Goal: Task Accomplishment & Management: Complete application form

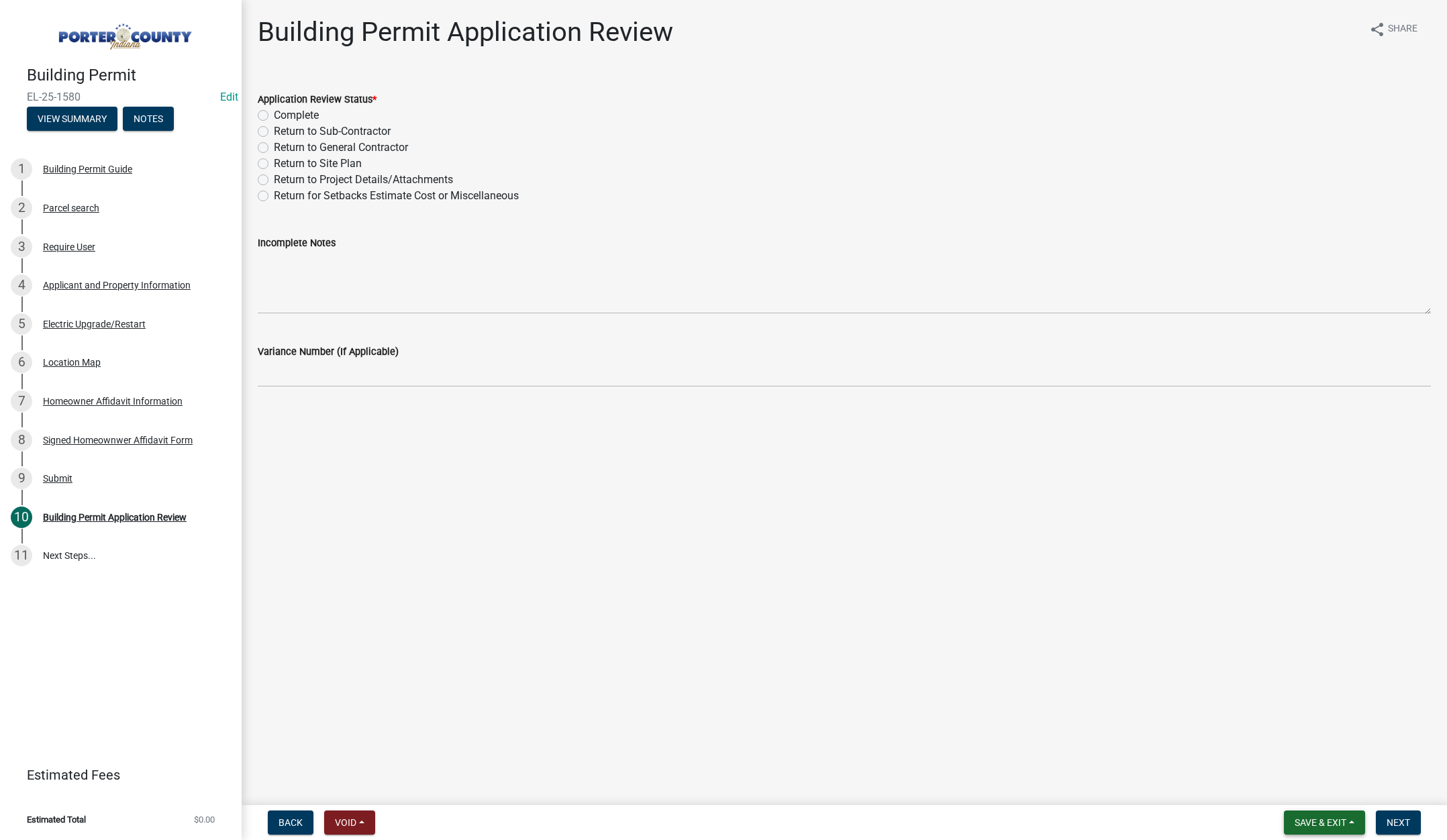
click at [1311, 819] on span "Save & Exit" at bounding box center [1321, 823] width 52 height 10
click at [1301, 795] on button "Save & Exit" at bounding box center [1311, 787] width 107 height 32
click at [274, 178] on label "Return to Project Details/Attachments" at bounding box center [363, 180] width 180 height 16
click at [274, 178] on input "Return to Project Details/Attachments" at bounding box center [278, 176] width 9 height 9
radio input "true"
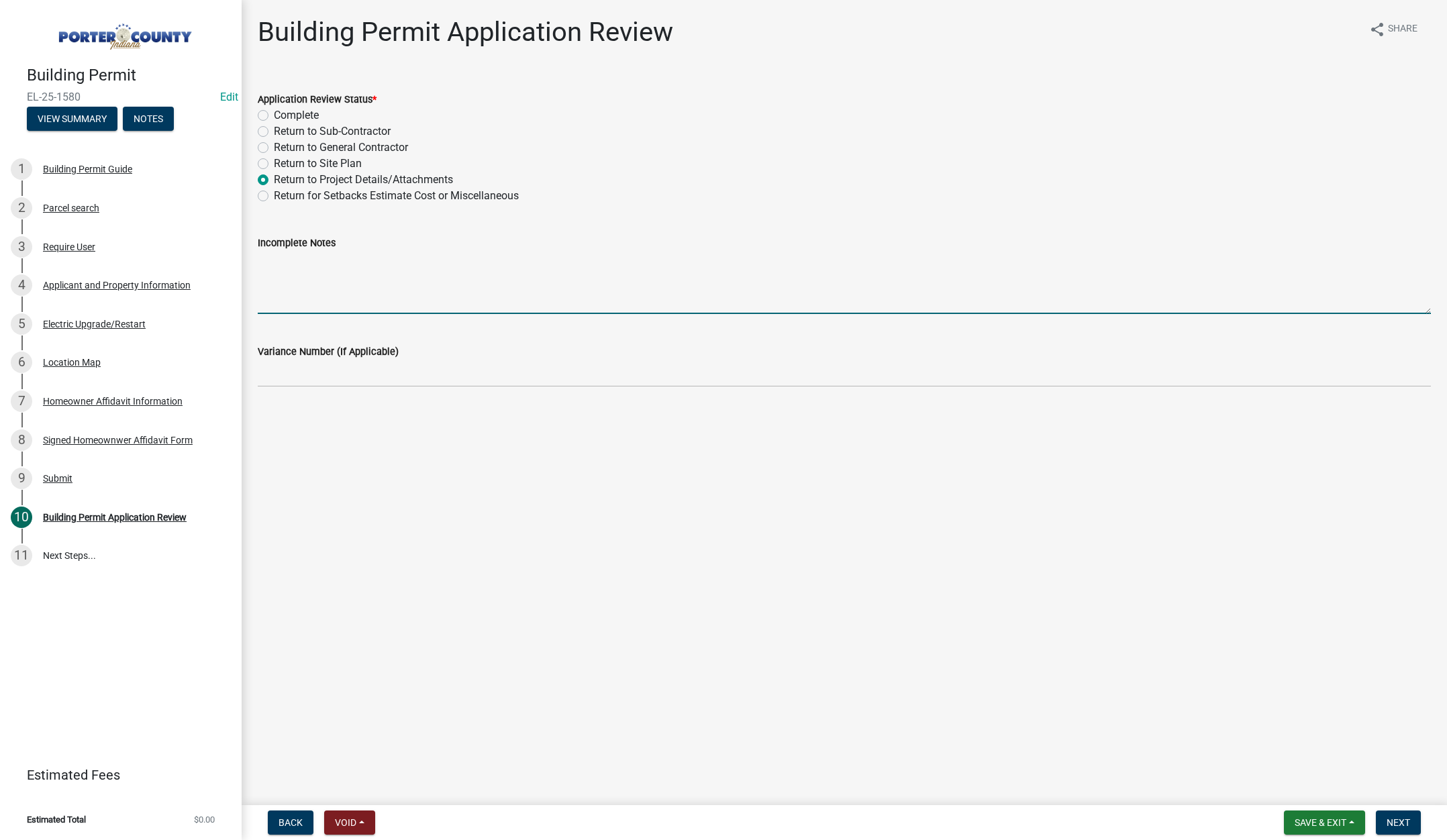
click at [305, 262] on textarea "Incomplete Notes" at bounding box center [844, 282] width 1173 height 63
type textarea "You need to apply for this project under the Solar Permit application"
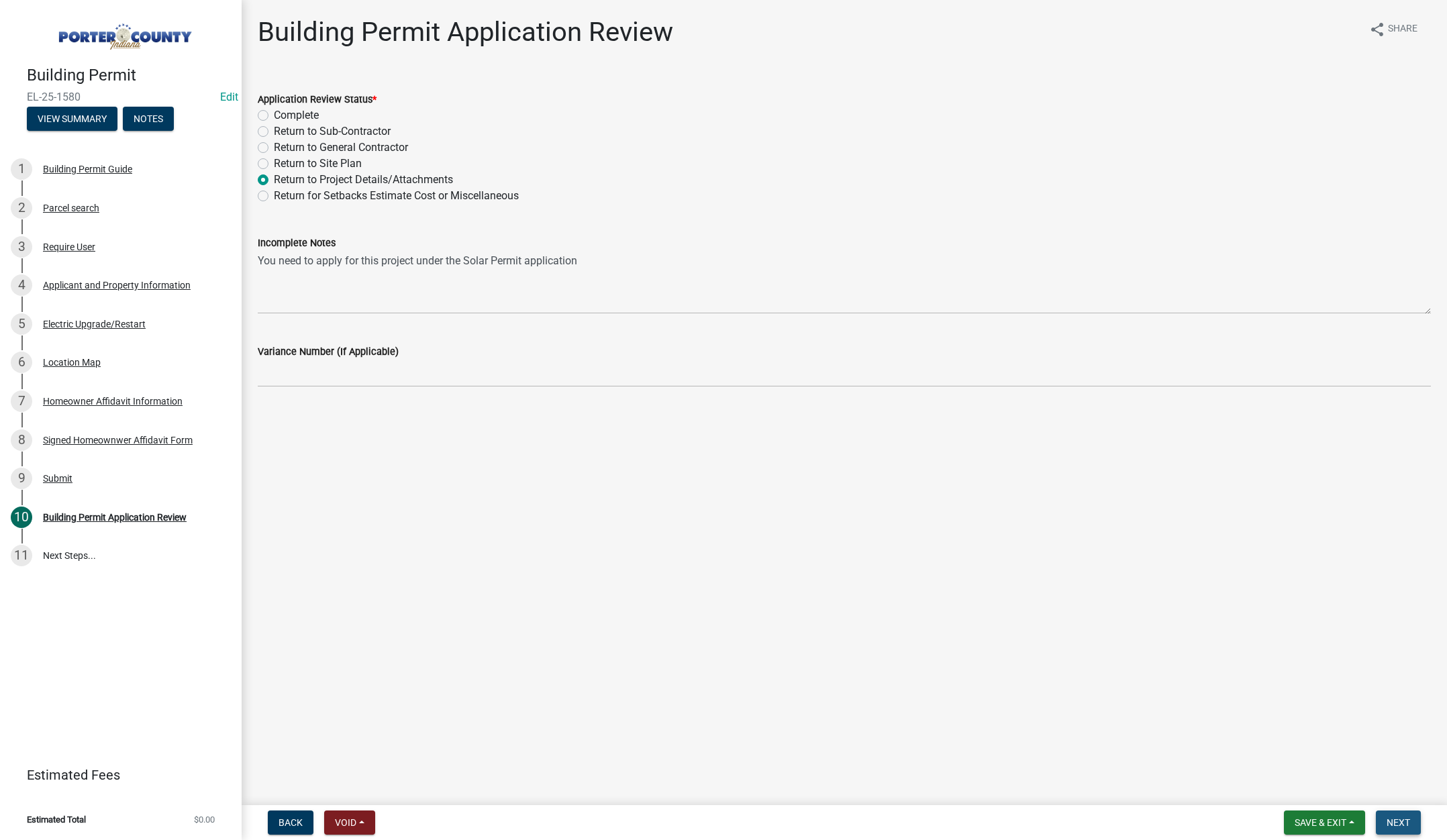
click at [1395, 825] on span "Next" at bounding box center [1398, 823] width 23 height 10
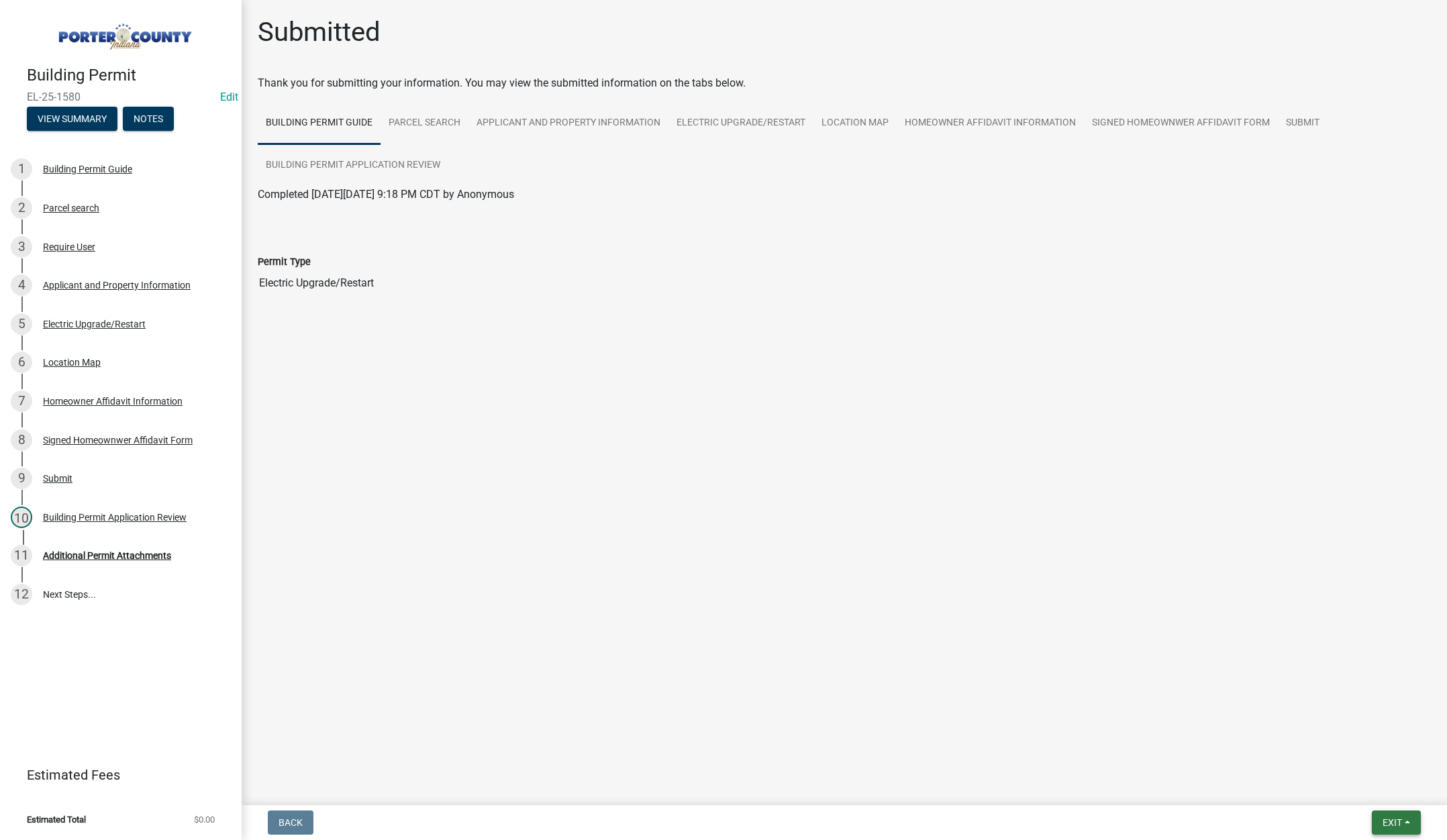
click at [1383, 818] on span "Exit" at bounding box center [1393, 823] width 20 height 10
click at [1364, 788] on button "Save & Exit" at bounding box center [1368, 787] width 107 height 32
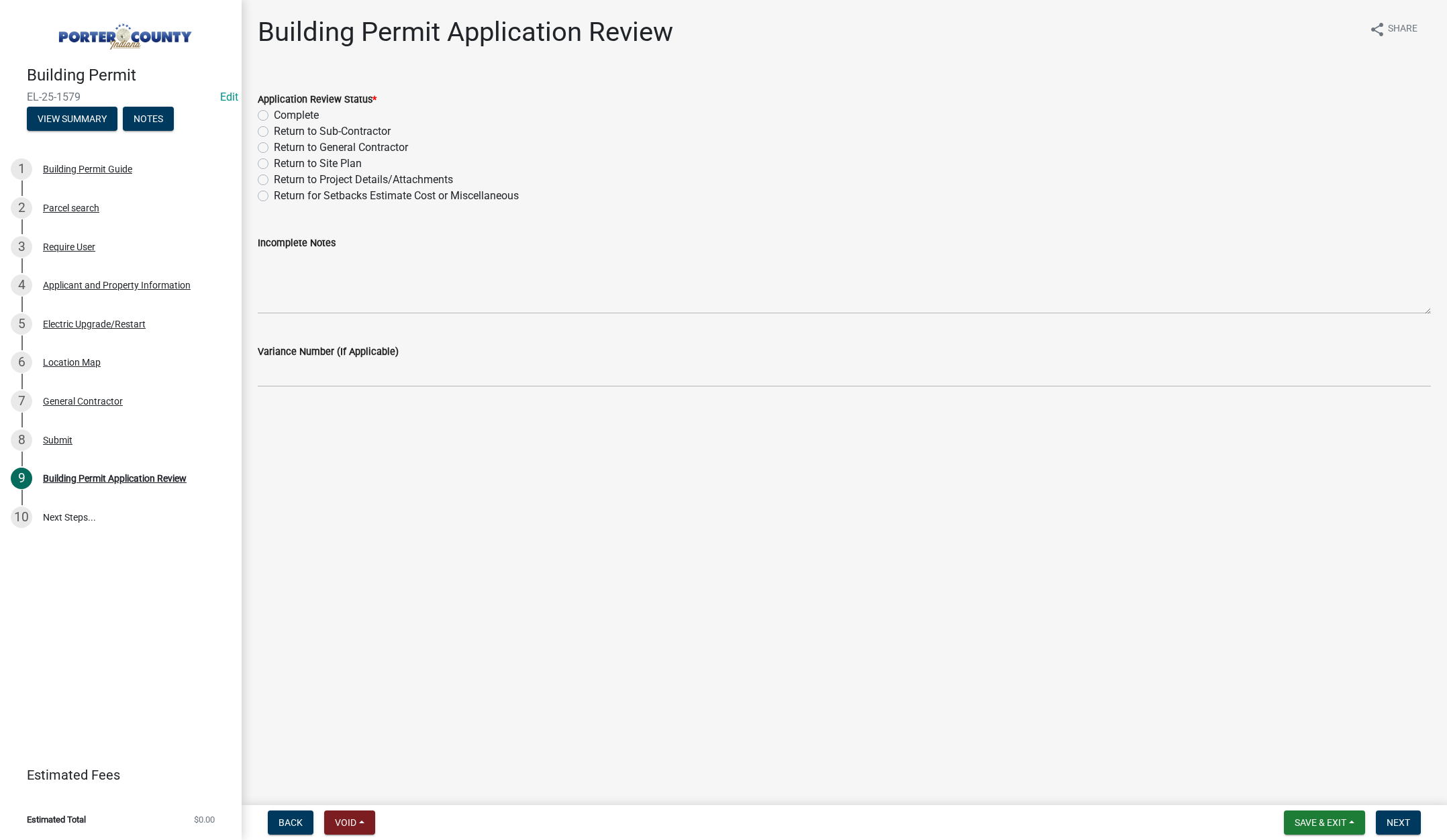
click at [274, 113] on label "Complete" at bounding box center [296, 115] width 45 height 16
click at [274, 113] on input "Complete" at bounding box center [278, 111] width 9 height 9
radio input "true"
click at [1393, 823] on span "Next" at bounding box center [1398, 823] width 23 height 10
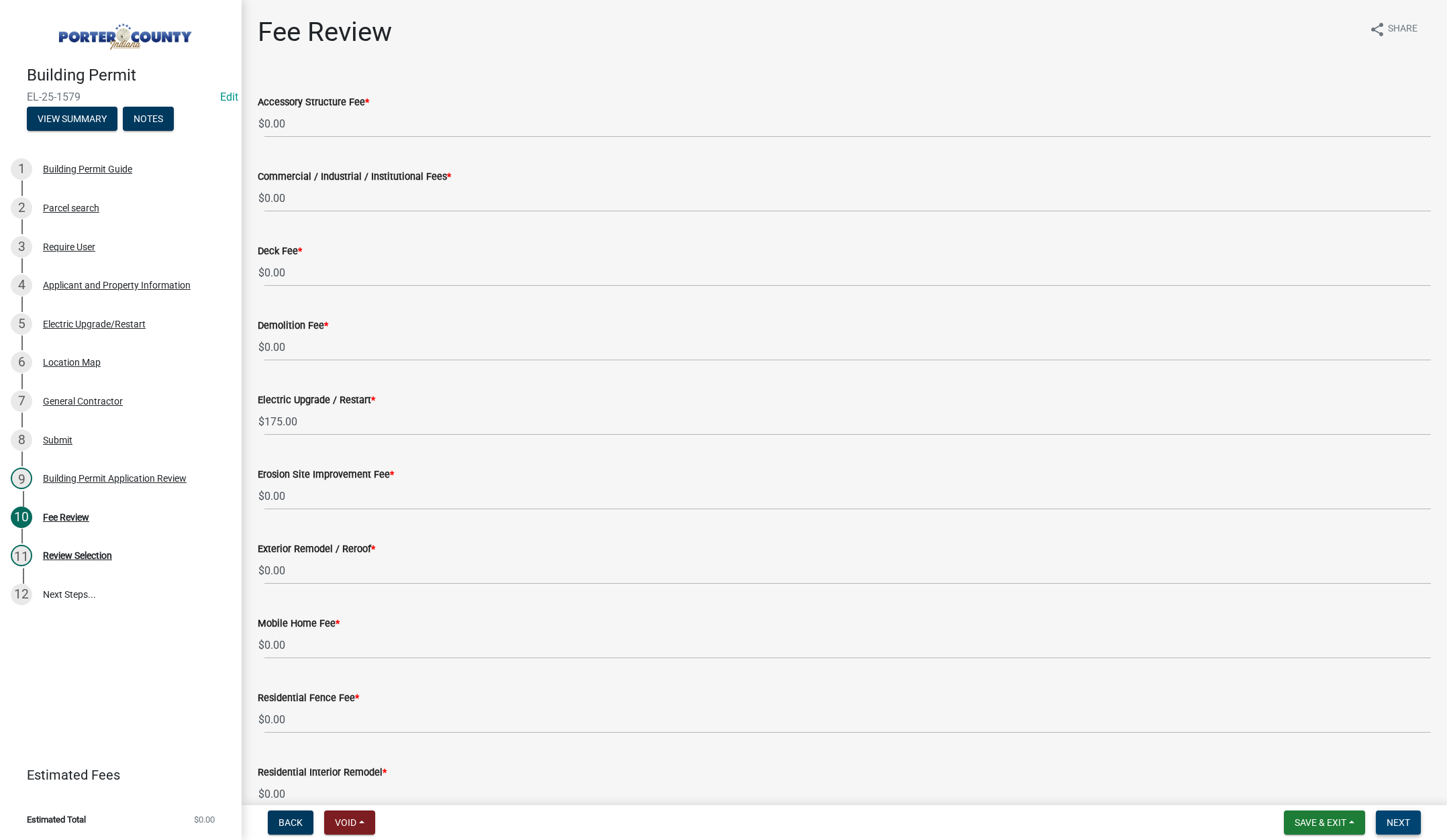
click at [1404, 819] on span "Next" at bounding box center [1398, 823] width 23 height 10
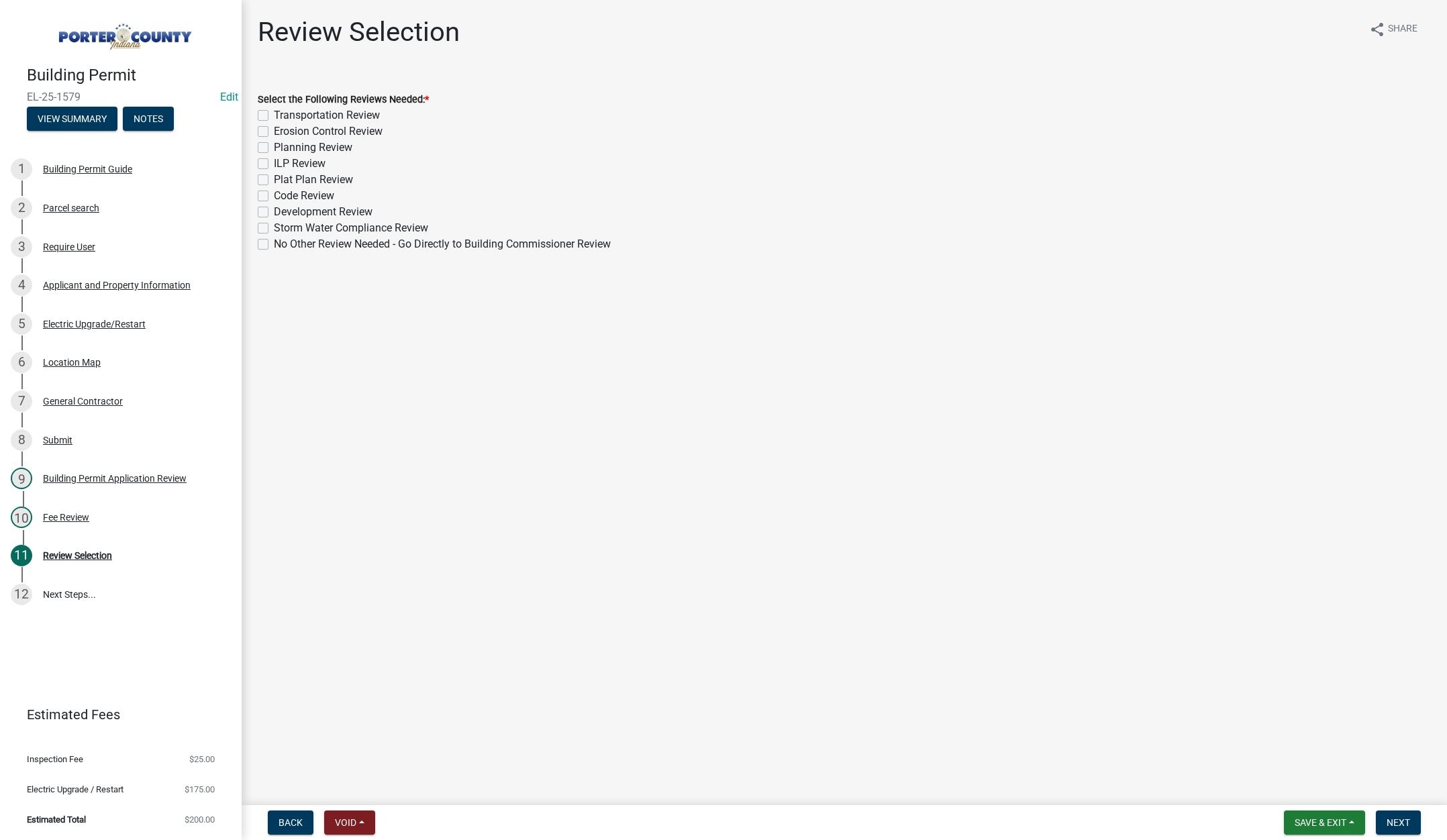
click at [274, 243] on label "No Other Review Needed - Go Directly to Building Commissioner Review" at bounding box center [442, 244] width 337 height 16
click at [274, 243] on input "No Other Review Needed - Go Directly to Building Commissioner Review" at bounding box center [278, 241] width 9 height 9
checkbox input "true"
checkbox input "false"
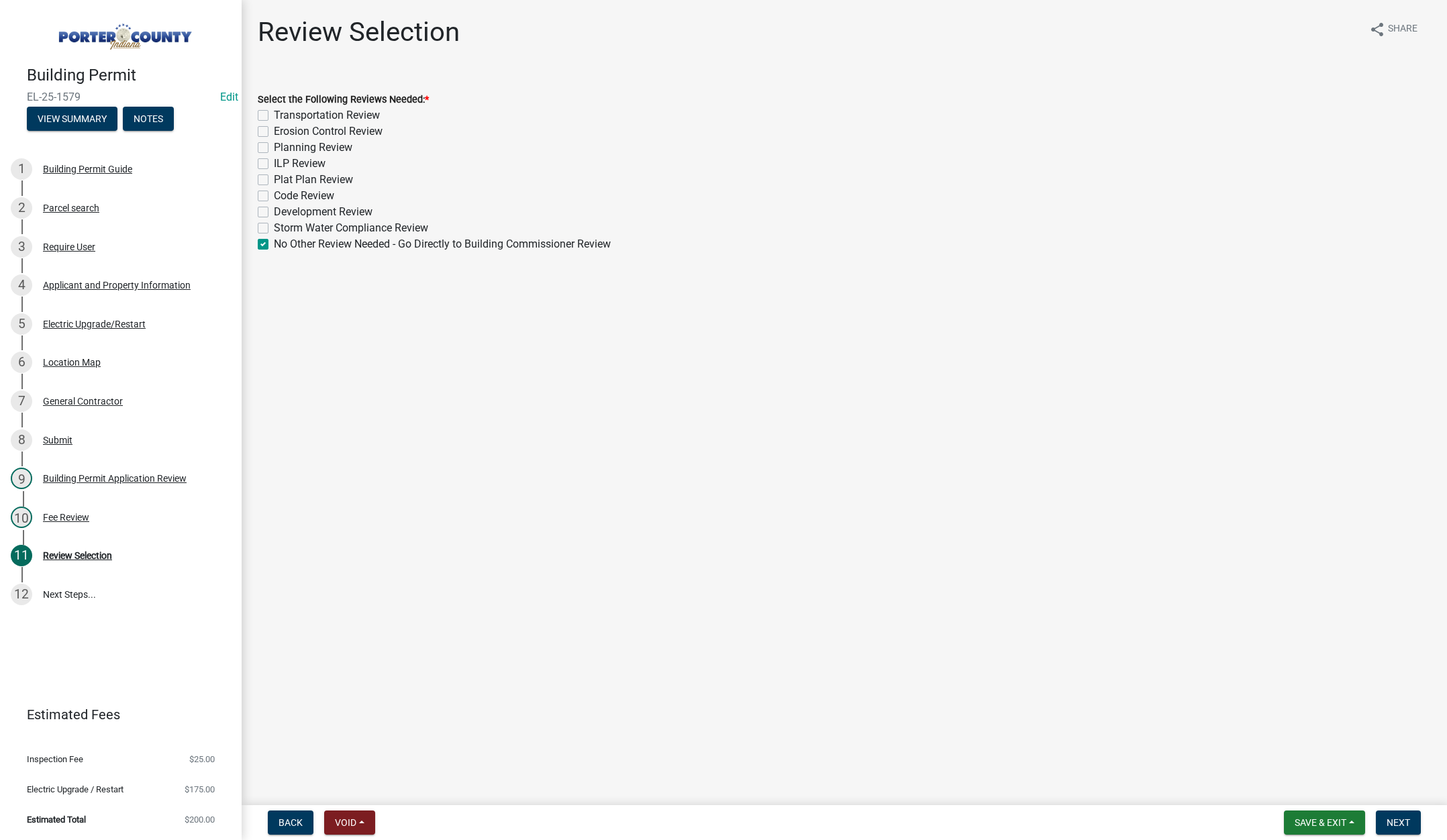
checkbox input "false"
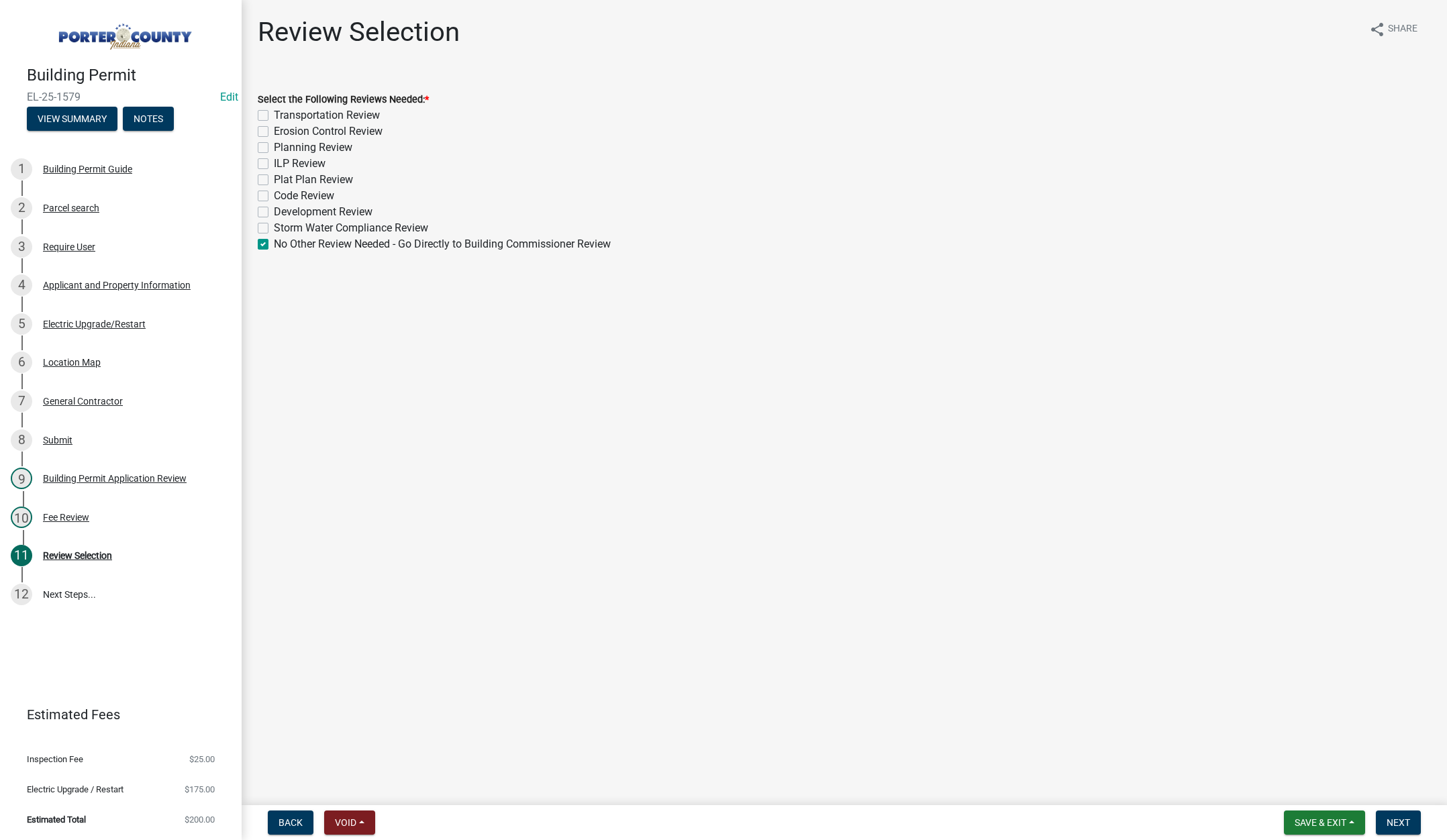
checkbox input "false"
checkbox input "true"
click at [1389, 819] on span "Next" at bounding box center [1398, 823] width 23 height 10
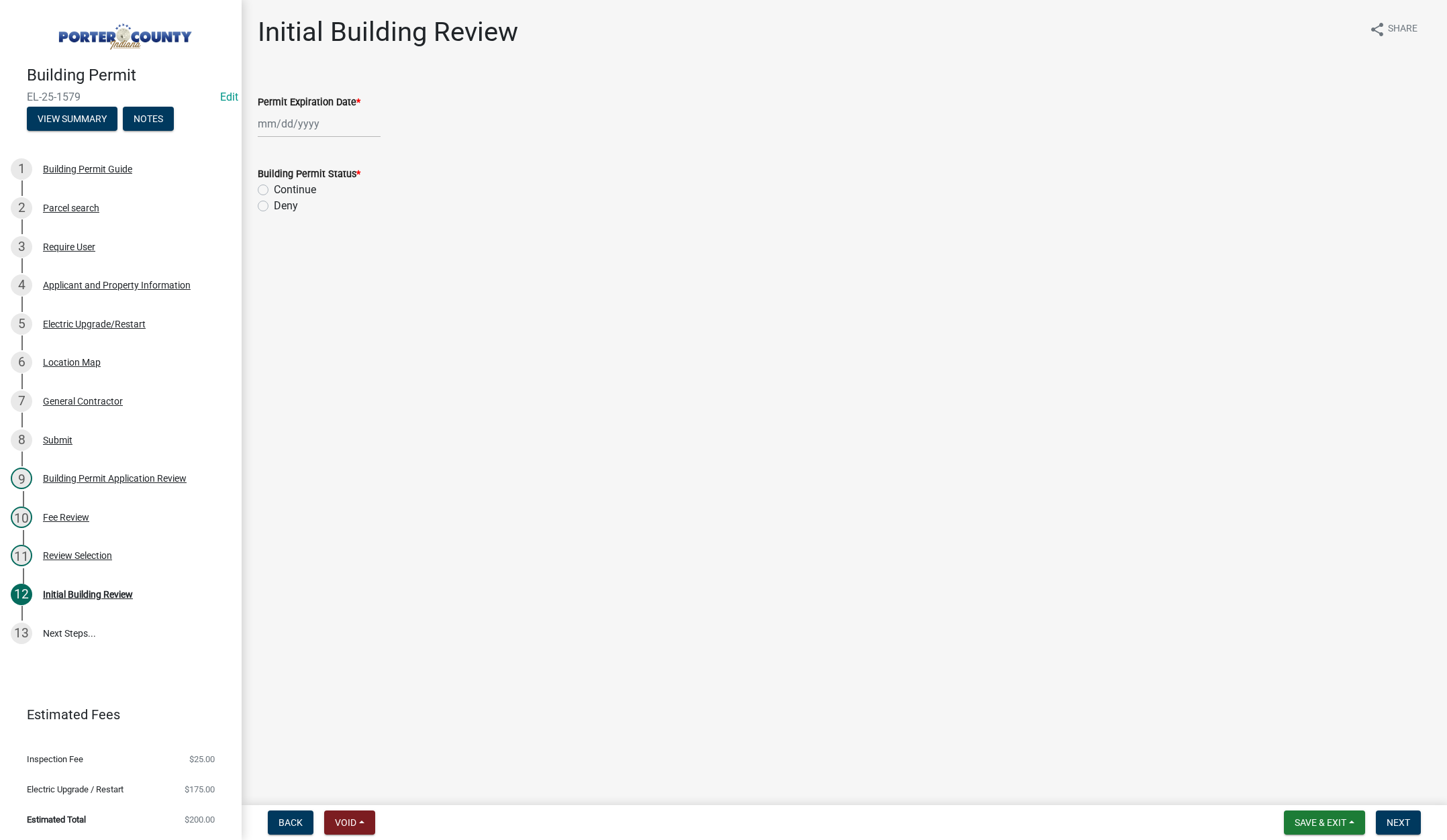
select select "8"
click at [332, 123] on div "Jan Feb Mar Apr May Jun Jul Aug Sep Oct Nov Dec 1525 1526 1527 1528 1529 1530 1…" at bounding box center [319, 124] width 123 height 28
click at [363, 153] on select "1525 1526 1527 1528 1529 1530 1531 1532 1533 1534 1535 1536 1537 1538 1539 1540…" at bounding box center [363, 152] width 48 height 20
select select "2026"
click at [339, 142] on select "1525 1526 1527 1528 1529 1530 1531 1532 1533 1534 1535 1536 1537 1538 1539 1540…" at bounding box center [363, 152] width 48 height 20
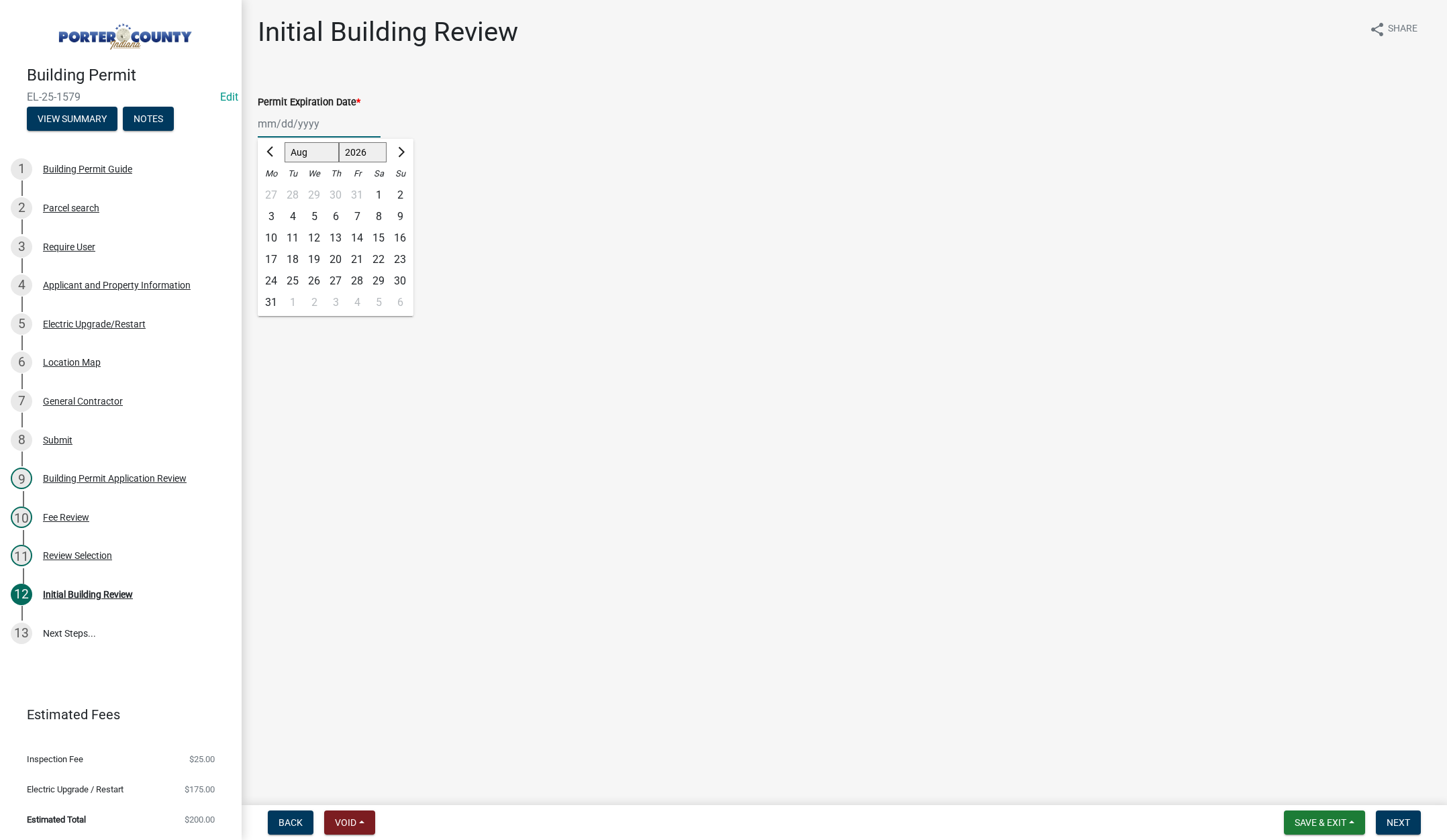
click at [376, 256] on div "22" at bounding box center [378, 259] width 22 height 22
type input "08/22/2026"
click at [274, 188] on label "Continue" at bounding box center [294, 190] width 42 height 16
click at [274, 188] on input "Continue" at bounding box center [278, 186] width 9 height 9
radio input "true"
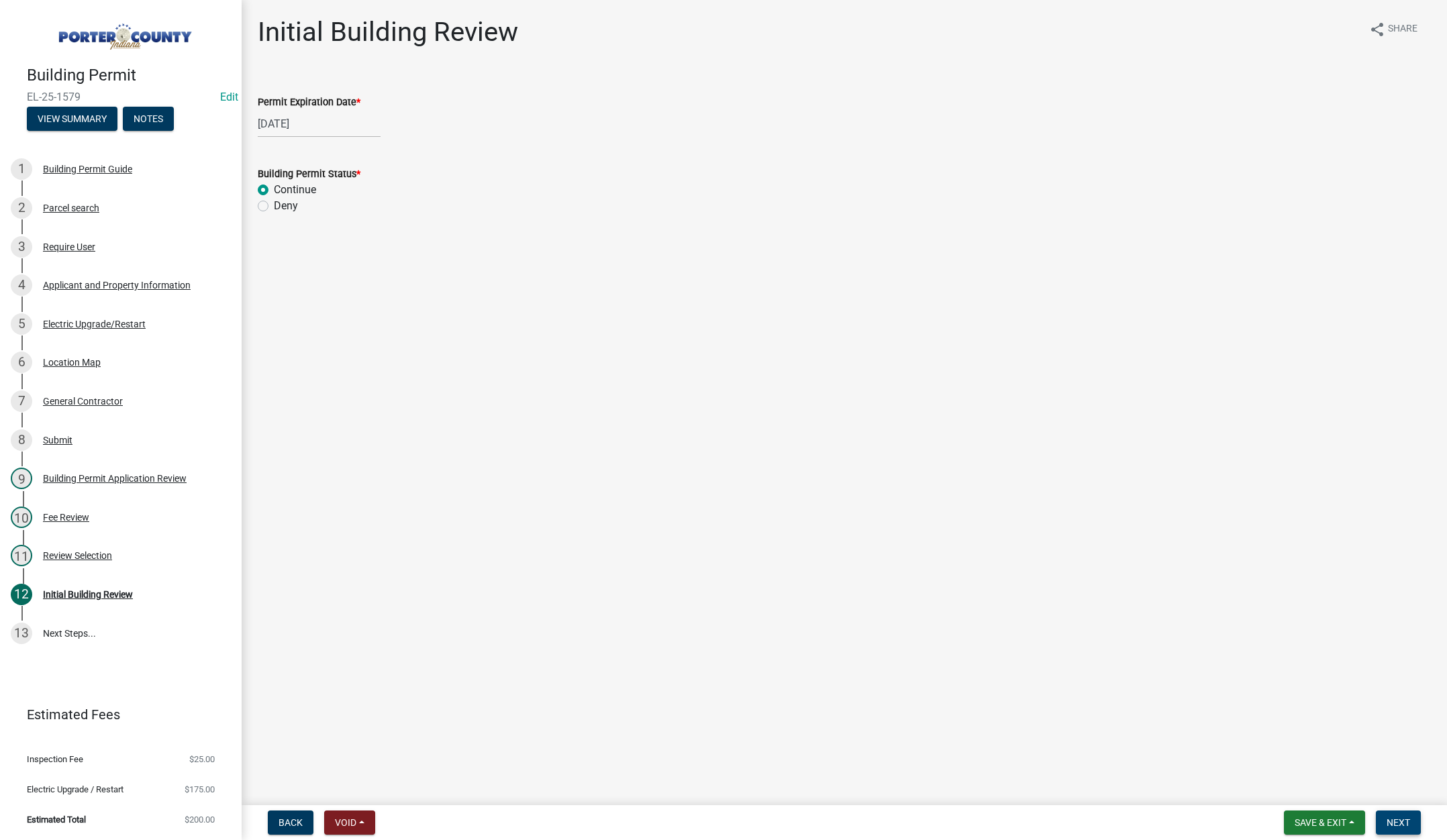
click at [1409, 819] on span "Next" at bounding box center [1398, 823] width 23 height 10
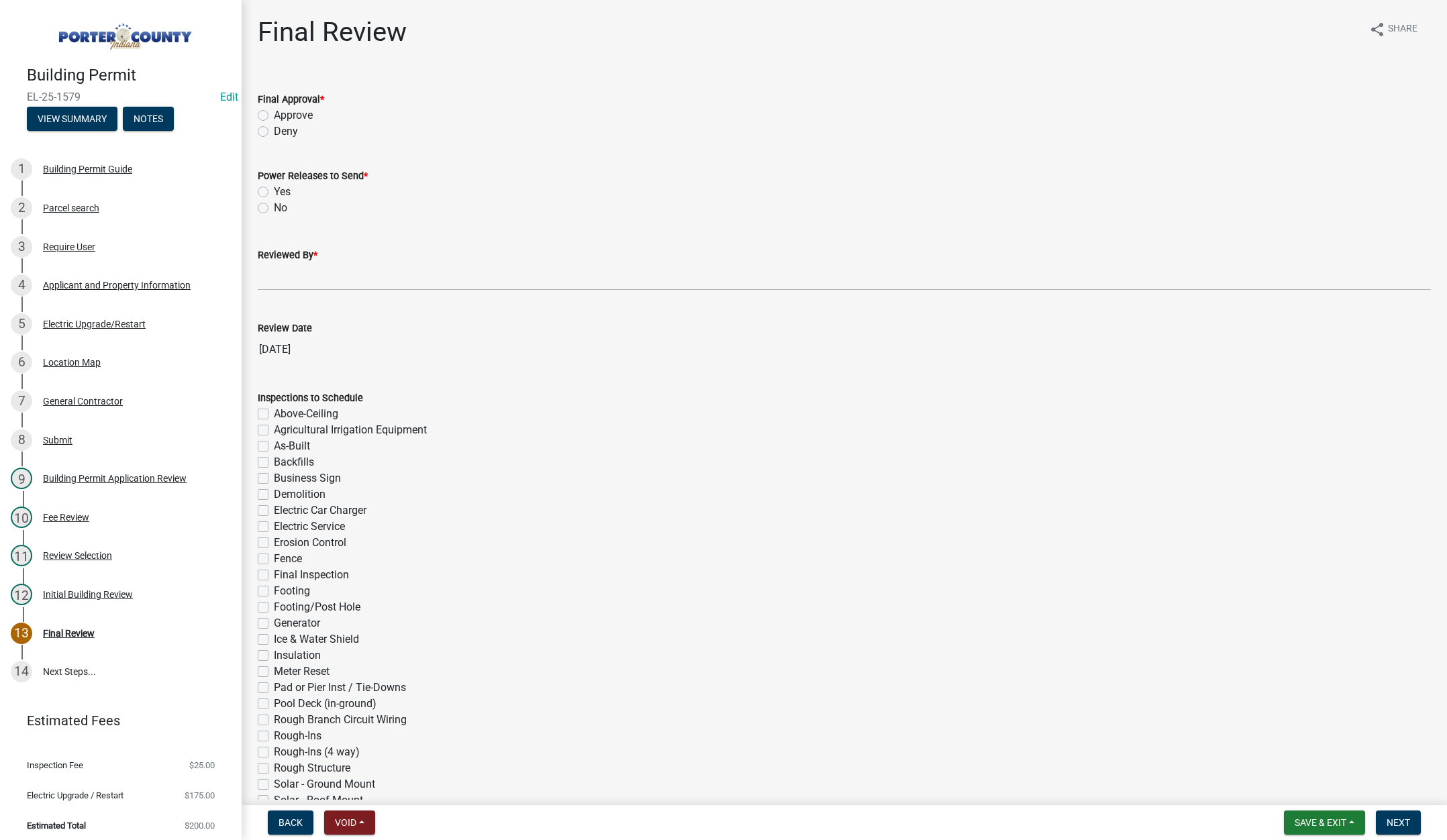
drag, startPoint x: 262, startPoint y: 113, endPoint x: 270, endPoint y: 182, distance: 69.5
click at [274, 114] on label "Approve" at bounding box center [293, 115] width 39 height 16
click at [274, 114] on input "Approve" at bounding box center [278, 111] width 9 height 9
radio input "true"
click at [274, 192] on label "Yes" at bounding box center [281, 192] width 16 height 16
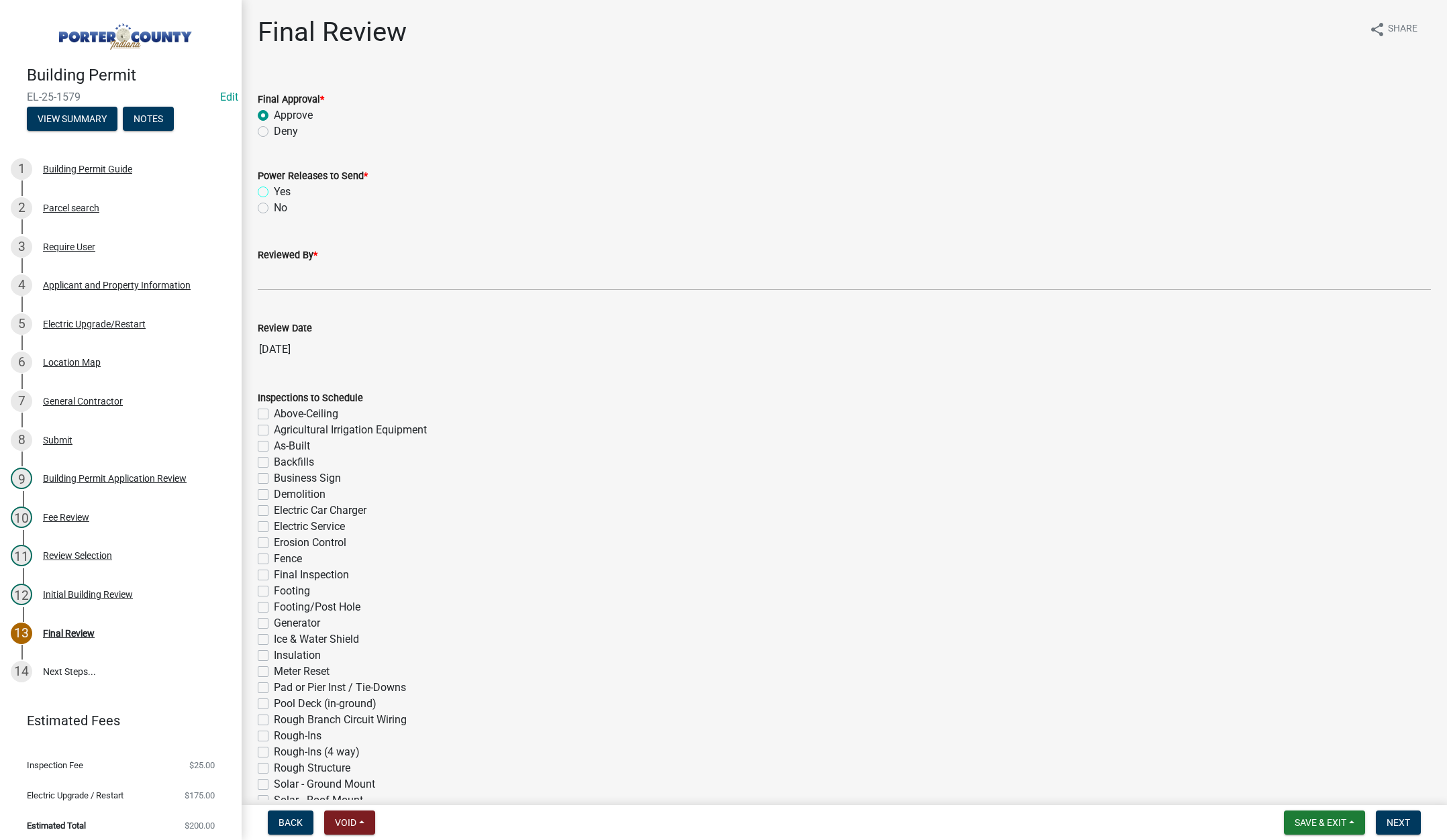
click at [274, 192] on input "Yes" at bounding box center [278, 188] width 9 height 9
radio input "true"
click at [288, 281] on input "Reviewed By *" at bounding box center [844, 277] width 1173 height 28
type input "Tami"
click at [1393, 818] on span "Next" at bounding box center [1398, 823] width 23 height 10
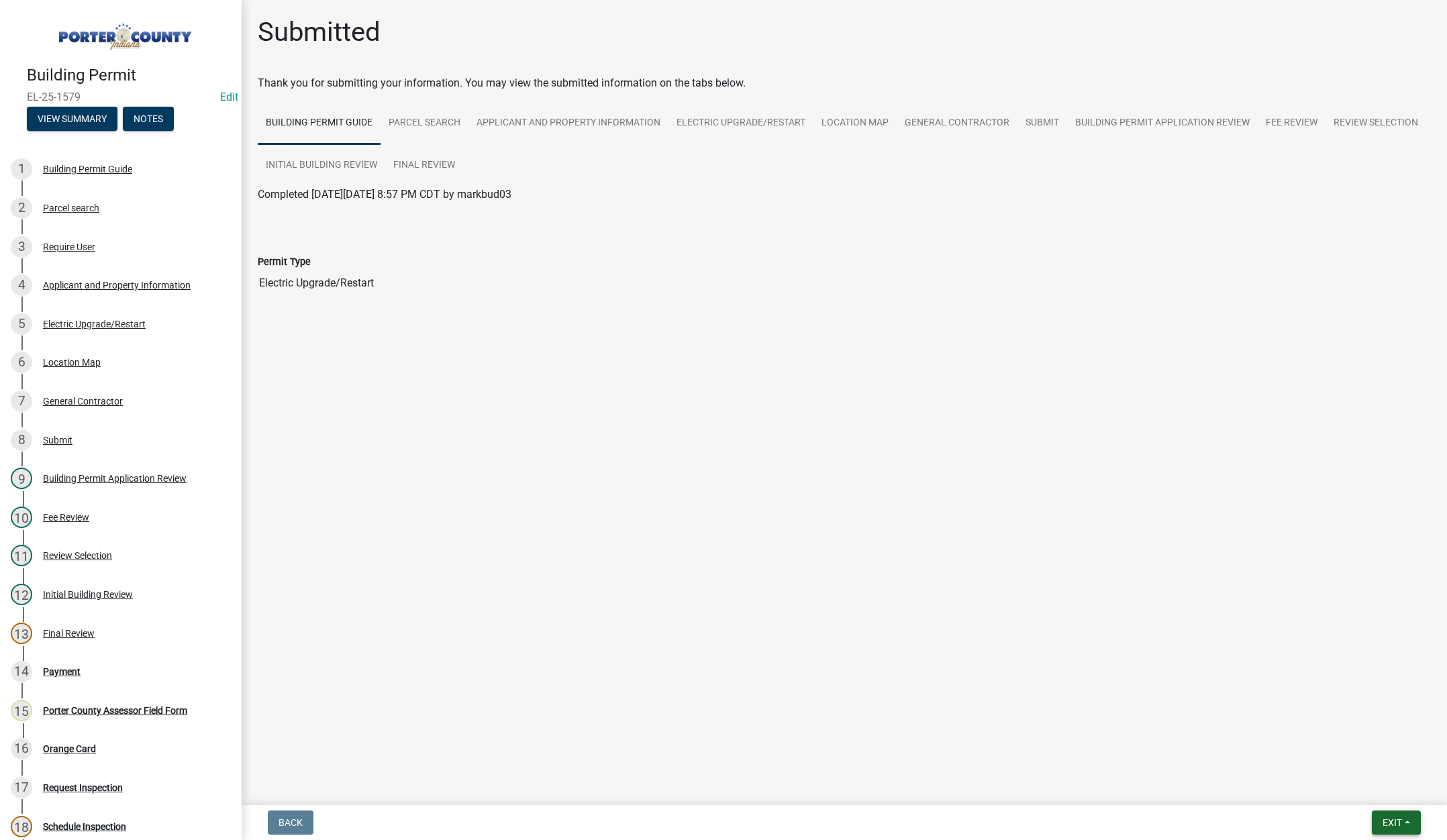
click at [1392, 818] on span "Exit" at bounding box center [1393, 823] width 20 height 10
click at [1386, 791] on button "Save & Exit" at bounding box center [1368, 787] width 107 height 32
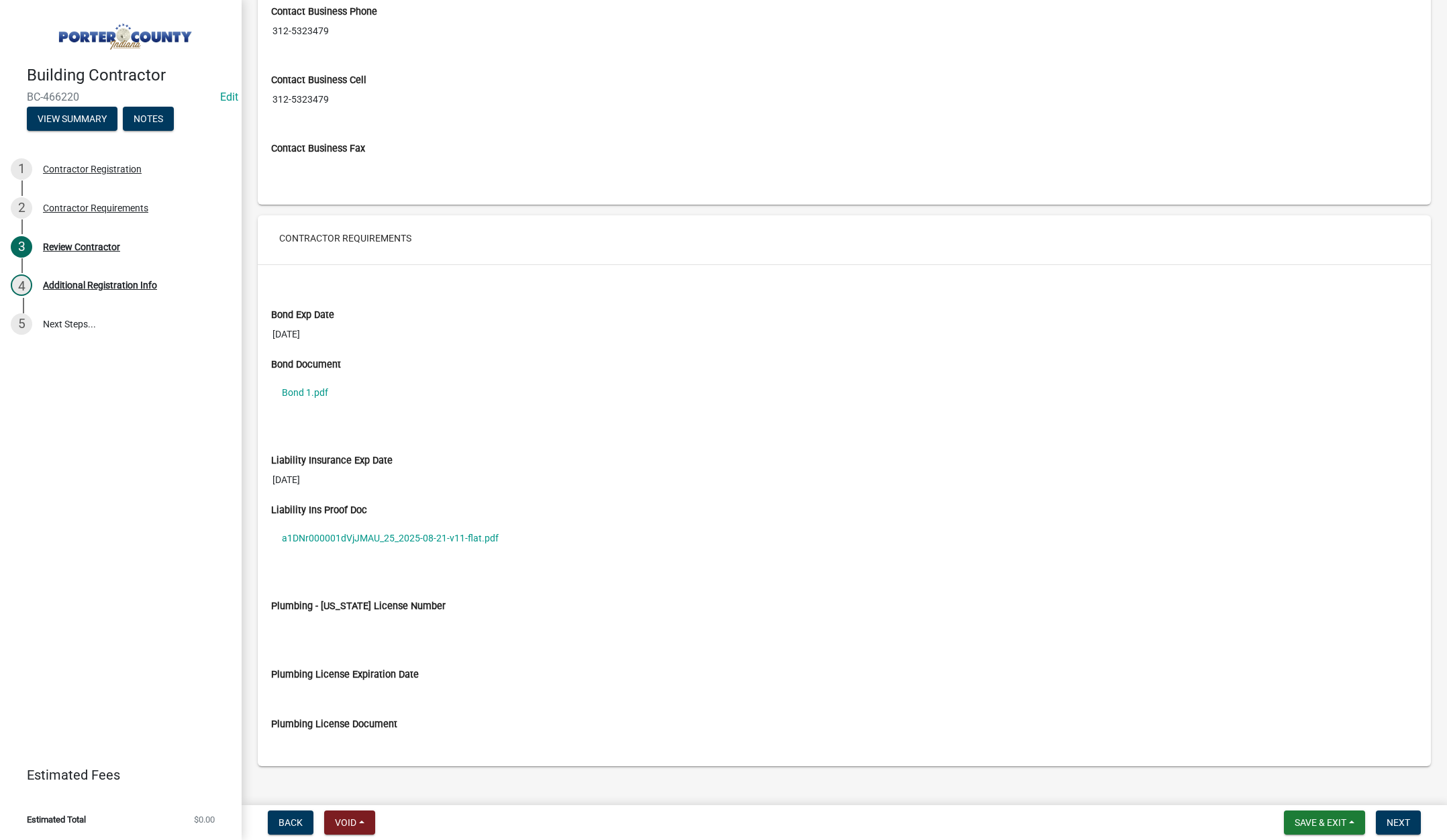
scroll to position [993, 0]
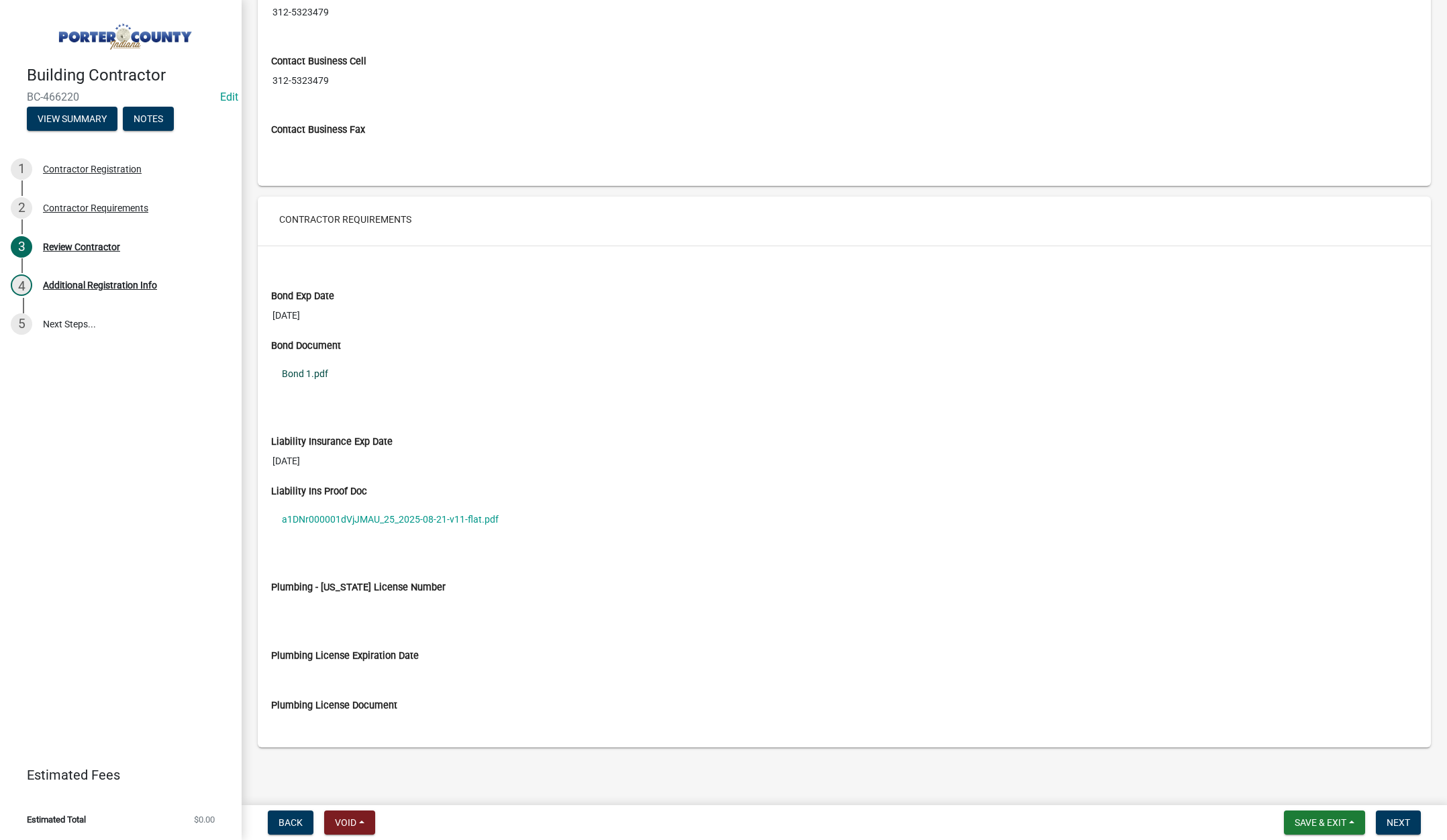
click at [304, 369] on link "Bond 1.pdf" at bounding box center [844, 374] width 1147 height 31
click at [439, 518] on link "a1DNr000001dVjJMAU_25_2025-08-21-v11-flat.pdf" at bounding box center [844, 520] width 1147 height 31
click at [1397, 824] on span "Next" at bounding box center [1398, 823] width 23 height 10
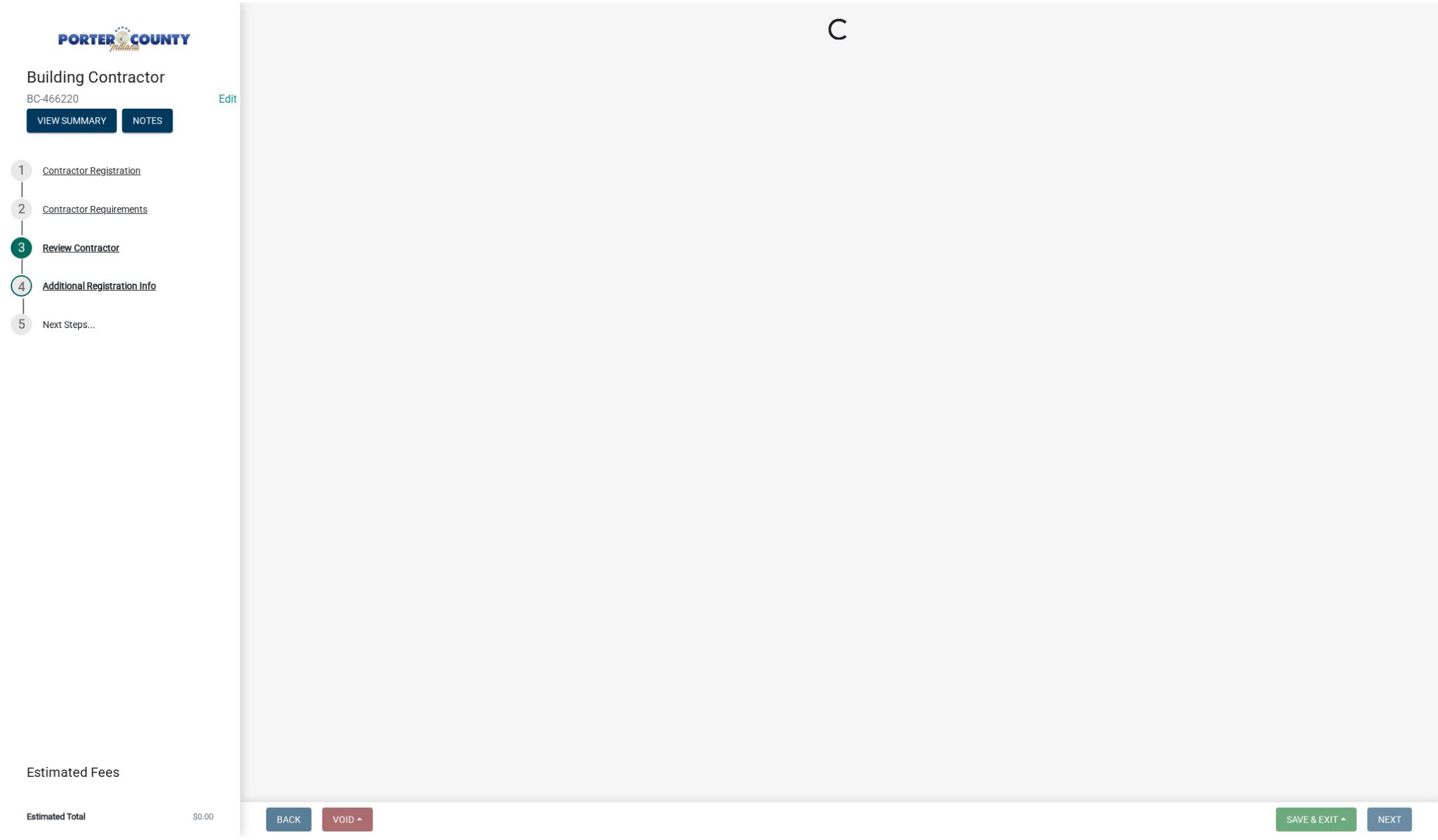
scroll to position [0, 0]
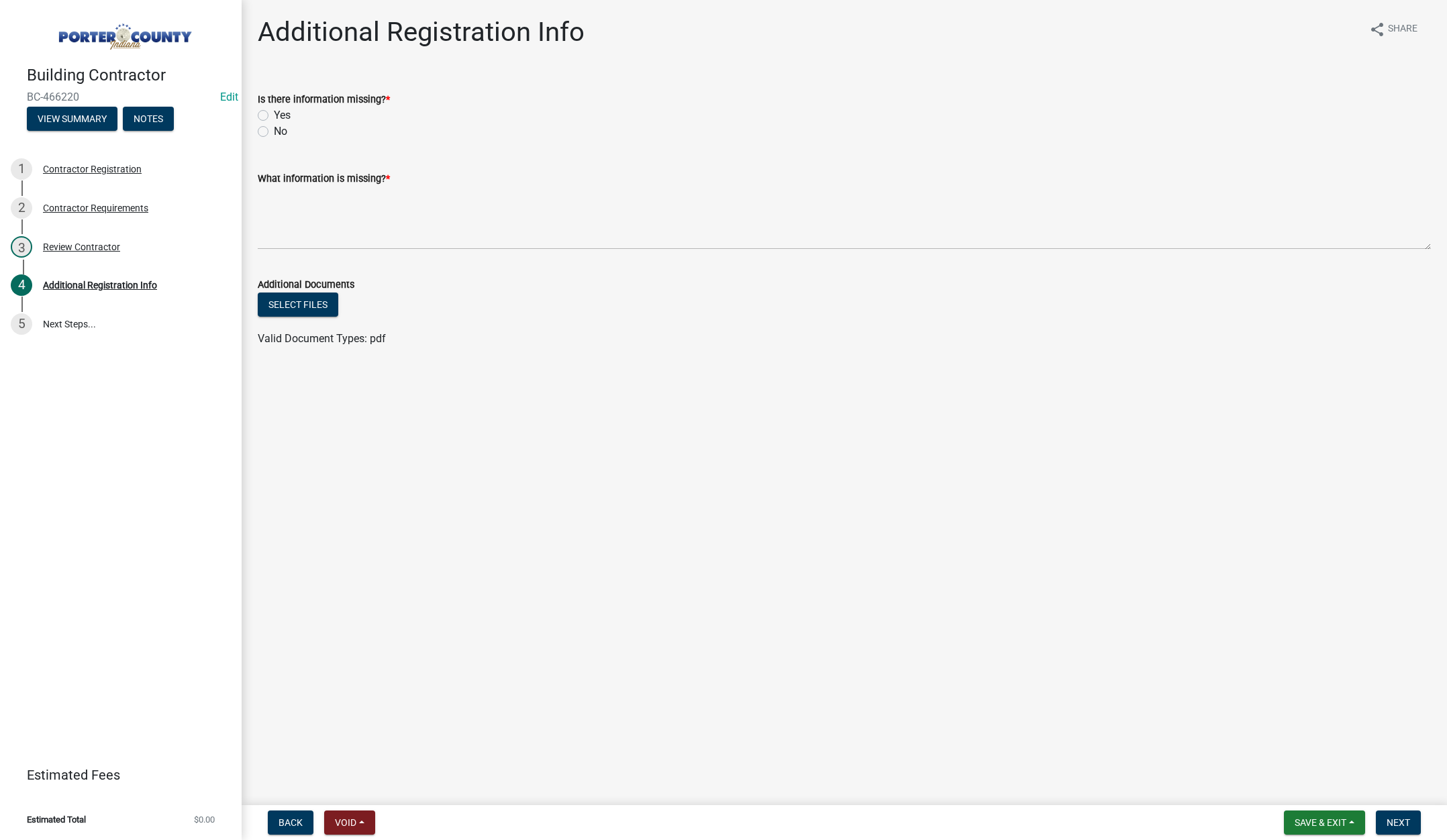
drag, startPoint x: 262, startPoint y: 127, endPoint x: 288, endPoint y: 187, distance: 65.4
click at [274, 128] on label "No" at bounding box center [281, 131] width 14 height 16
click at [274, 128] on input "No" at bounding box center [278, 128] width 9 height 9
radio input "true"
click at [294, 199] on textarea "What information is missing? *" at bounding box center [844, 218] width 1173 height 63
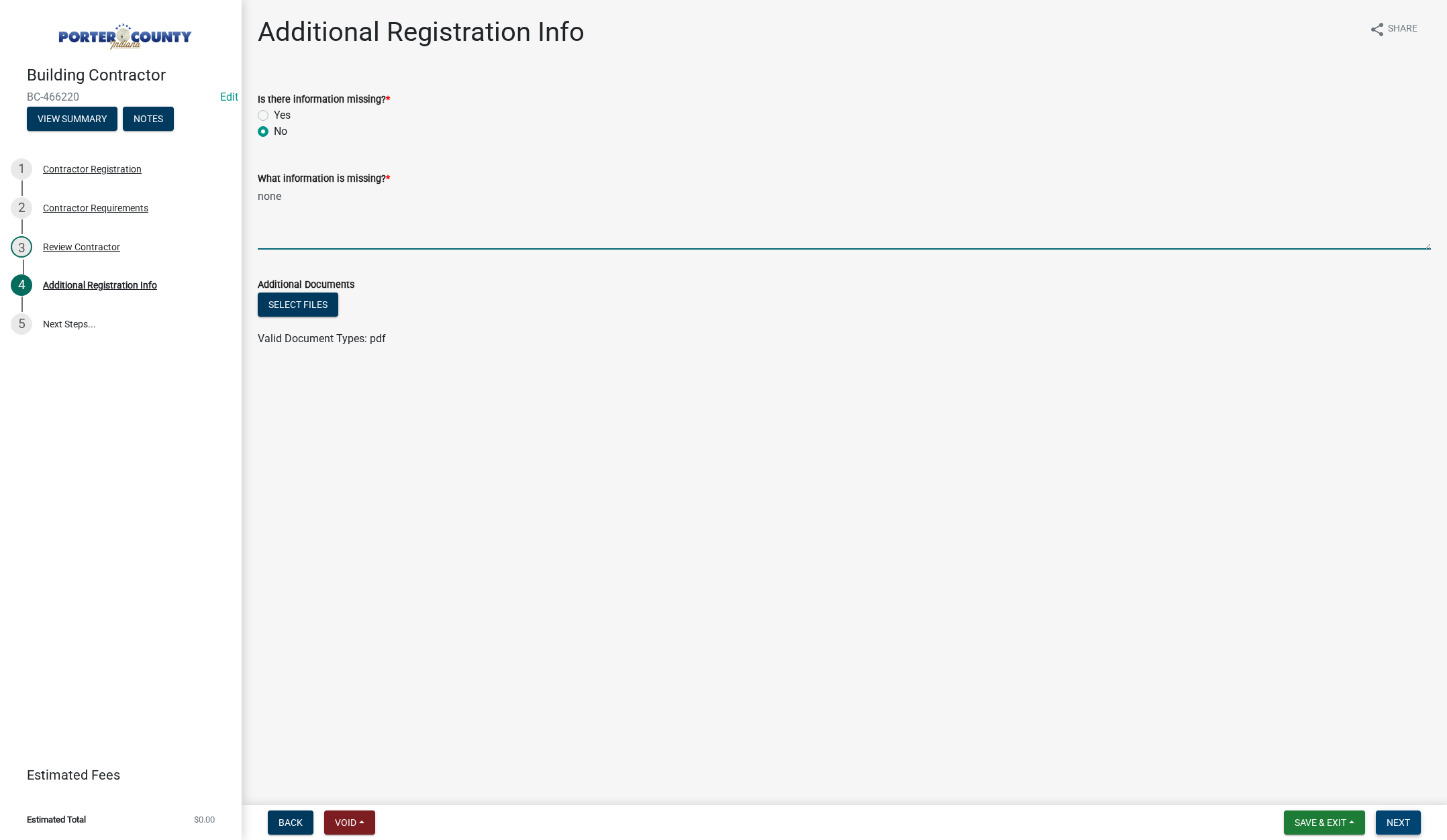
type textarea "none"
click at [1399, 819] on span "Next" at bounding box center [1398, 823] width 23 height 10
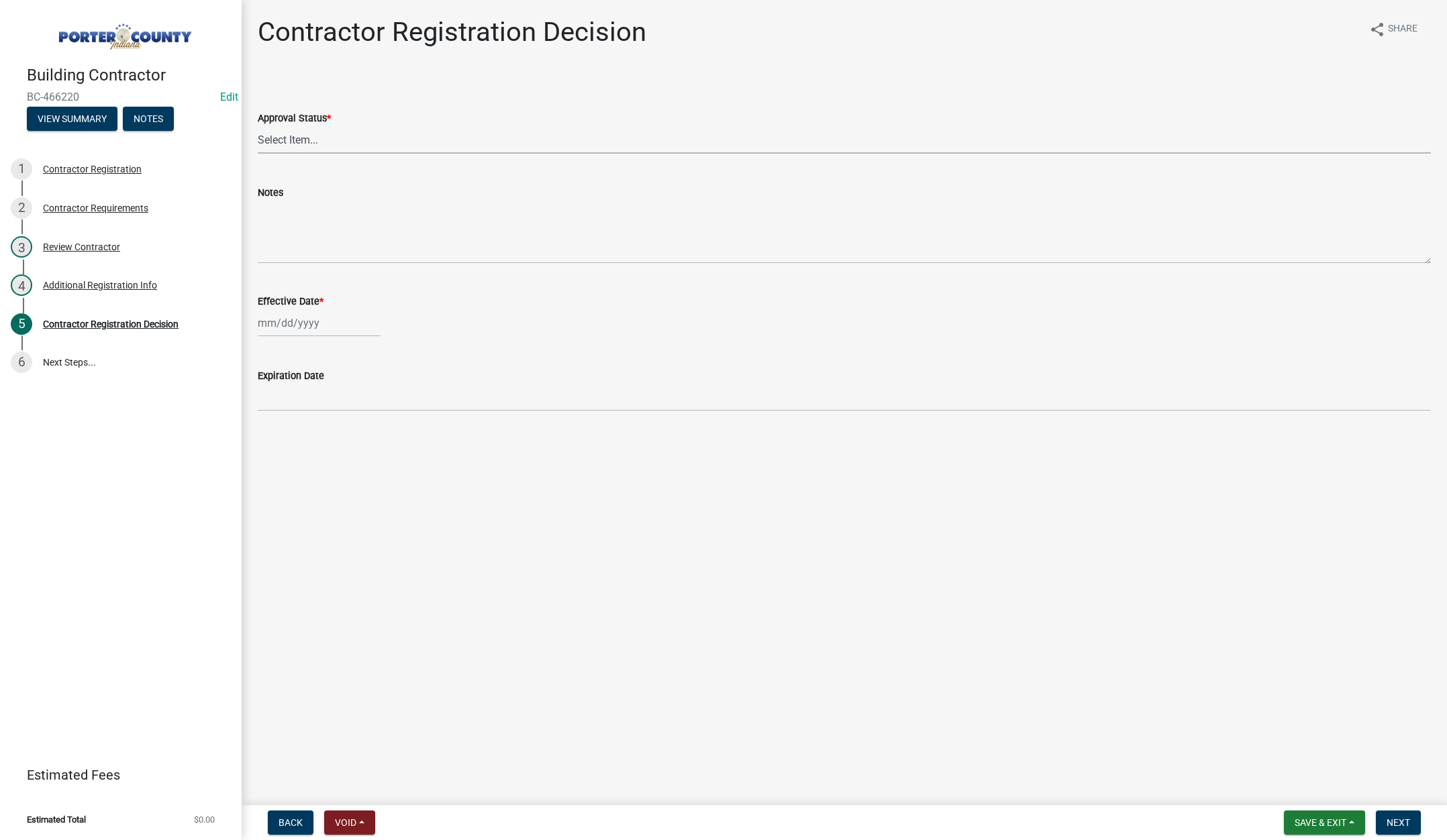
click at [292, 140] on select "Select Item... Approved Denied" at bounding box center [844, 140] width 1173 height 28
click at [258, 126] on select "Select Item... Approved Denied" at bounding box center [844, 140] width 1173 height 28
select select "4b86b809-39dd-4c68-9f3d-fdb3e7050482"
select select "8"
select select "2025"
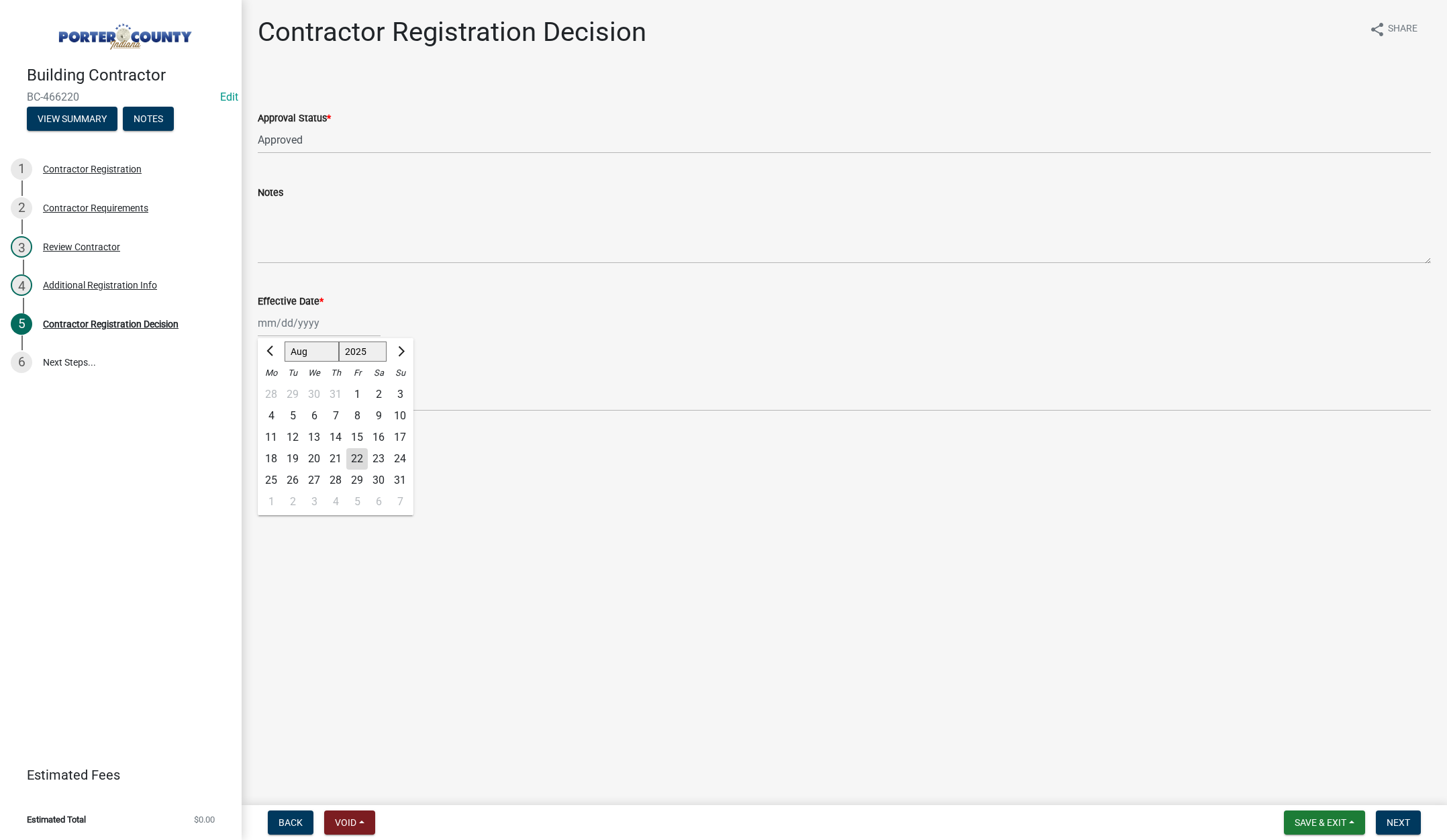
click at [321, 327] on div "Jan Feb Mar Apr May Jun Jul Aug Sep Oct Nov Dec 1525 1526 1527 1528 1529 1530 1…" at bounding box center [319, 323] width 123 height 28
click at [356, 457] on div "22" at bounding box center [357, 458] width 22 height 22
type input "08/22/2025"
click at [1399, 818] on span "Next" at bounding box center [1398, 823] width 23 height 10
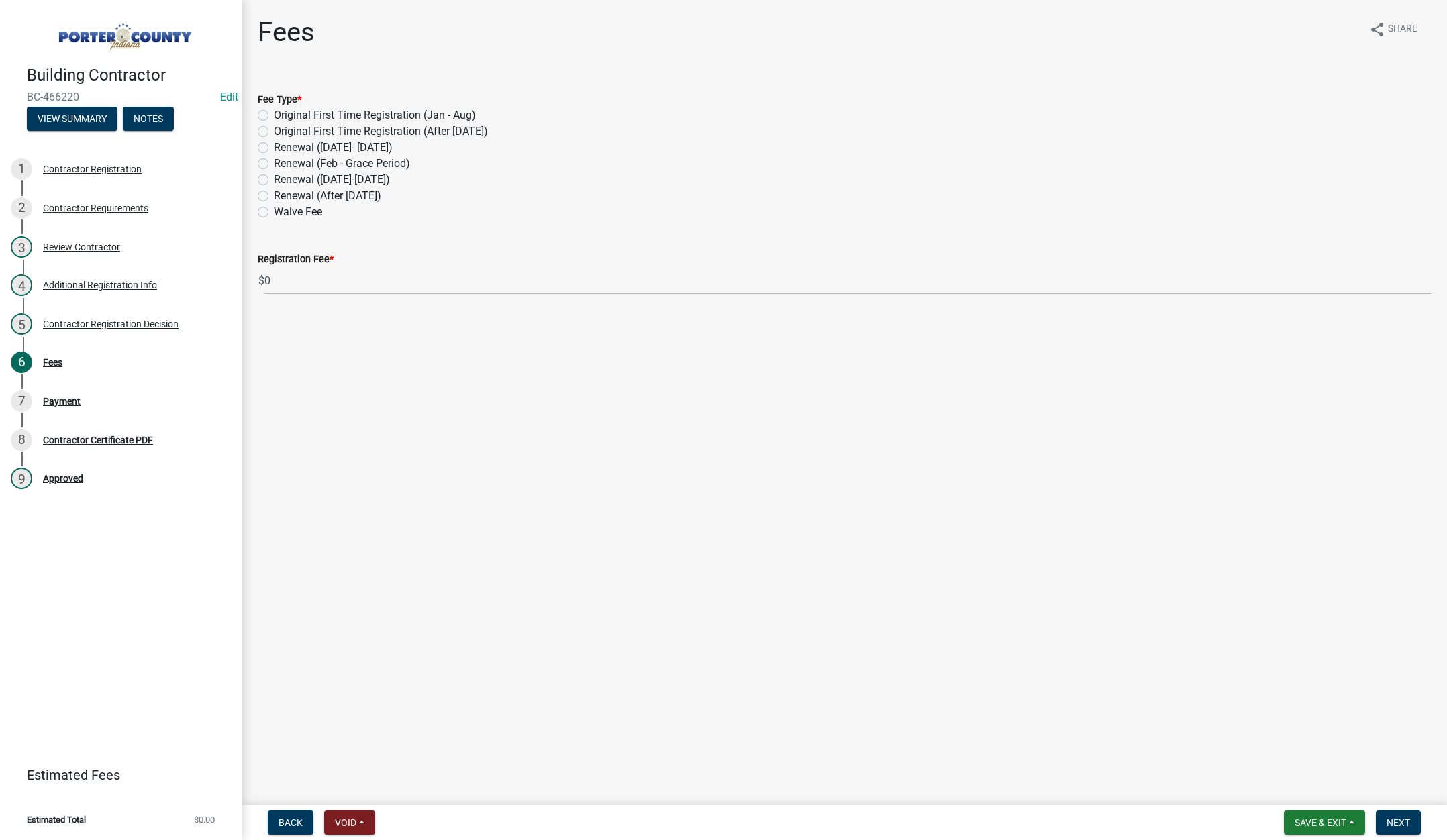
click at [274, 178] on label "Renewal (March 1-Aug 30)" at bounding box center [332, 180] width 117 height 16
click at [274, 178] on input "Renewal (March 1-Aug 30)" at bounding box center [278, 176] width 9 height 9
radio input "true"
click at [1399, 822] on span "Next" at bounding box center [1398, 823] width 23 height 10
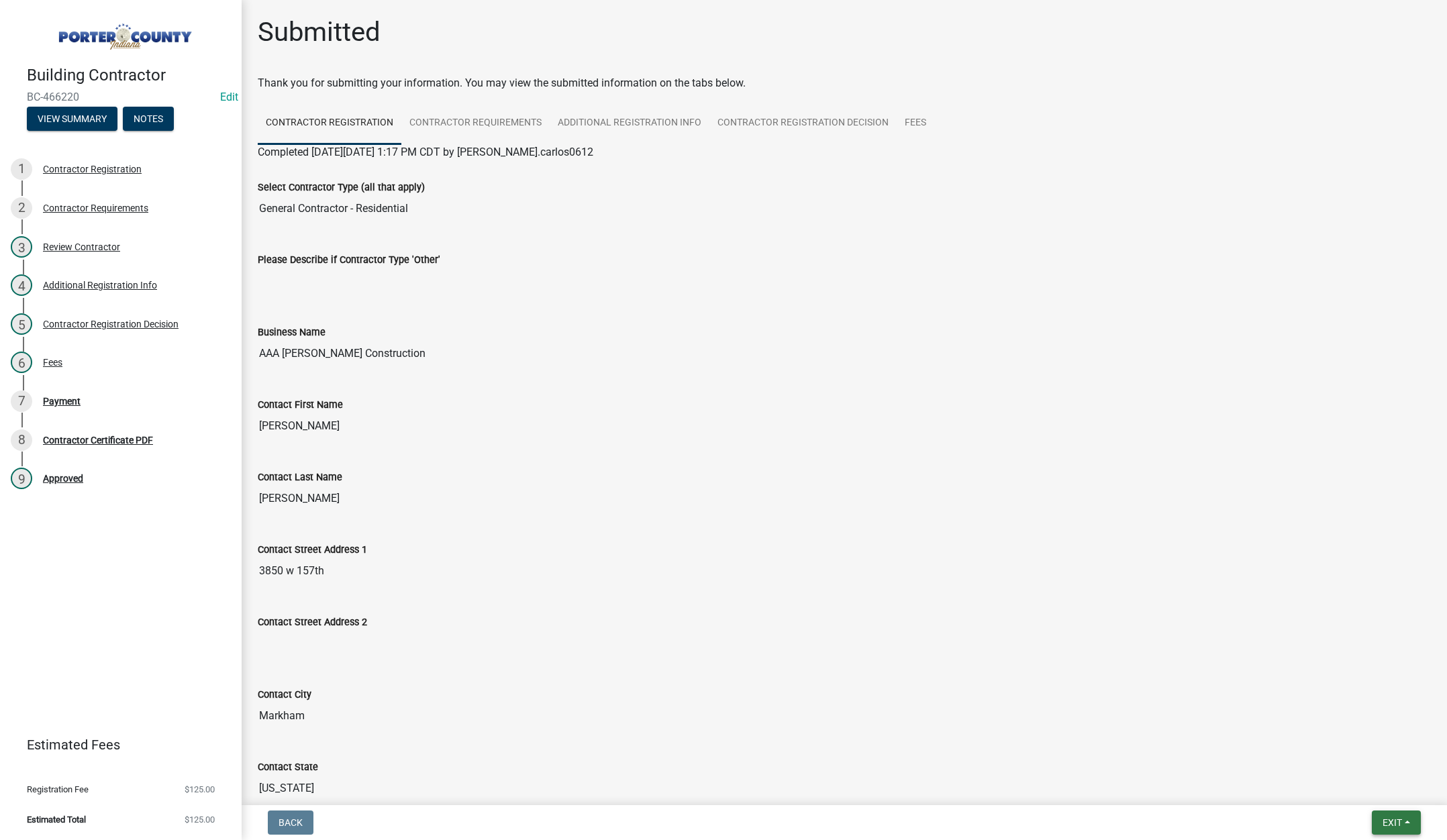
click at [1383, 819] on span "Exit" at bounding box center [1393, 823] width 20 height 10
click at [1376, 792] on button "Save & Exit" at bounding box center [1368, 787] width 107 height 32
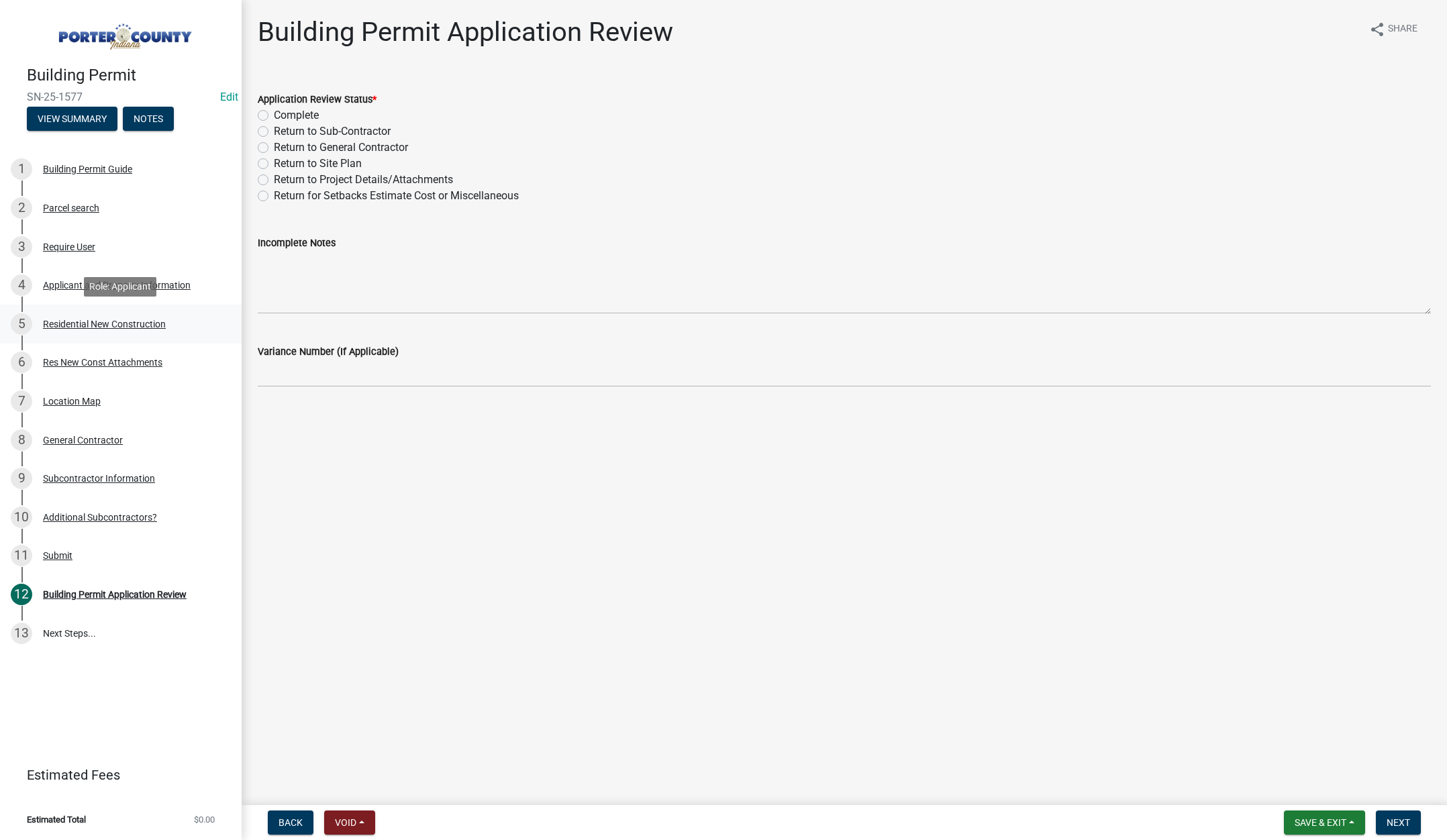
click at [111, 325] on div "Residential New Construction" at bounding box center [104, 324] width 123 height 9
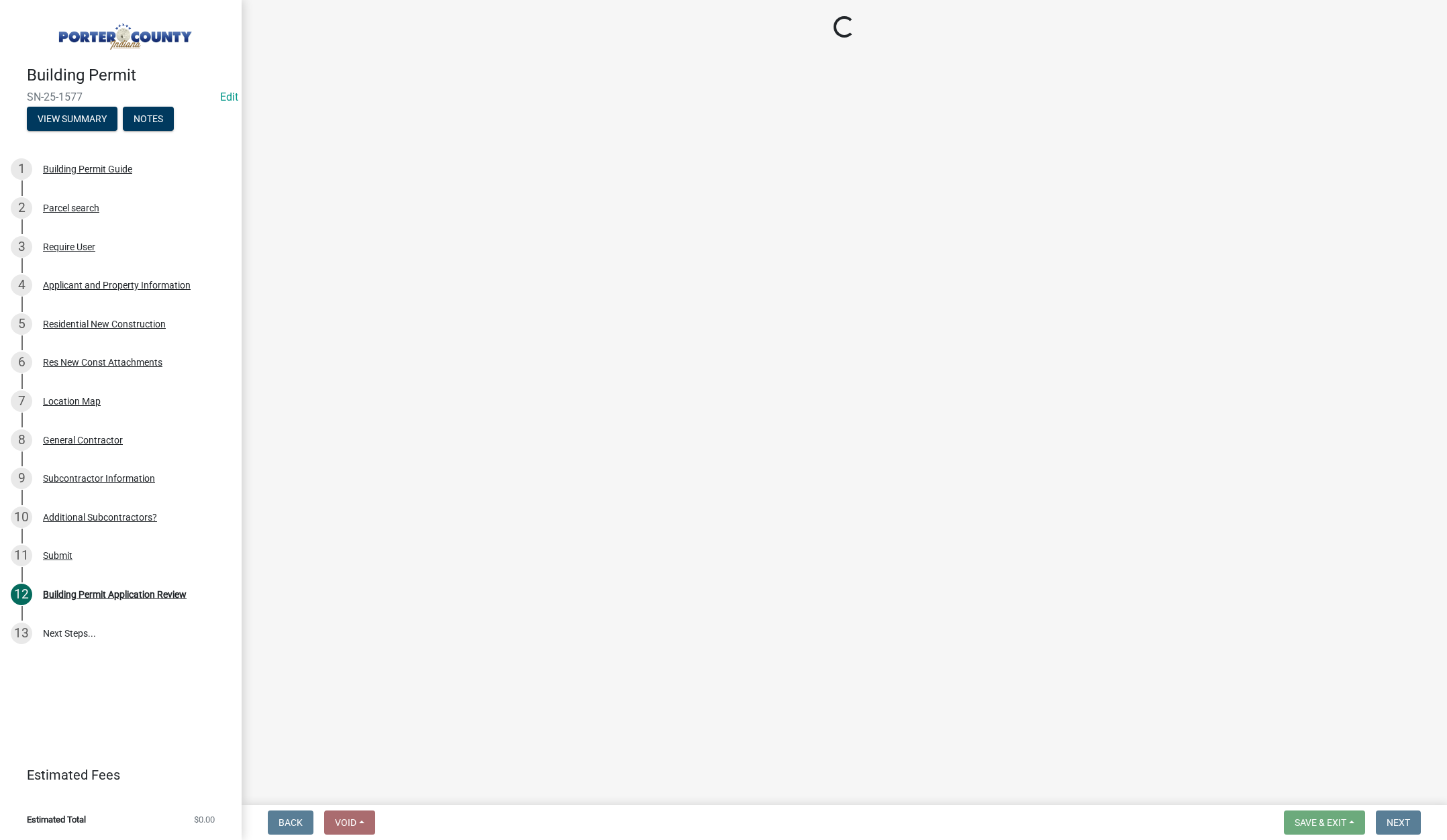
select select "9e518564-4428-4eb4-941b-0b1ac8082854"
select select "d3842ca8-a9b0-43e7-b24f-ba0c572b5ff6"
select select "aeb13f5b-f618-4fb0-9457-a1d82e5b0688"
select select "569fc36c-3166-4026-8764-ea78816a78f1"
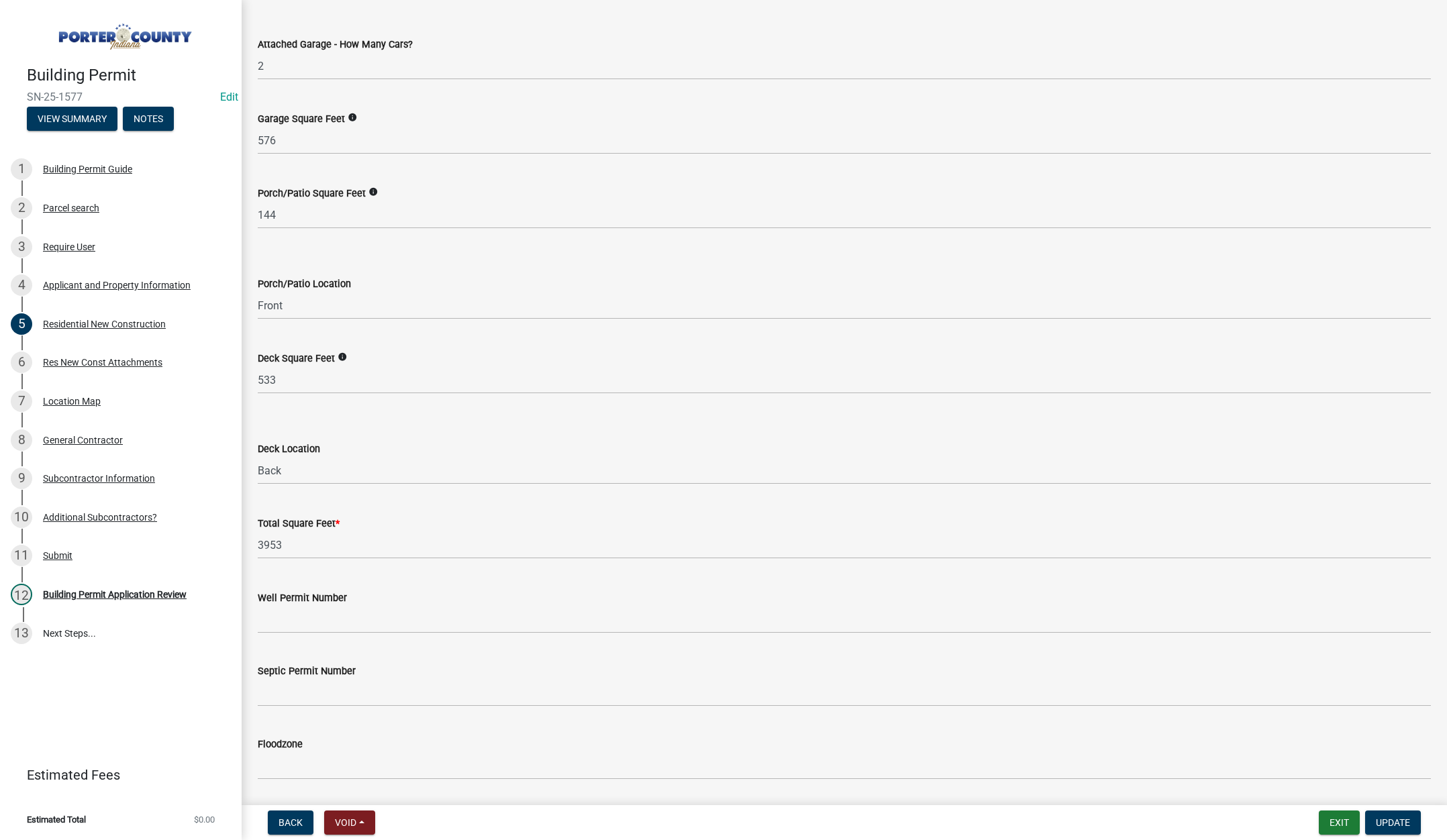
scroll to position [3330, 0]
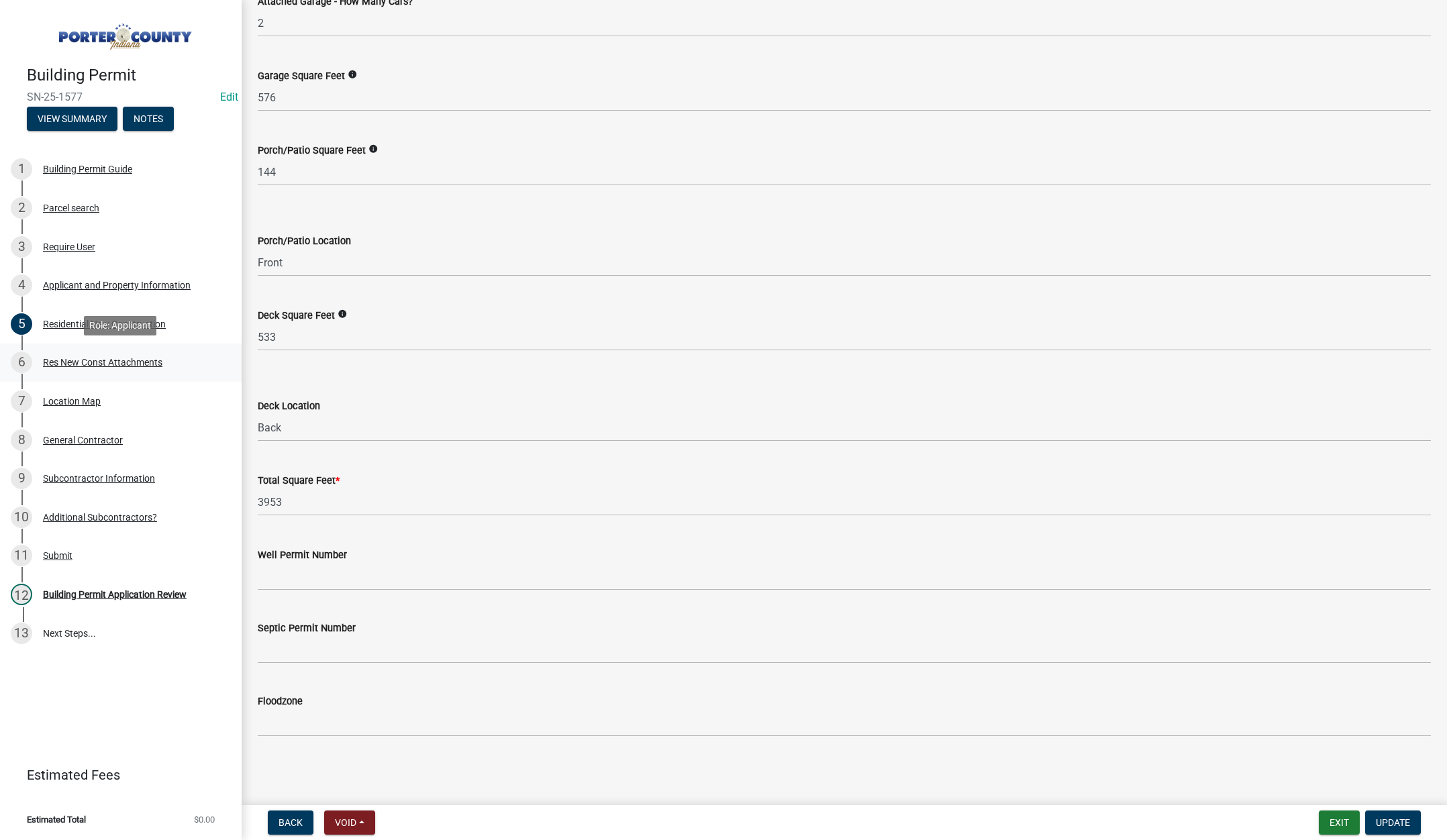
click at [147, 362] on div "Res New Const Attachments" at bounding box center [103, 362] width 119 height 9
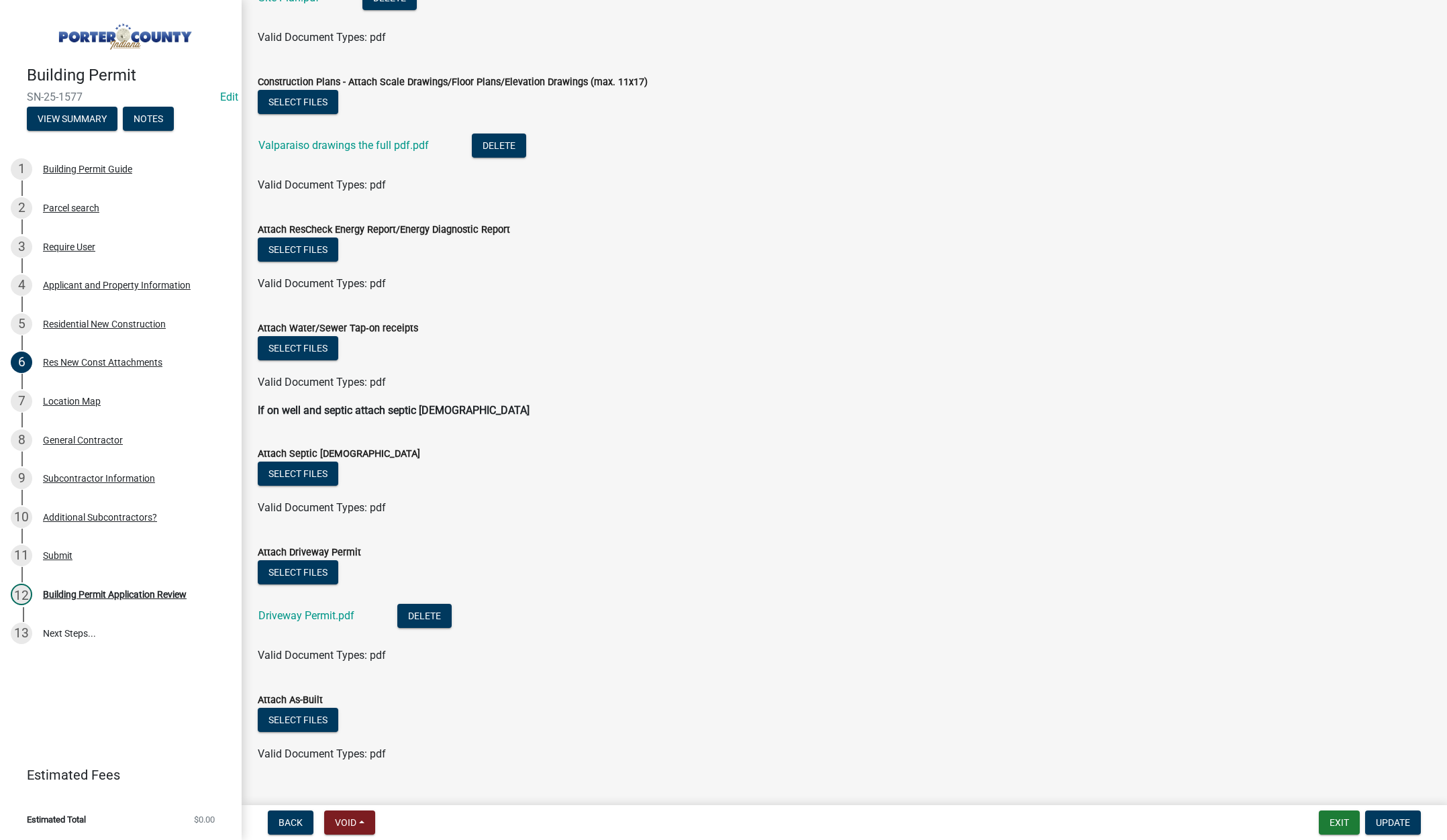
scroll to position [339, 0]
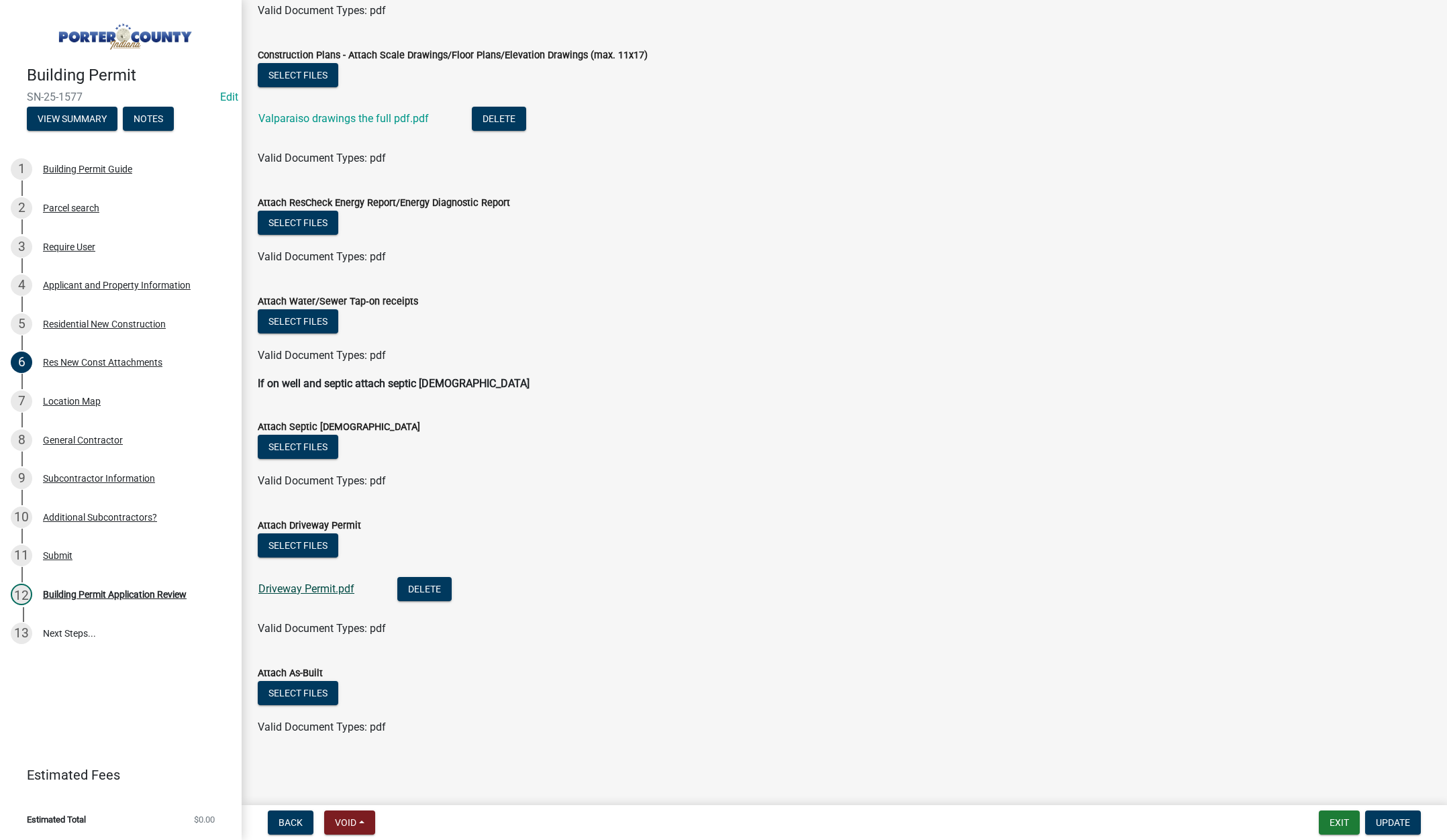
click at [308, 587] on link "Driveway Permit.pdf" at bounding box center [306, 589] width 96 height 13
click at [159, 593] on div "Building Permit Application Review" at bounding box center [115, 594] width 143 height 9
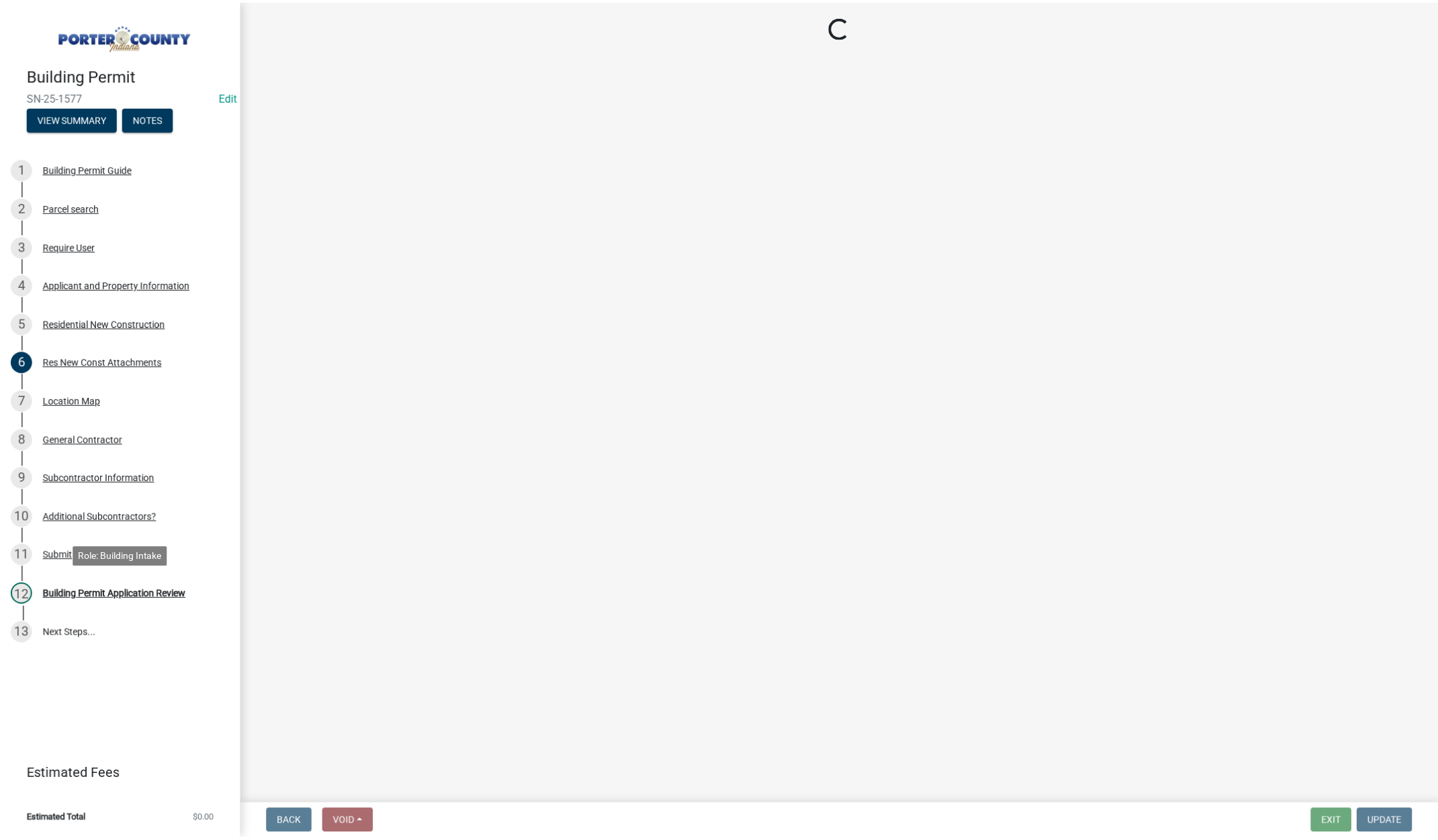
scroll to position [0, 0]
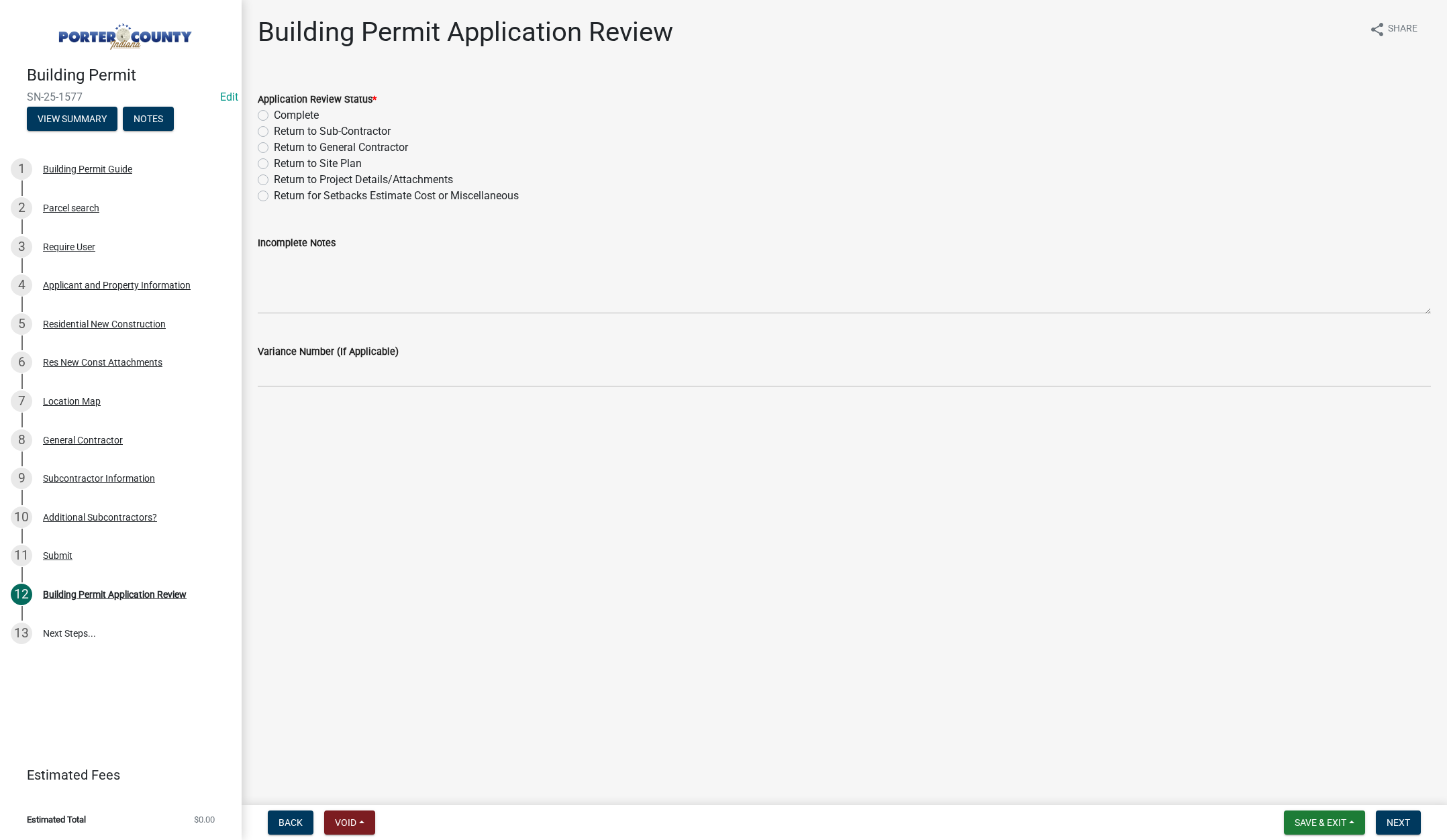
click at [274, 177] on label "Return to Project Details/Attachments" at bounding box center [363, 180] width 180 height 16
click at [274, 177] on input "Return to Project Details/Attachments" at bounding box center [278, 176] width 9 height 9
radio input "true"
click at [294, 264] on textarea "Incomplete Notes" at bounding box center [844, 282] width 1173 height 63
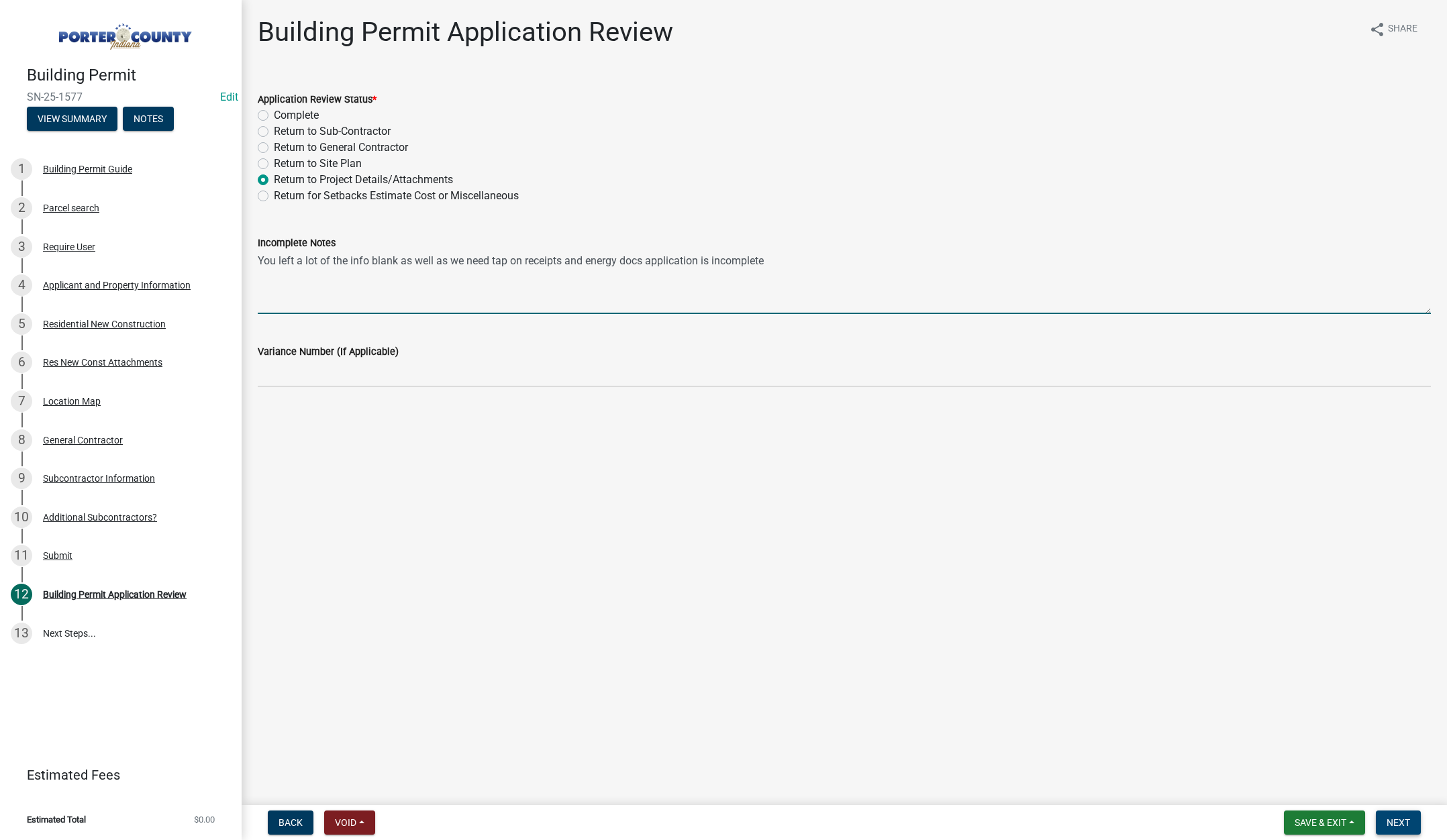
type textarea "You left a lot of the info blank as well as we need tap on receipts and energy …"
click at [1389, 818] on span "Next" at bounding box center [1398, 823] width 23 height 10
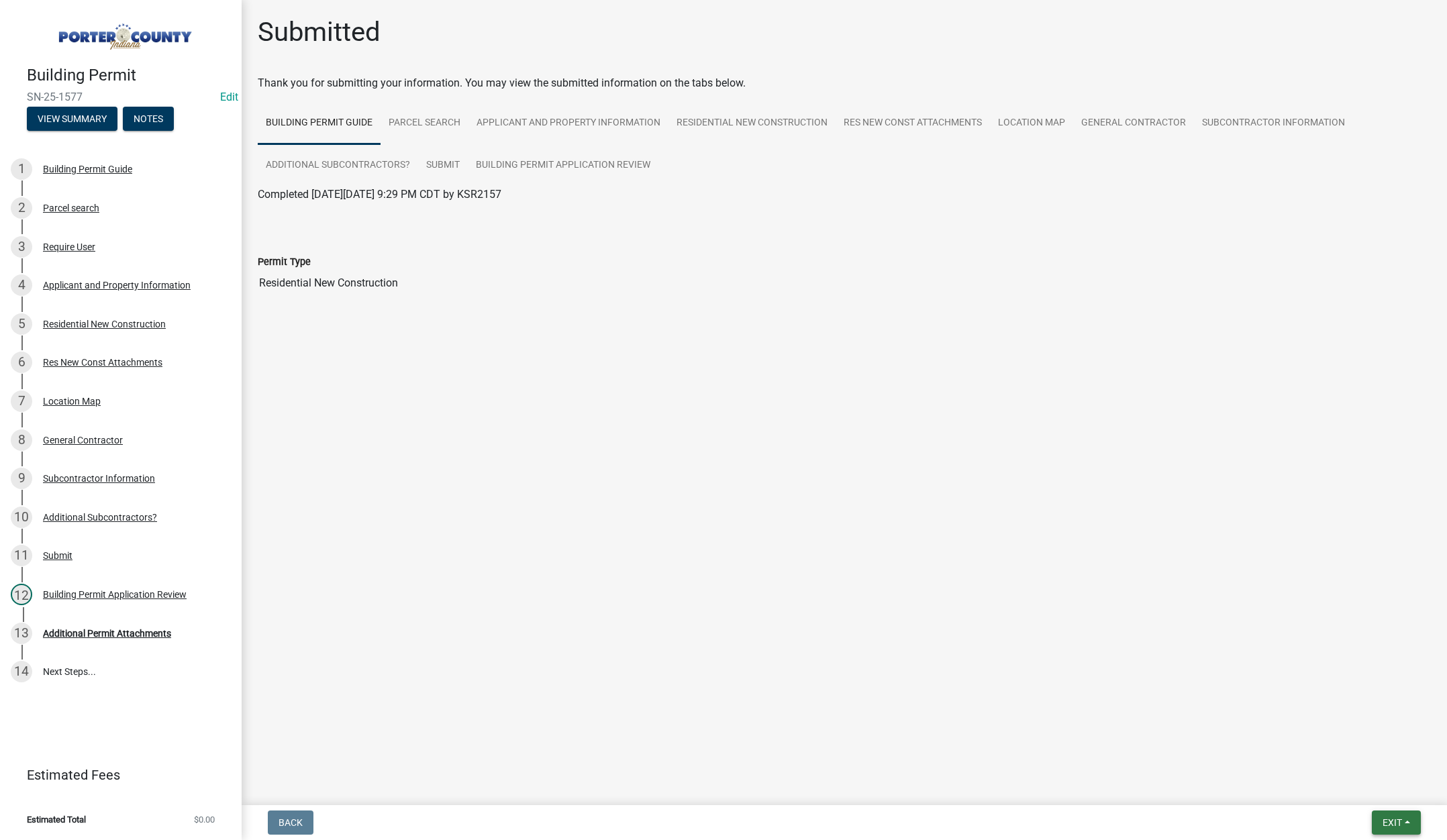
click at [1393, 818] on span "Exit" at bounding box center [1393, 823] width 20 height 10
click at [1378, 789] on button "Save & Exit" at bounding box center [1368, 787] width 107 height 32
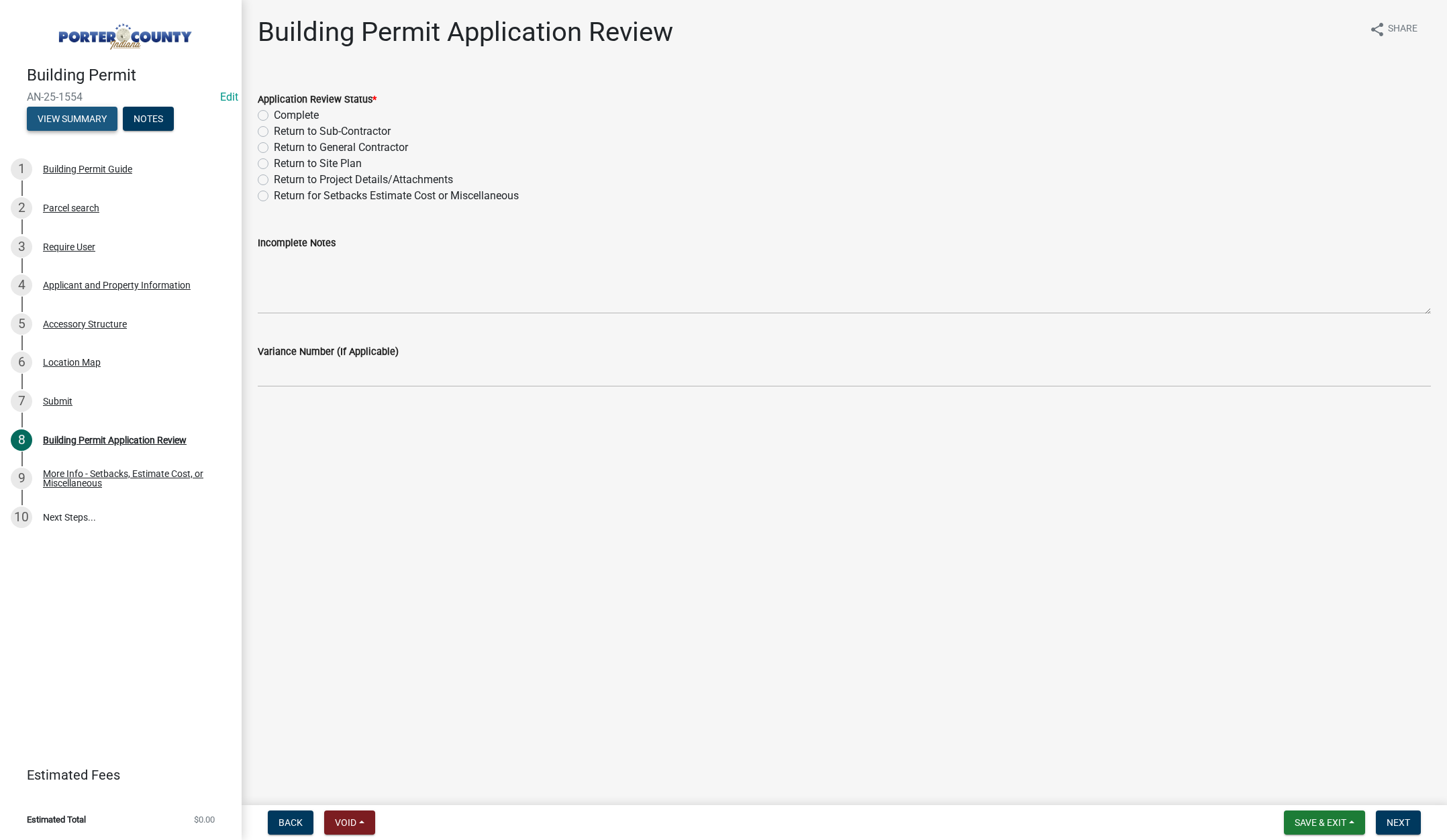
click at [40, 125] on button "View Summary" at bounding box center [72, 119] width 91 height 24
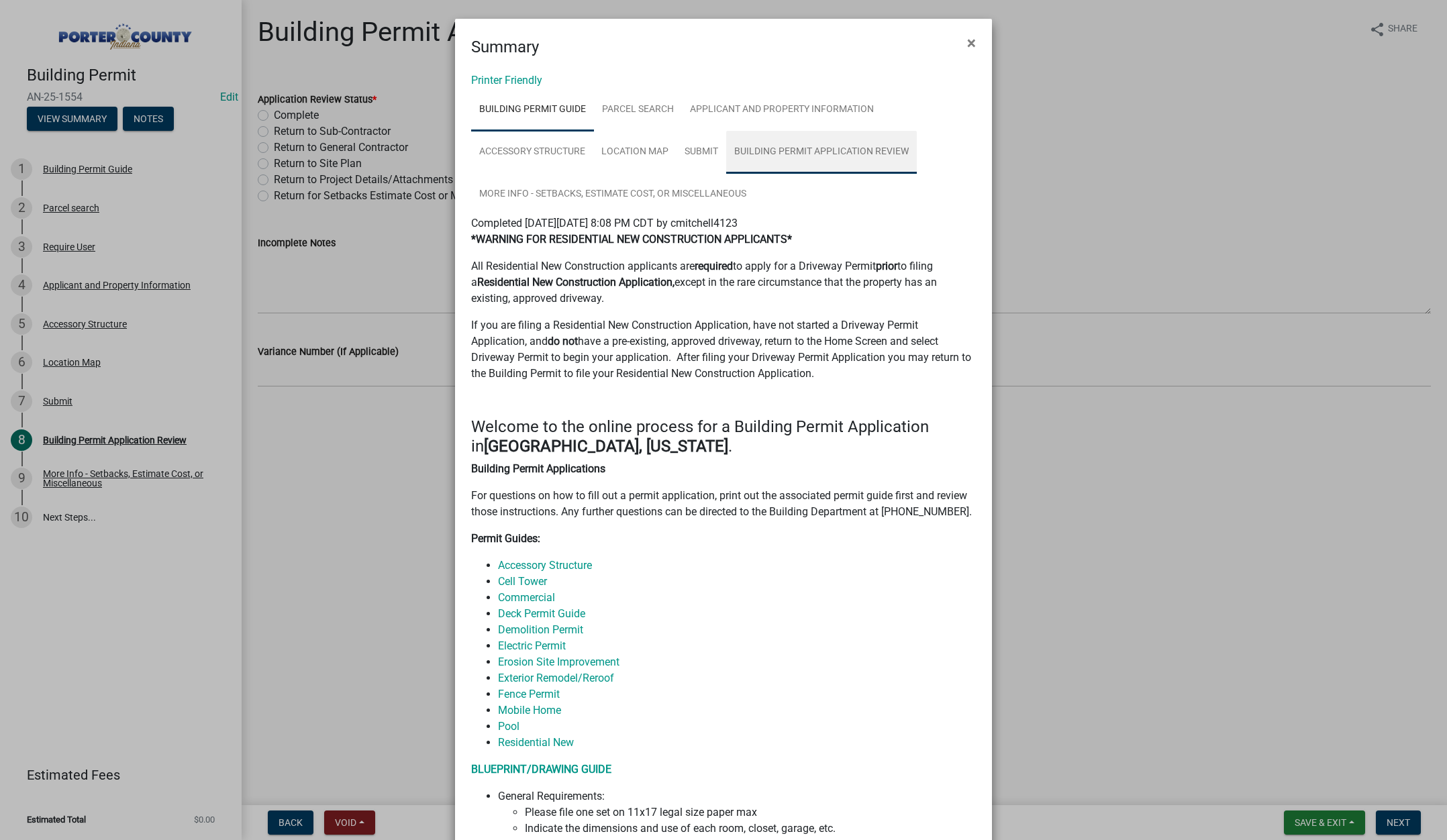
click at [846, 155] on link "Building Permit Application Review" at bounding box center [821, 153] width 191 height 43
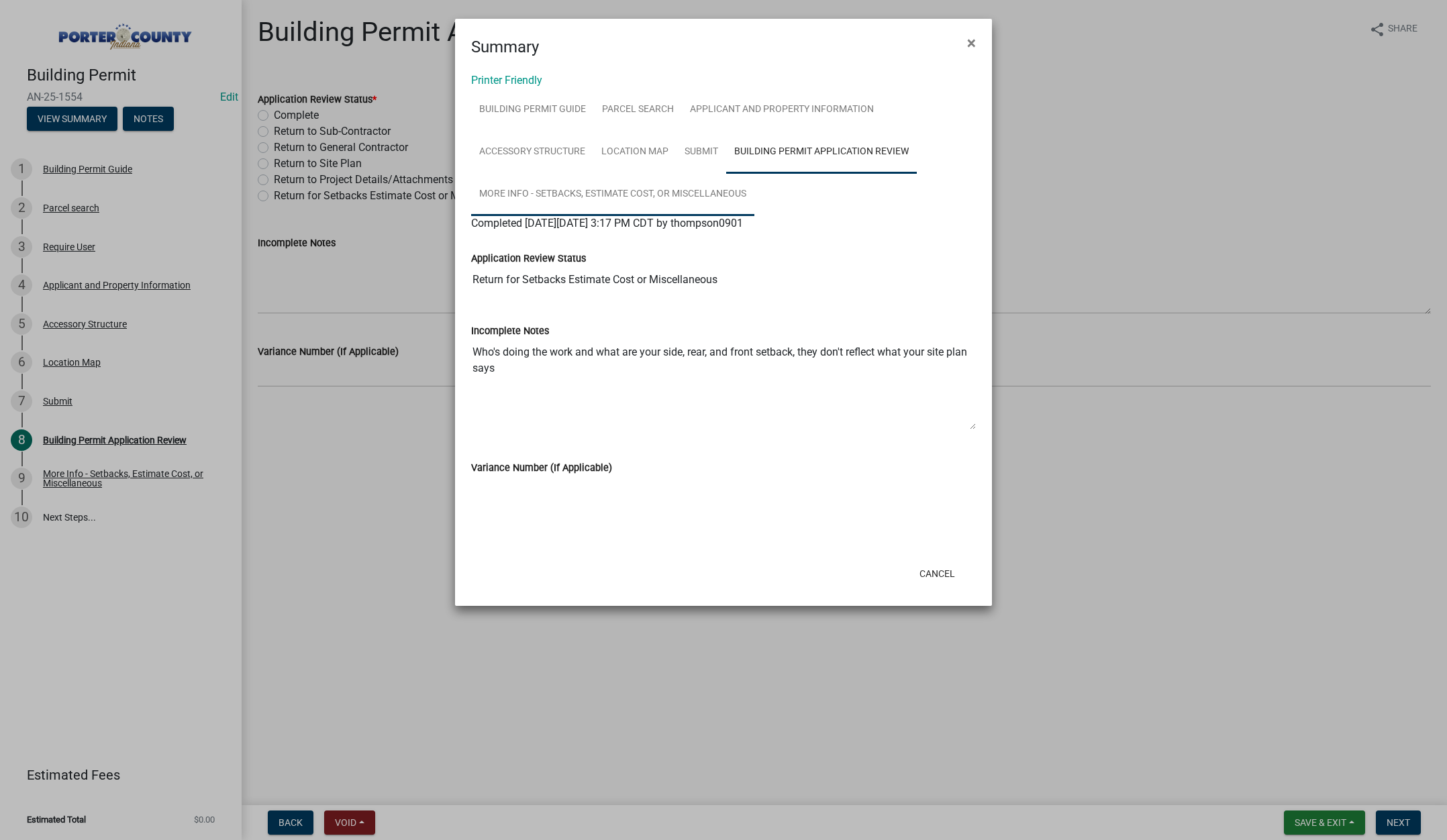
click at [619, 198] on link "More Info - Setbacks, Estimate Cost, or Miscellaneous" at bounding box center [613, 195] width 283 height 43
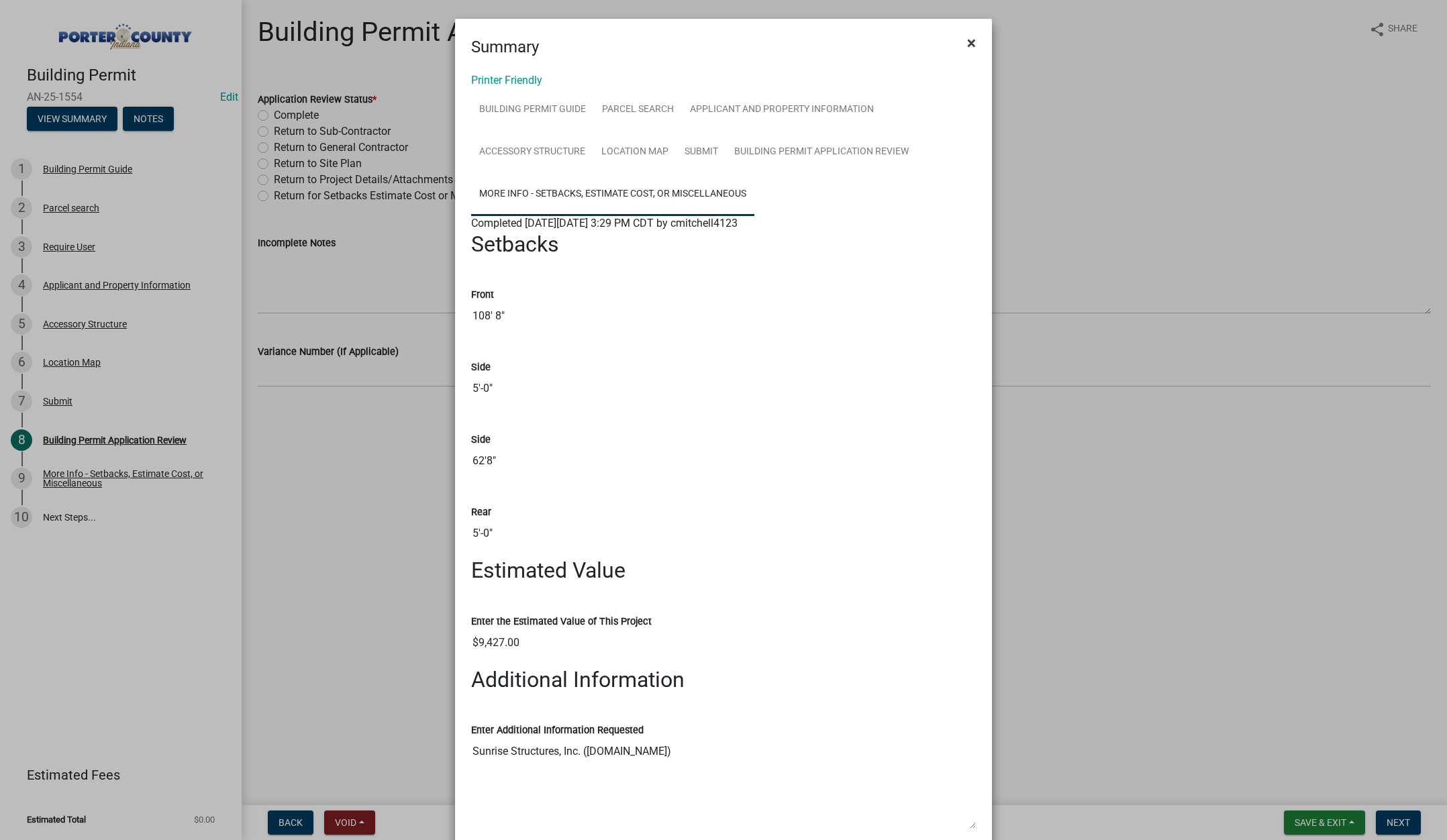
click at [967, 41] on span "×" at bounding box center [971, 43] width 9 height 19
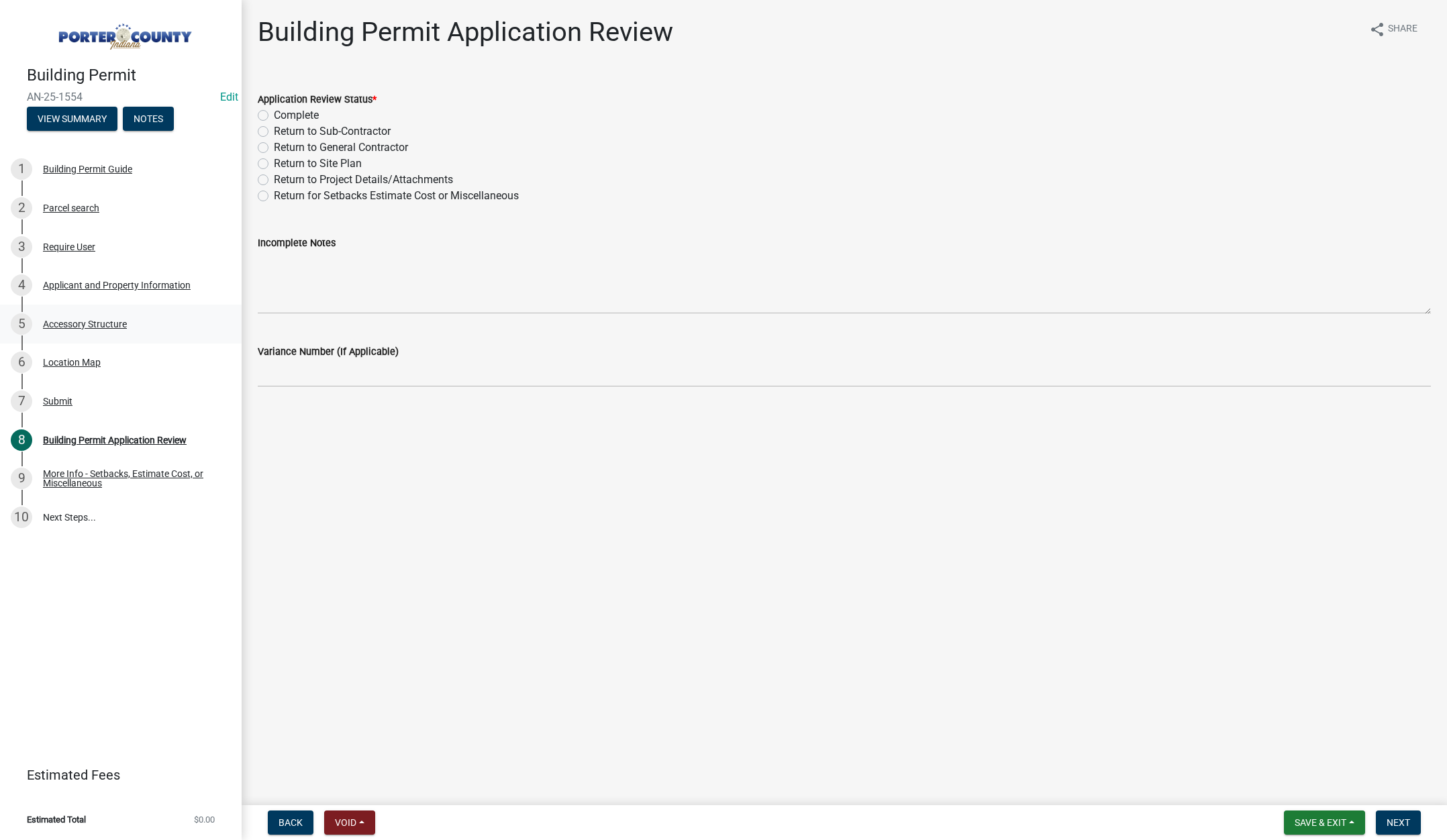
click at [97, 320] on div "Accessory Structure" at bounding box center [85, 324] width 84 height 9
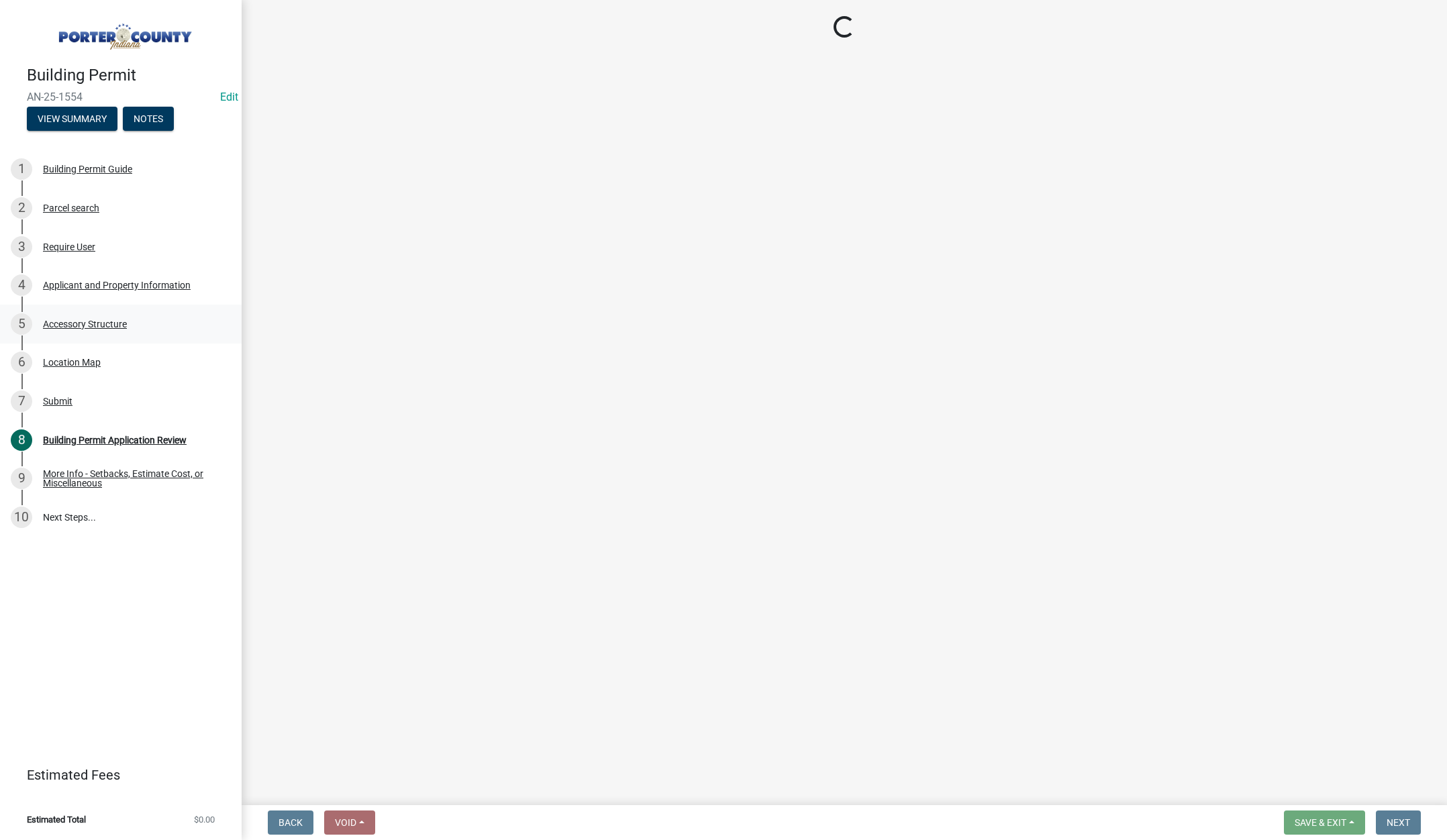
select select "b3000bfd-f408-4deb-8000-b6d1b85894a4"
select select "968dc824-c675-4889-9261-eecf15873776"
select select "29856c7f-eeba-4e54-97cb-4d08c5c5b677"
select select "d63a0ebc-b44d-481d-ab70-ec75eba29316"
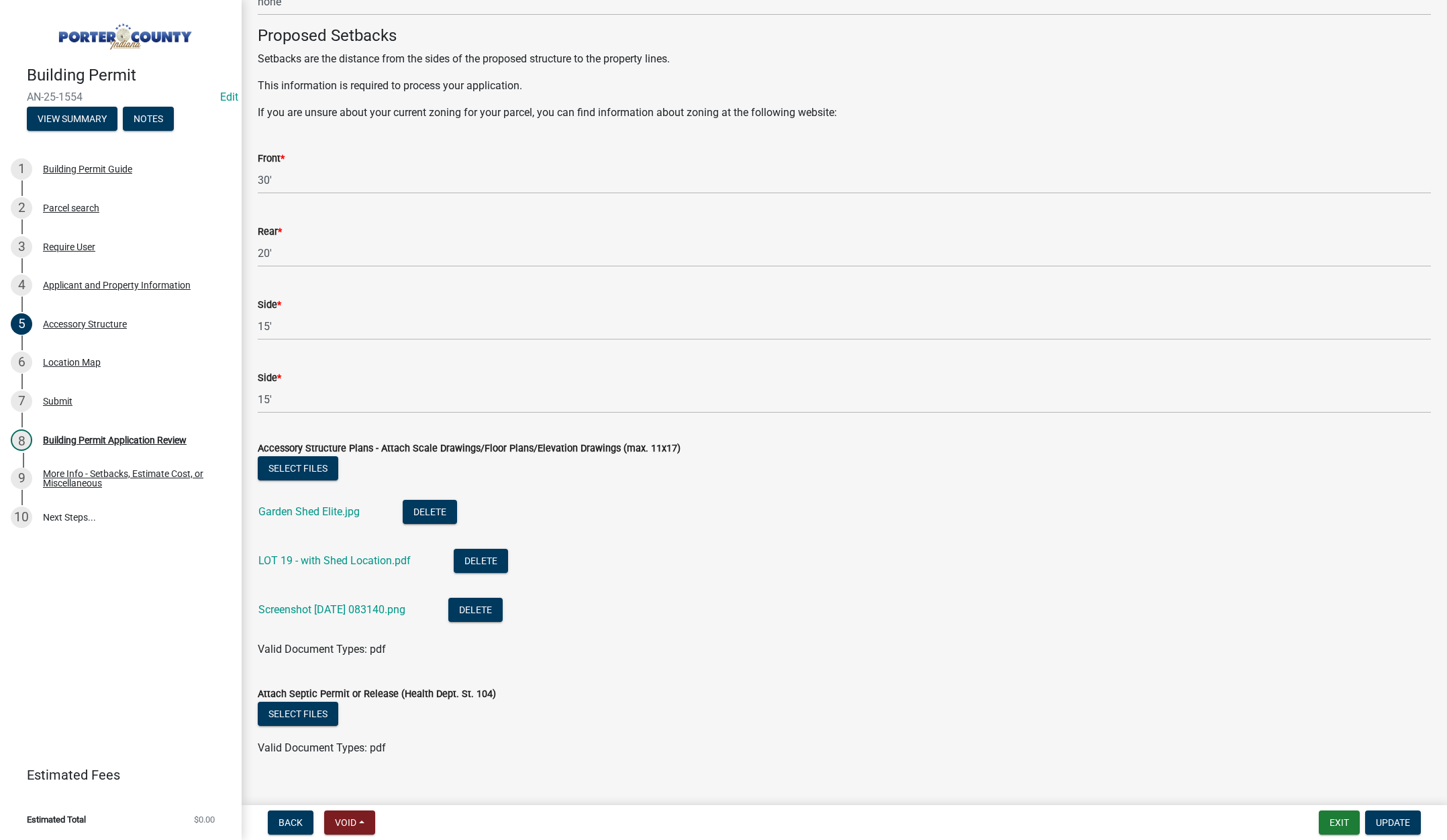
scroll to position [2193, 0]
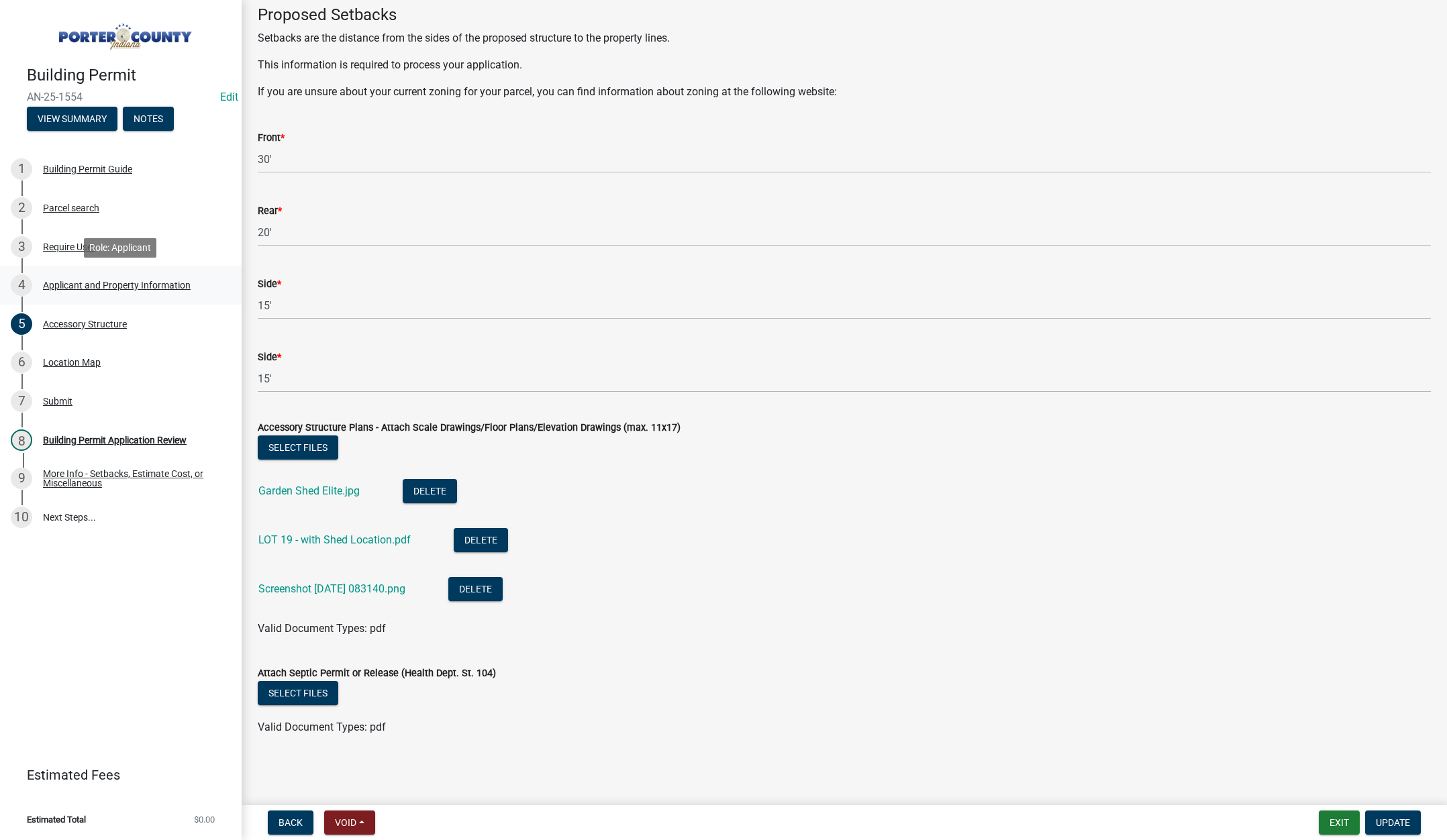
click at [110, 281] on div "Applicant and Property Information" at bounding box center [117, 285] width 148 height 9
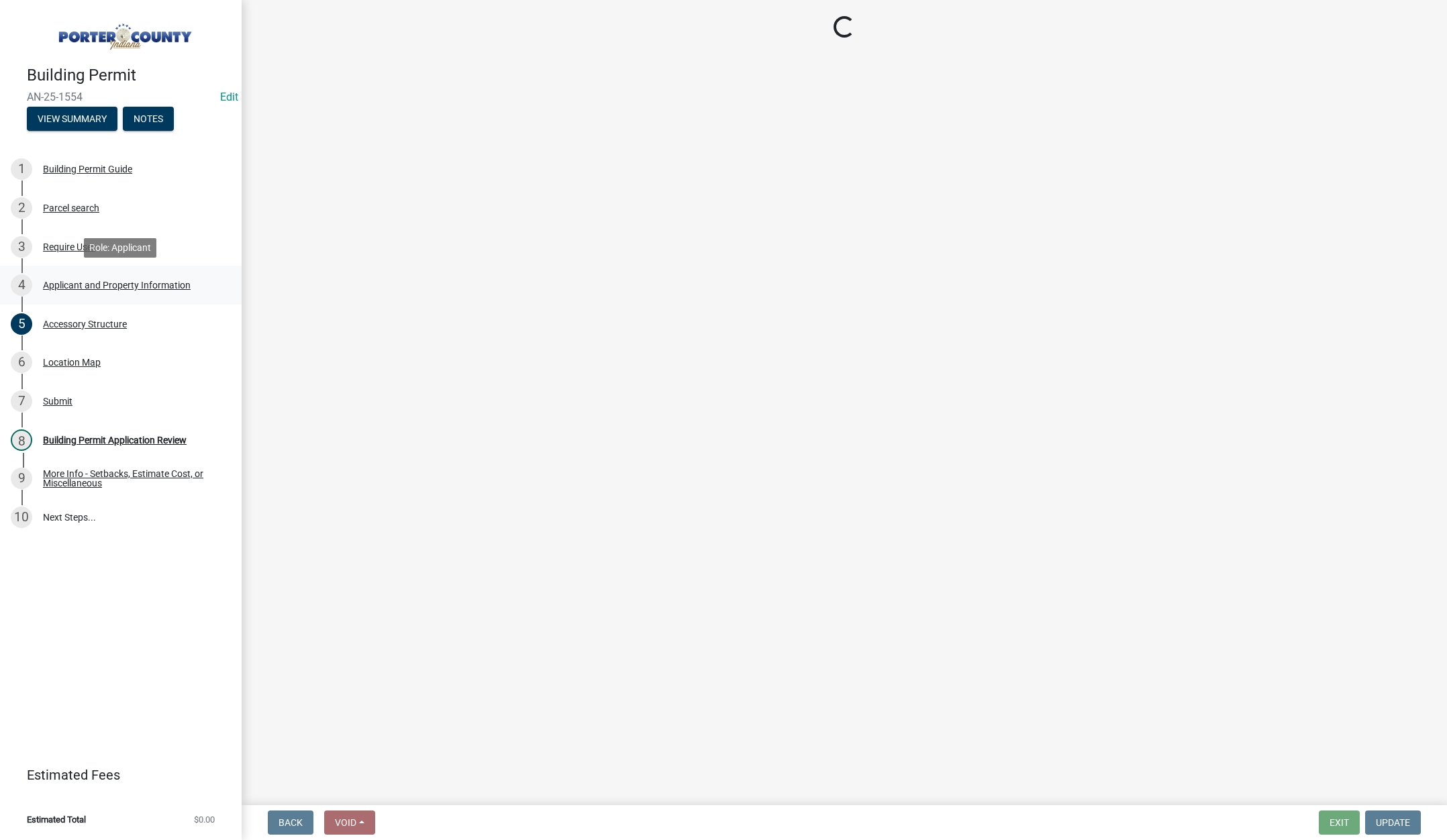
scroll to position [0, 0]
select select "eebc071e-620a-4db8-83e9-cb6b194c67e9"
select select "19353e9d-6395-4d02-b087-104cb5947cdc"
select select "c796f995-08fe-487b-a20e-70ab553361d3"
select select "0d764019-f1ff-4f3b-9299-33f0d080acc7"
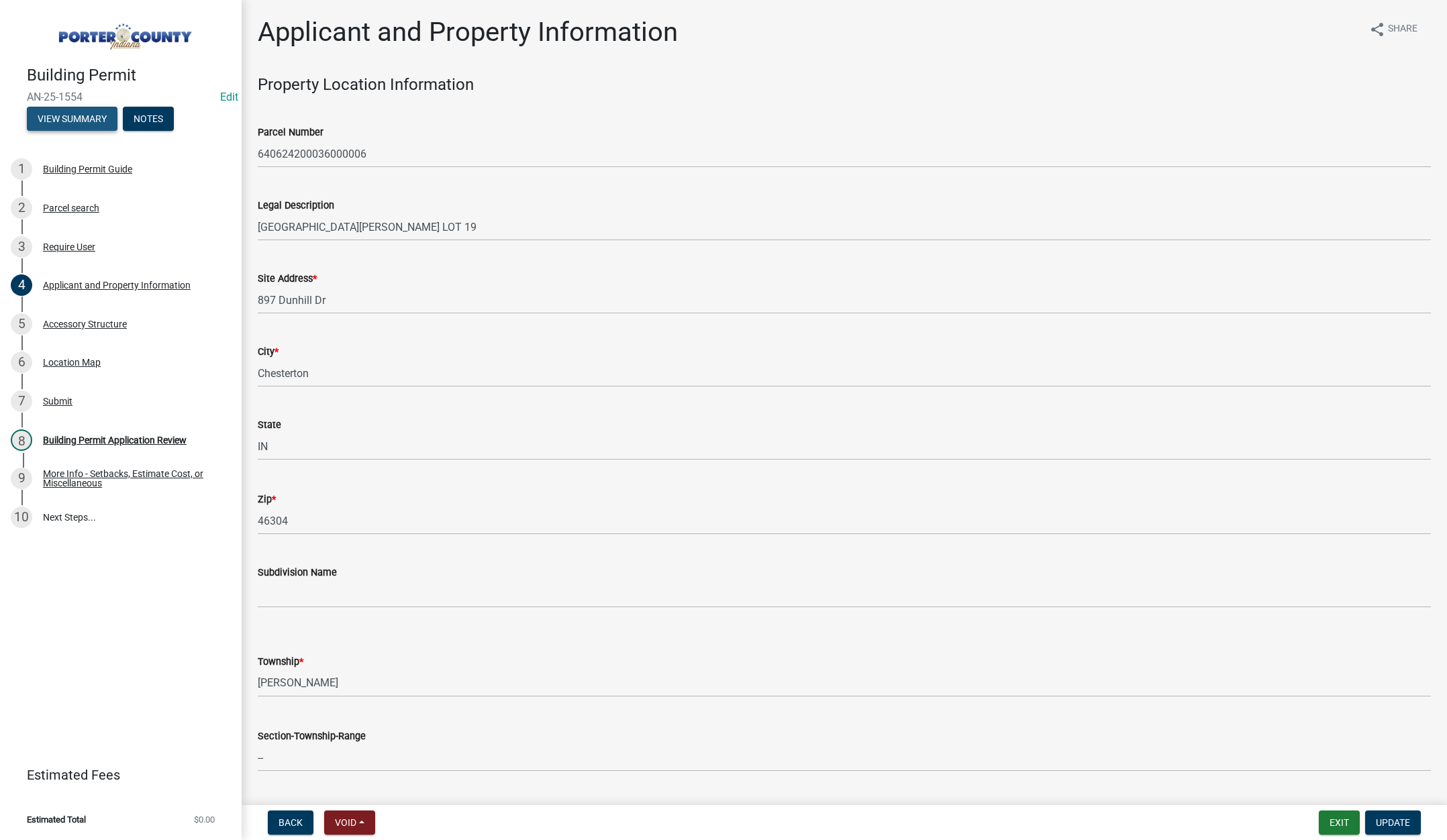
click at [67, 118] on button "View Summary" at bounding box center [72, 119] width 91 height 24
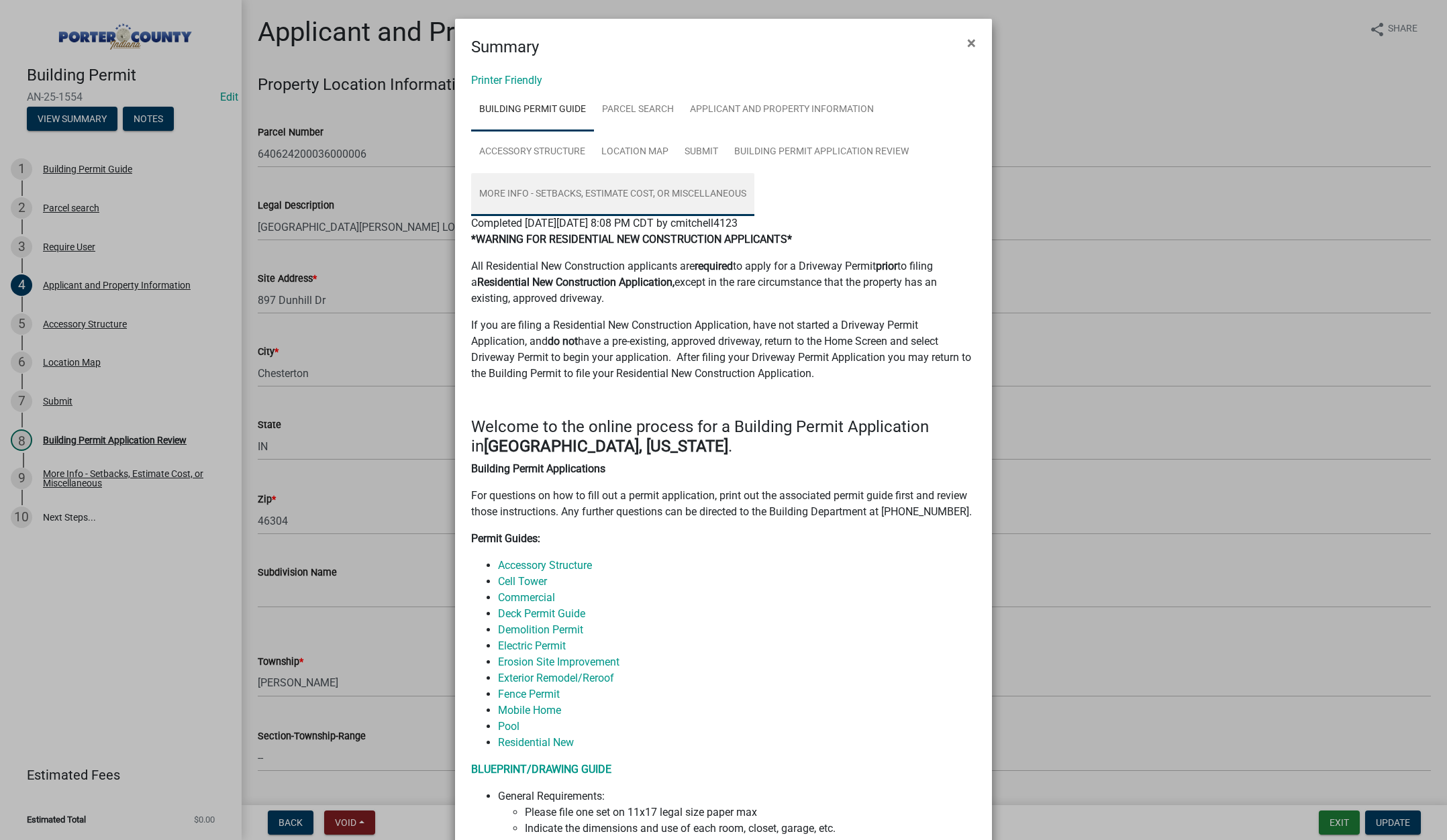
click at [650, 186] on link "More Info - Setbacks, Estimate Cost, or Miscellaneous" at bounding box center [613, 195] width 283 height 43
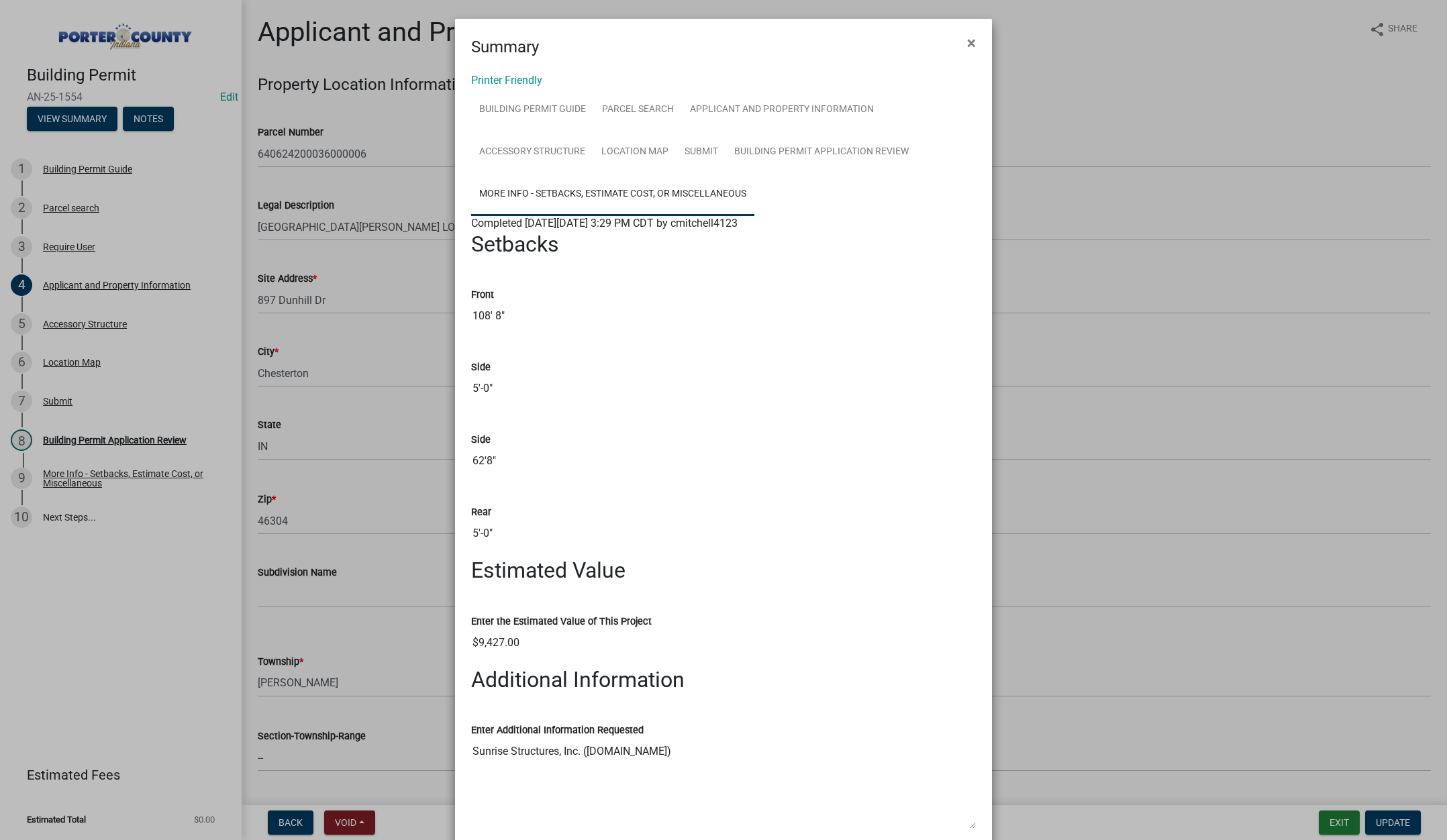
click at [408, 388] on ngb-modal-window "Summary × Printer Friendly Building Permit Guide Parcel search Applicant and Pr…" at bounding box center [724, 420] width 1447 height 840
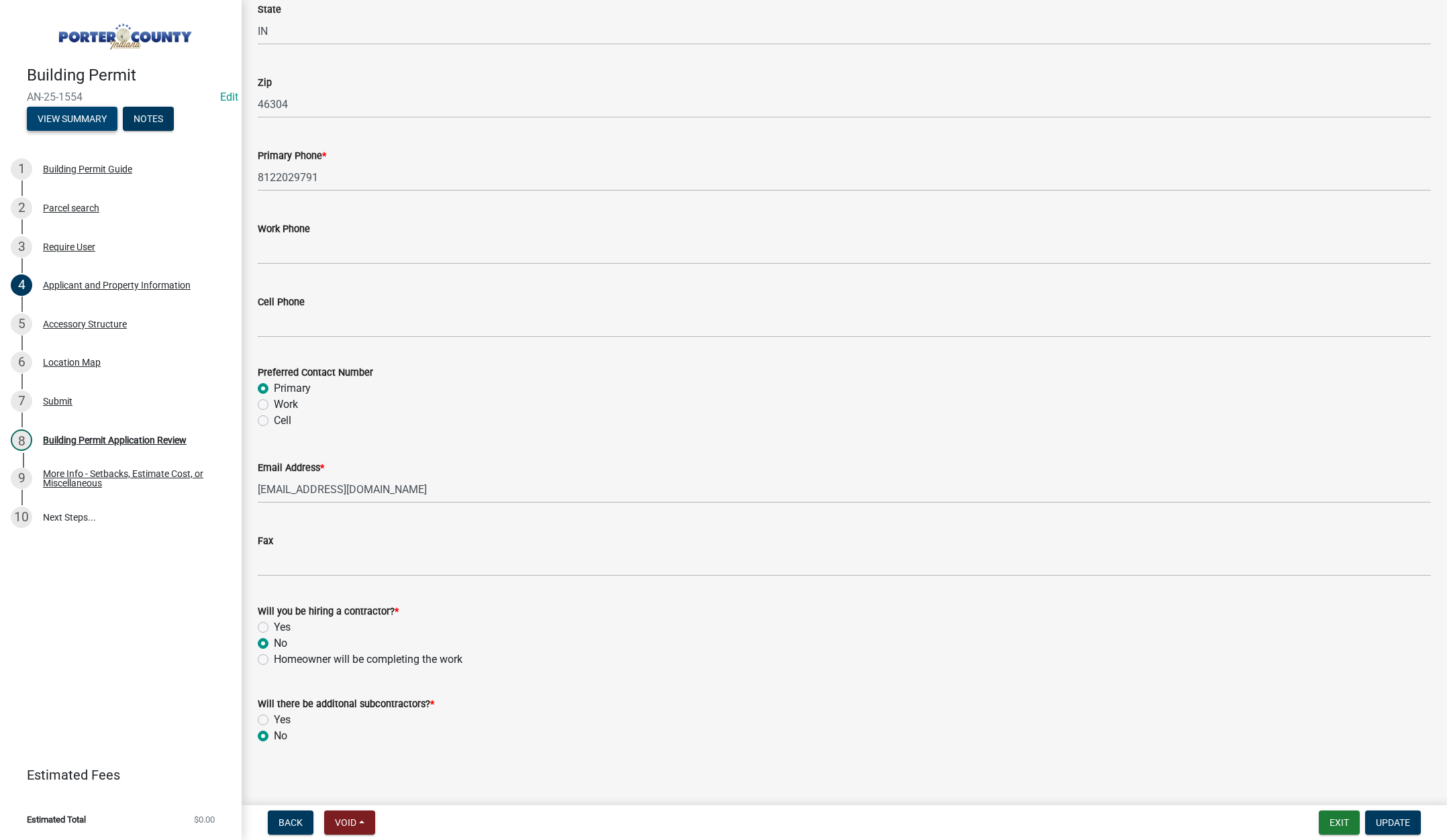
scroll to position [1671, 0]
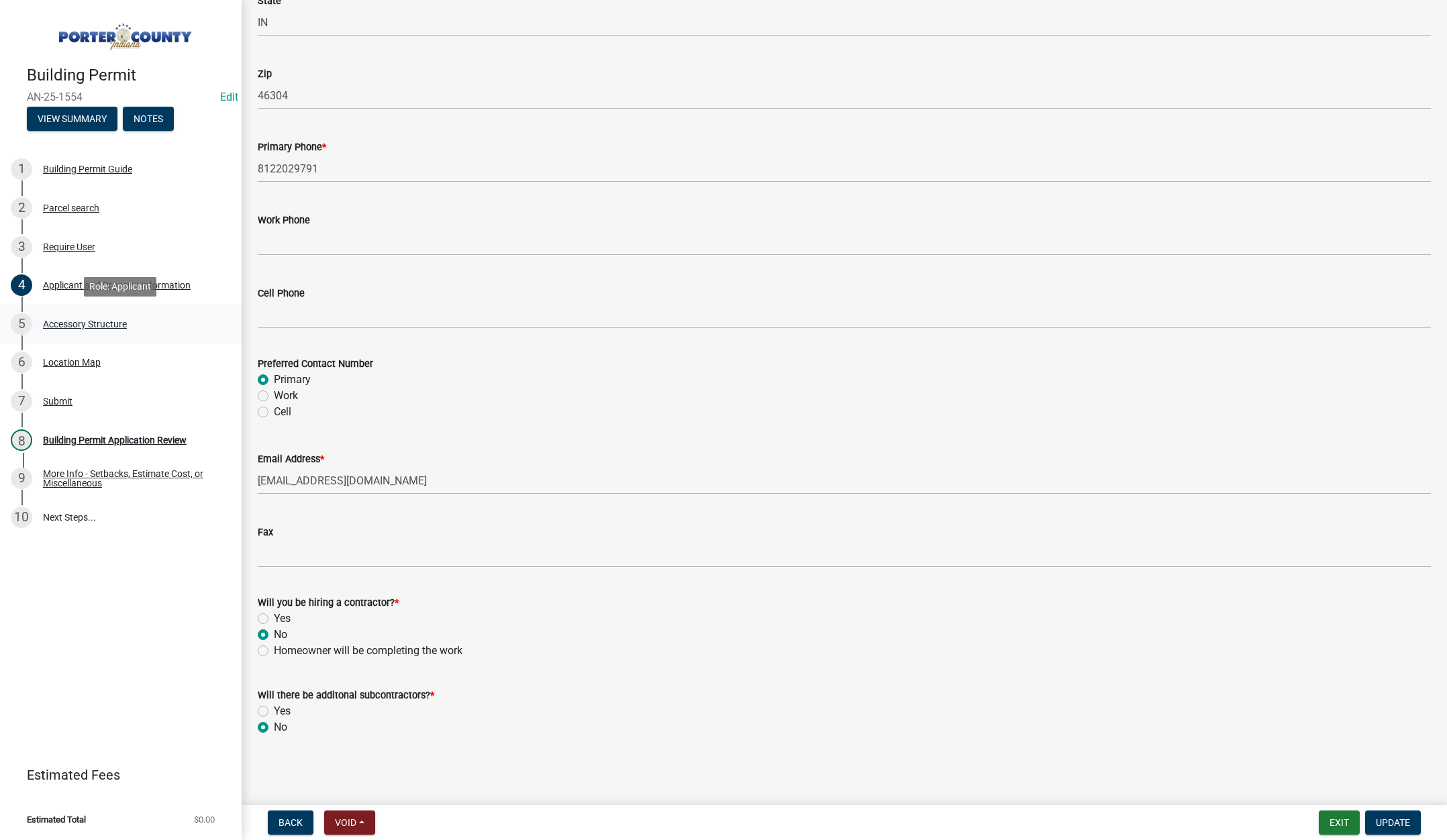
click at [78, 325] on div "Accessory Structure" at bounding box center [85, 324] width 84 height 9
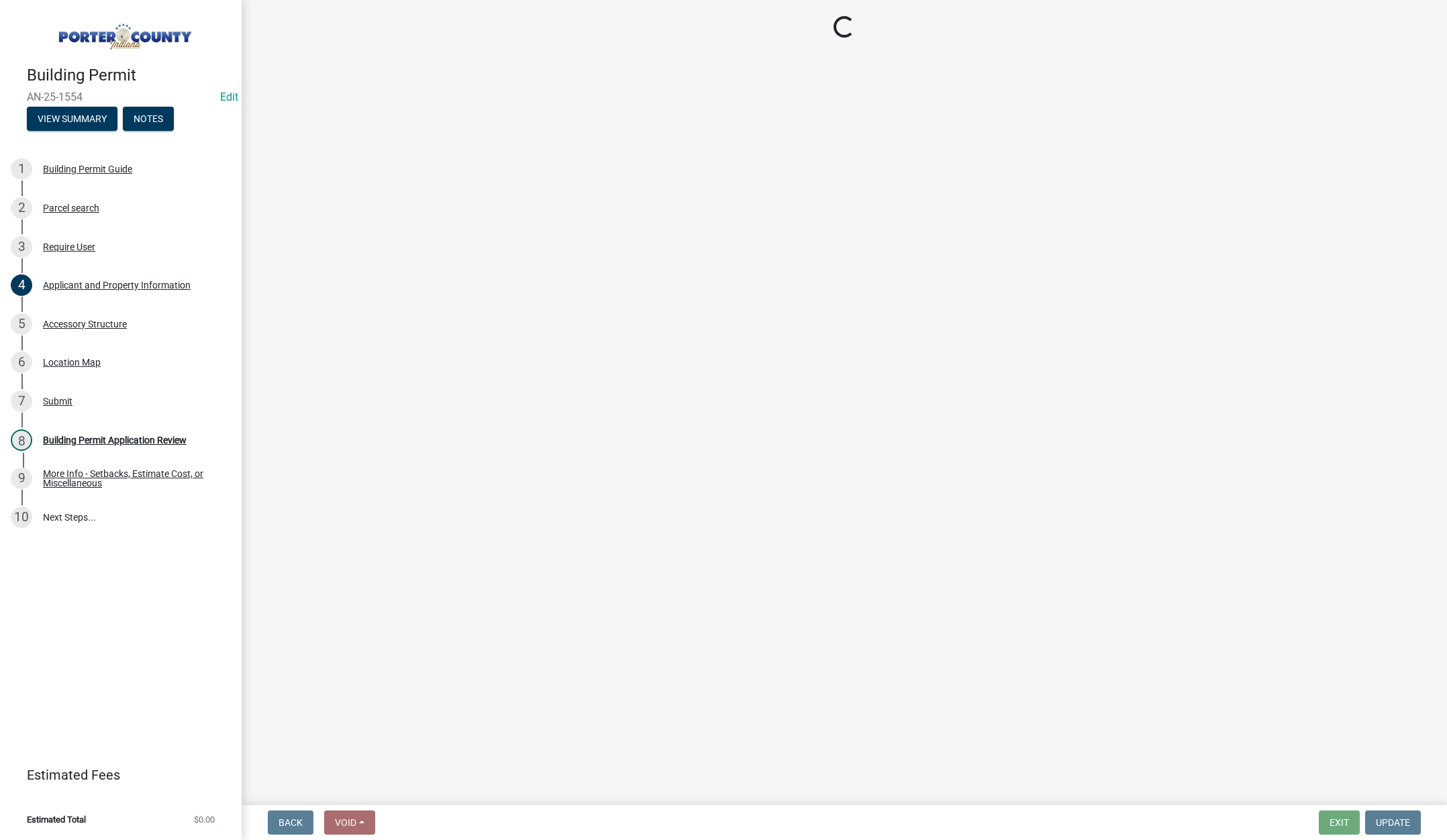
select select "b3000bfd-f408-4deb-8000-b6d1b85894a4"
select select "968dc824-c675-4889-9261-eecf15873776"
select select "29856c7f-eeba-4e54-97cb-4d08c5c5b677"
select select "d63a0ebc-b44d-481d-ab70-ec75eba29316"
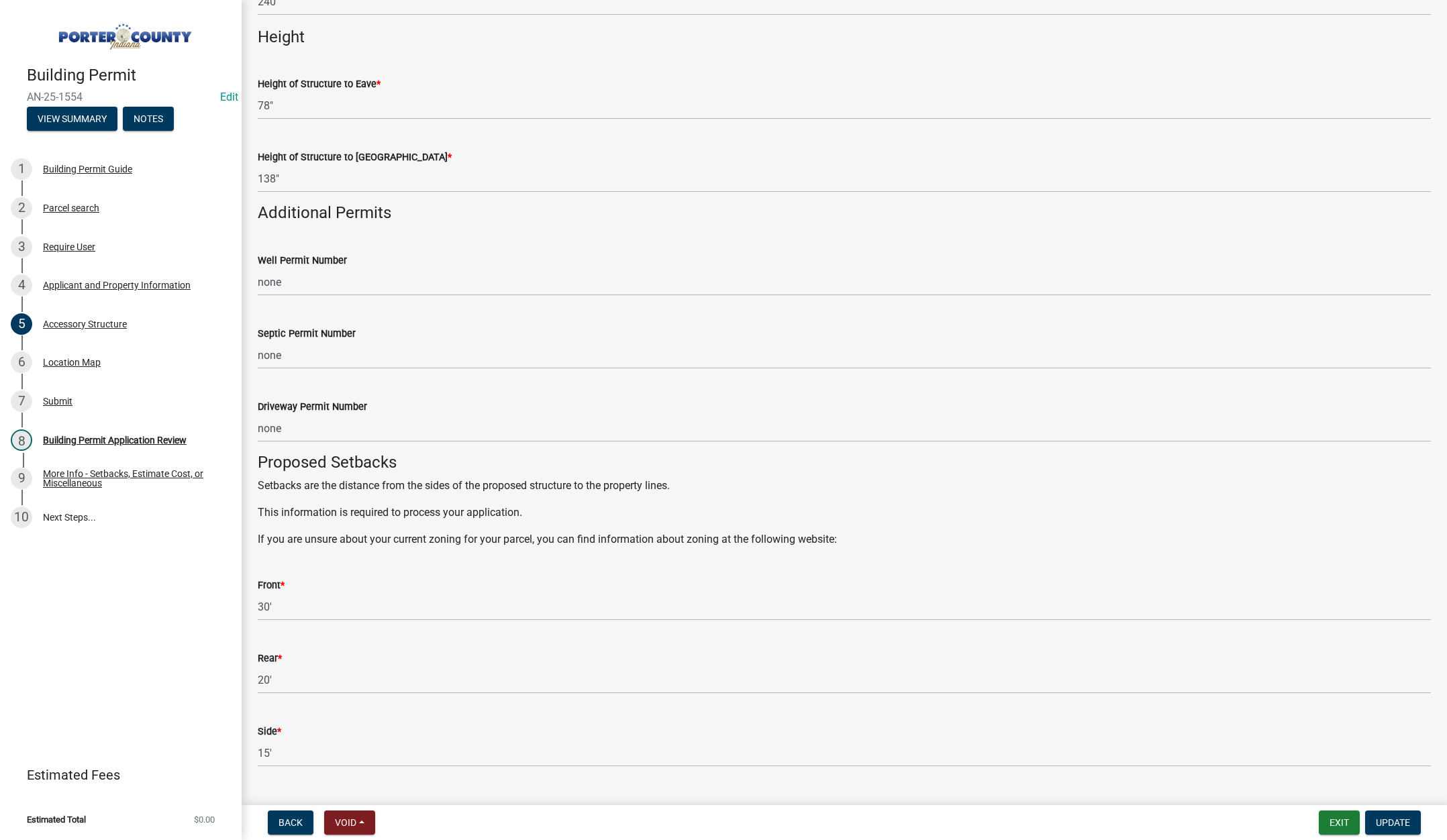
scroll to position [2081, 0]
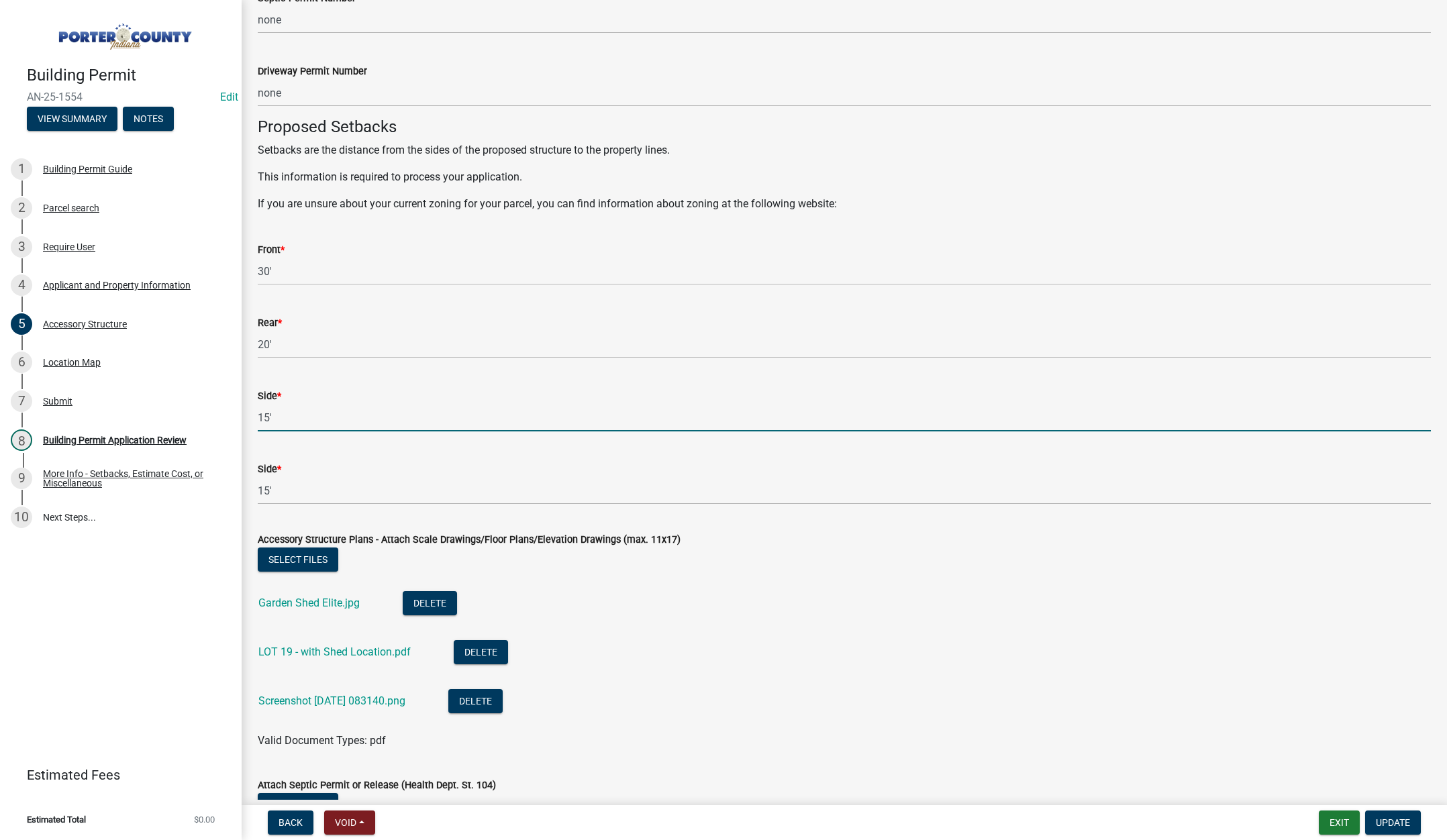
click at [286, 419] on input "15'" at bounding box center [844, 418] width 1173 height 28
type input "1"
type input "5'"
click at [282, 345] on input "20'" at bounding box center [844, 344] width 1173 height 28
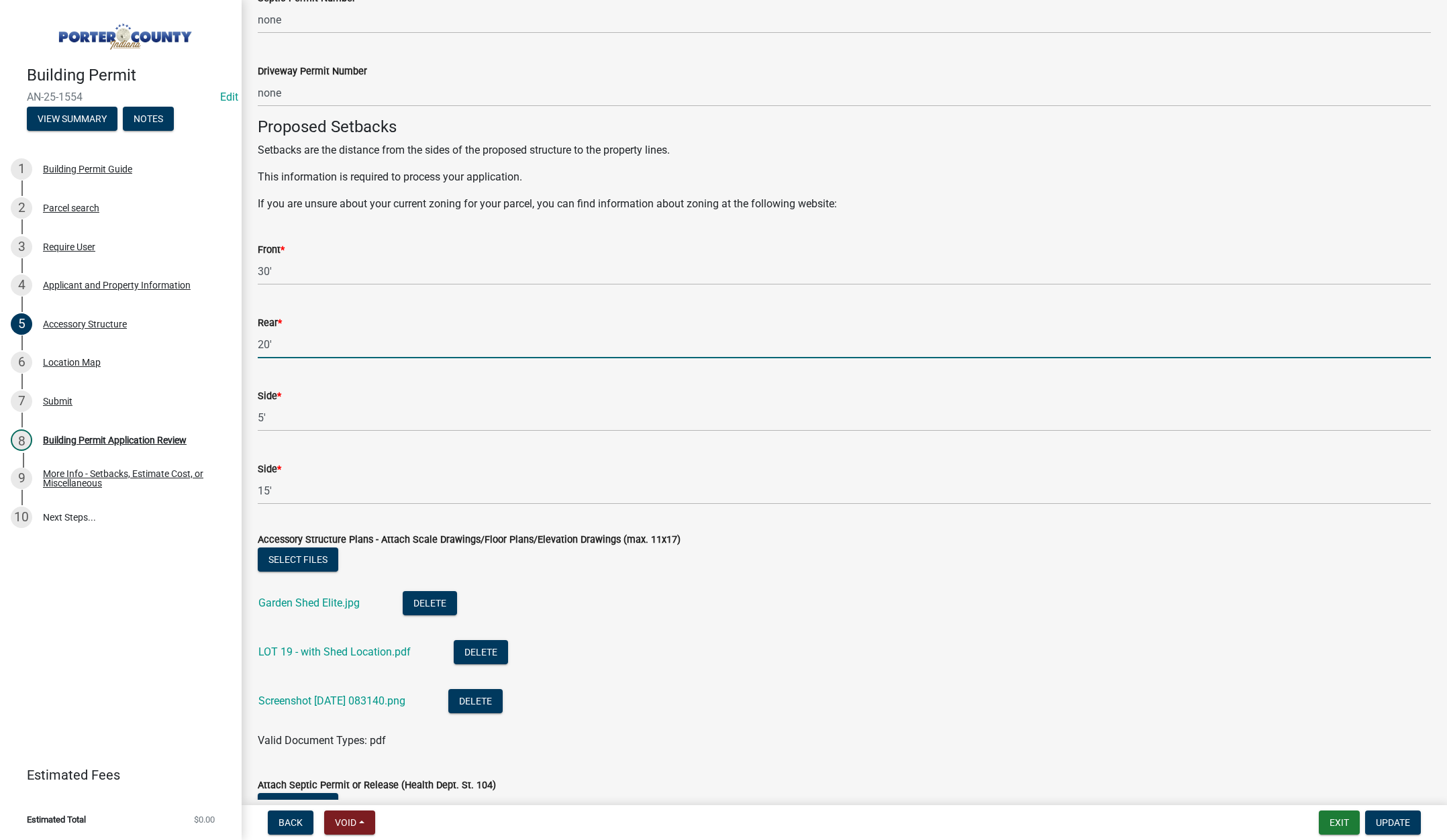
click at [282, 345] on input "20'" at bounding box center [844, 344] width 1173 height 28
type input "5'"
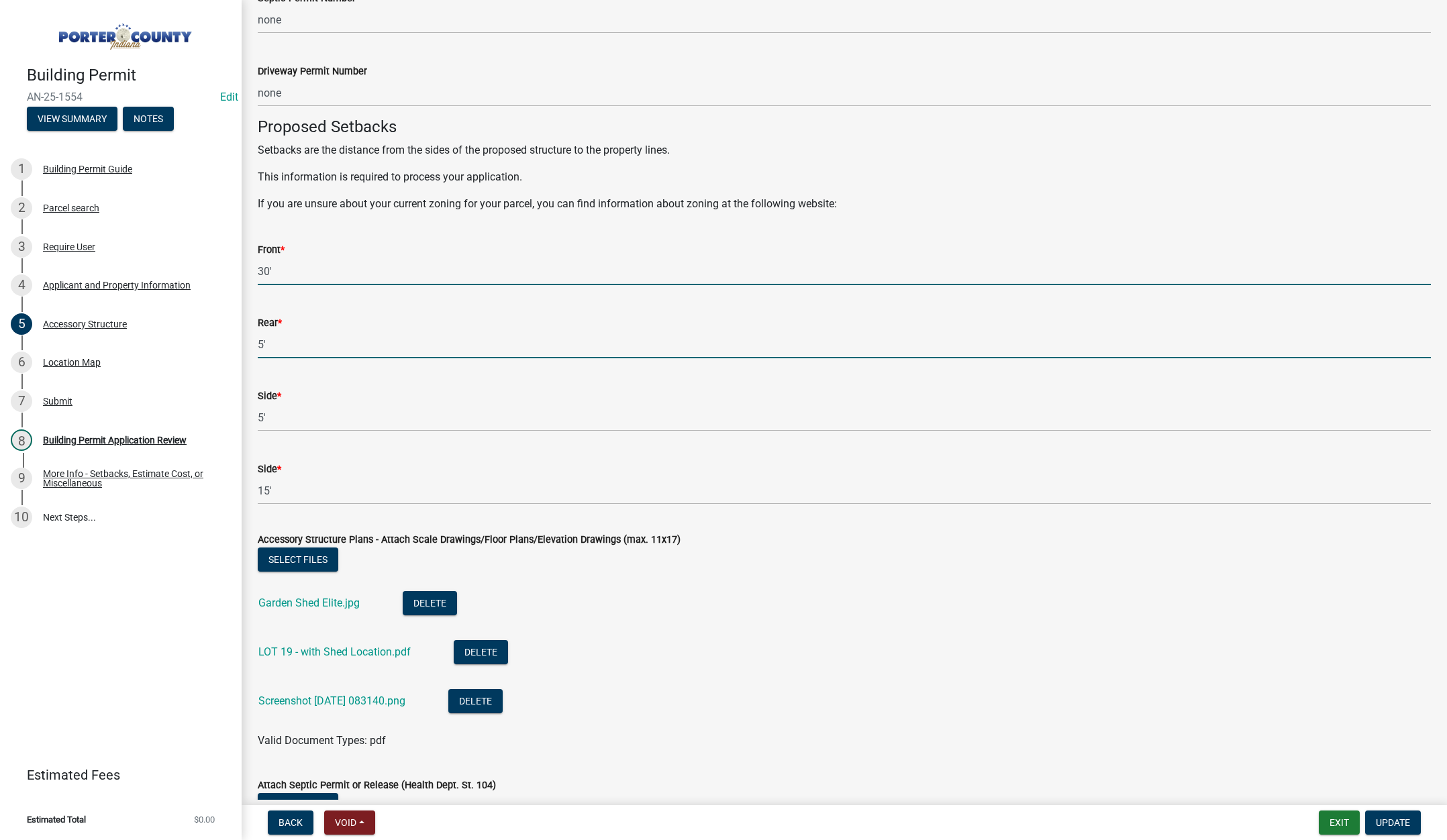
click at [287, 270] on input "30'" at bounding box center [844, 272] width 1173 height 28
click at [291, 274] on input "30'" at bounding box center [844, 272] width 1173 height 28
click at [290, 274] on input "30'" at bounding box center [844, 272] width 1173 height 28
click at [290, 275] on input "30'" at bounding box center [844, 272] width 1173 height 28
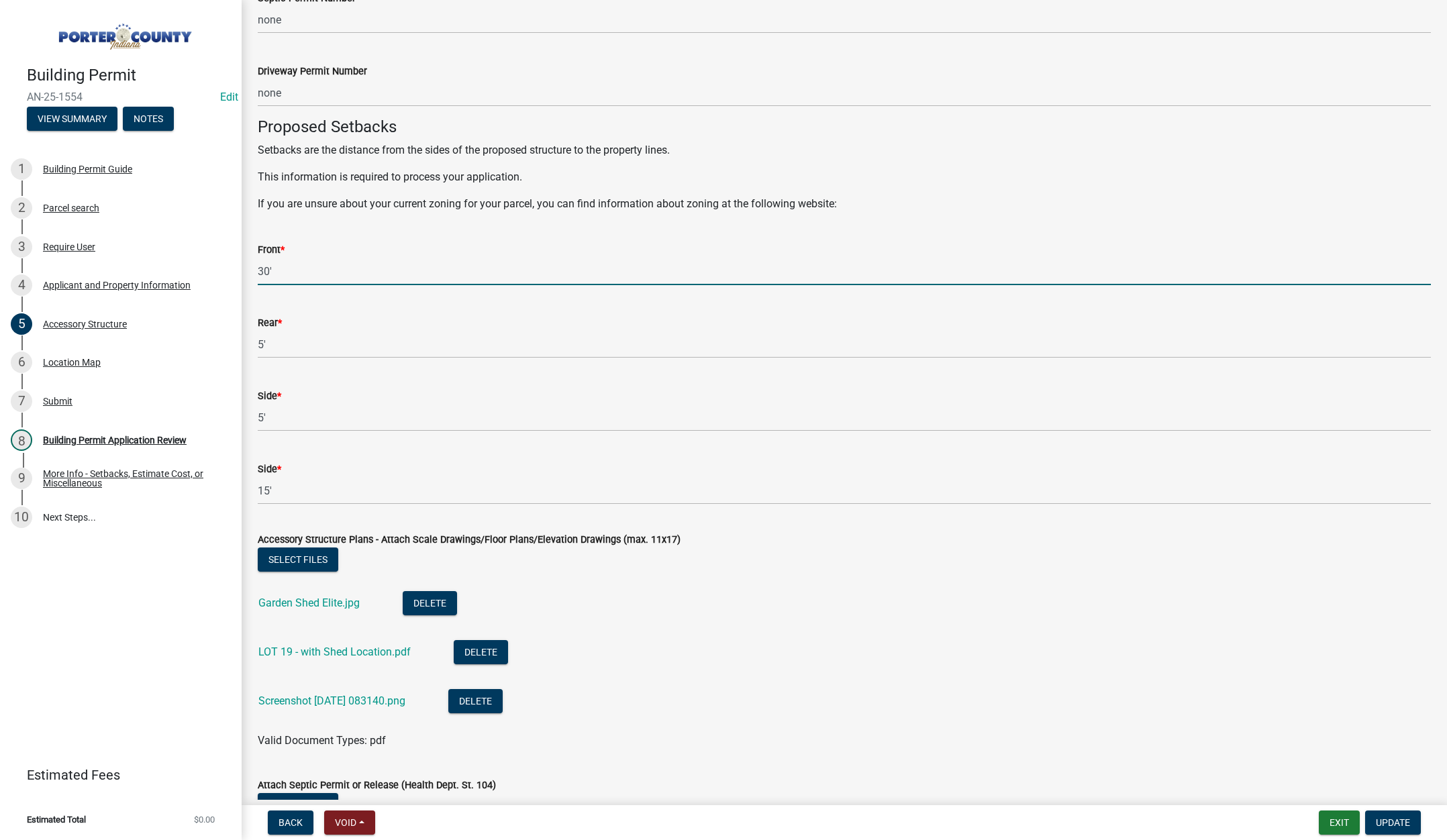
click at [287, 271] on input "30'" at bounding box center [844, 272] width 1173 height 28
type input "108'"
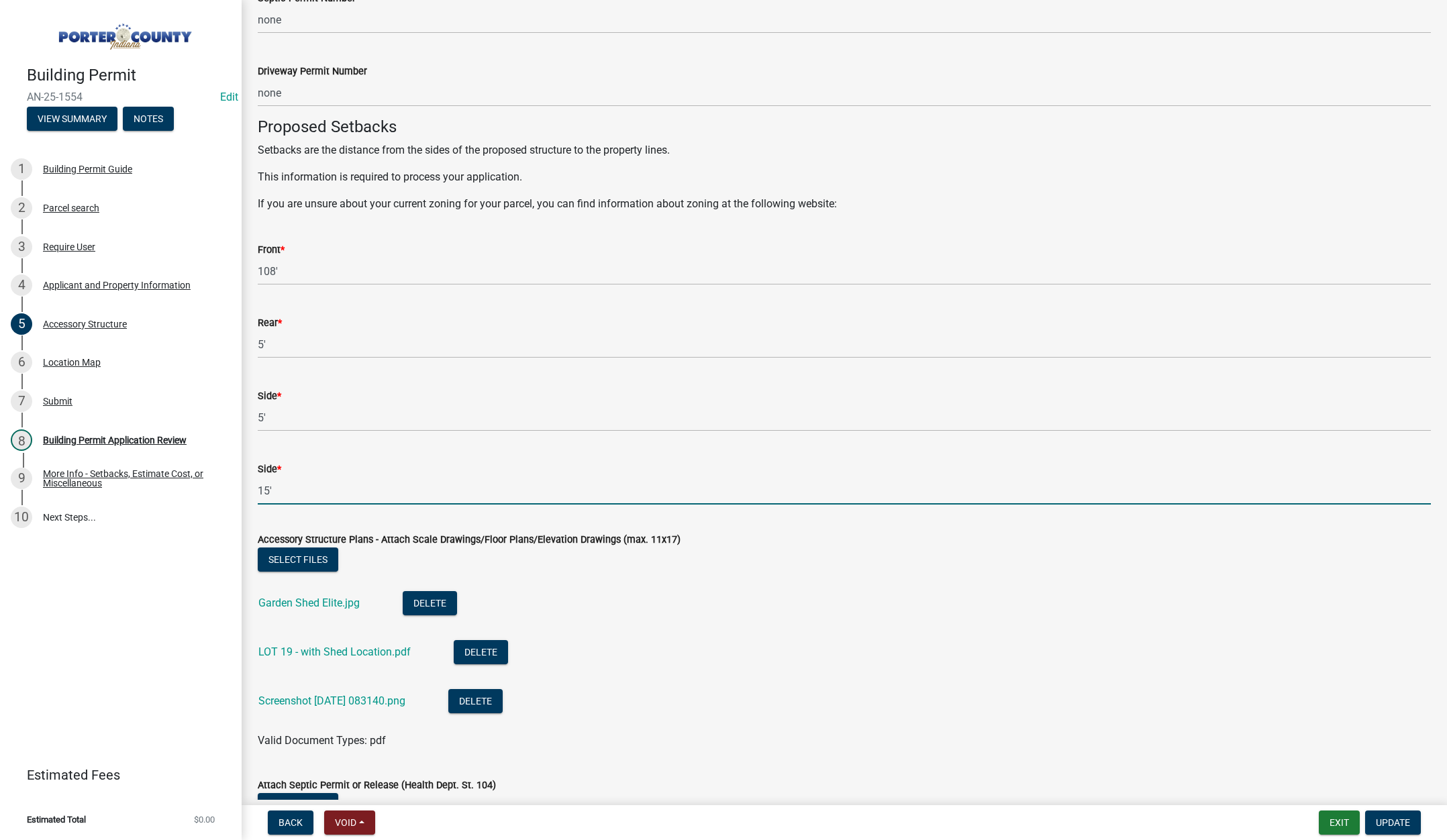
click at [279, 495] on input "15'" at bounding box center [844, 491] width 1173 height 28
type input "68'"
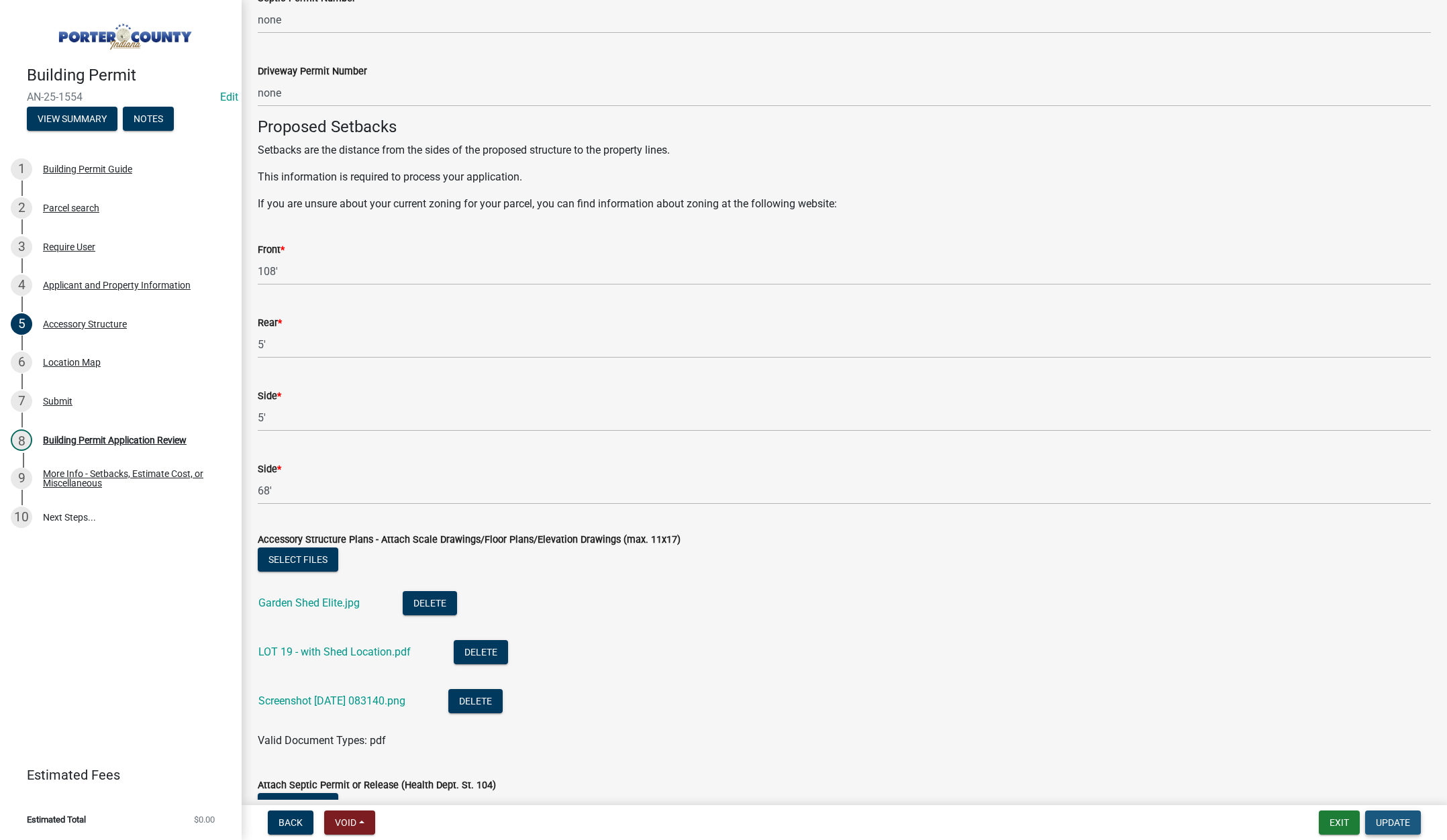
click at [1396, 818] on span "Update" at bounding box center [1393, 823] width 35 height 10
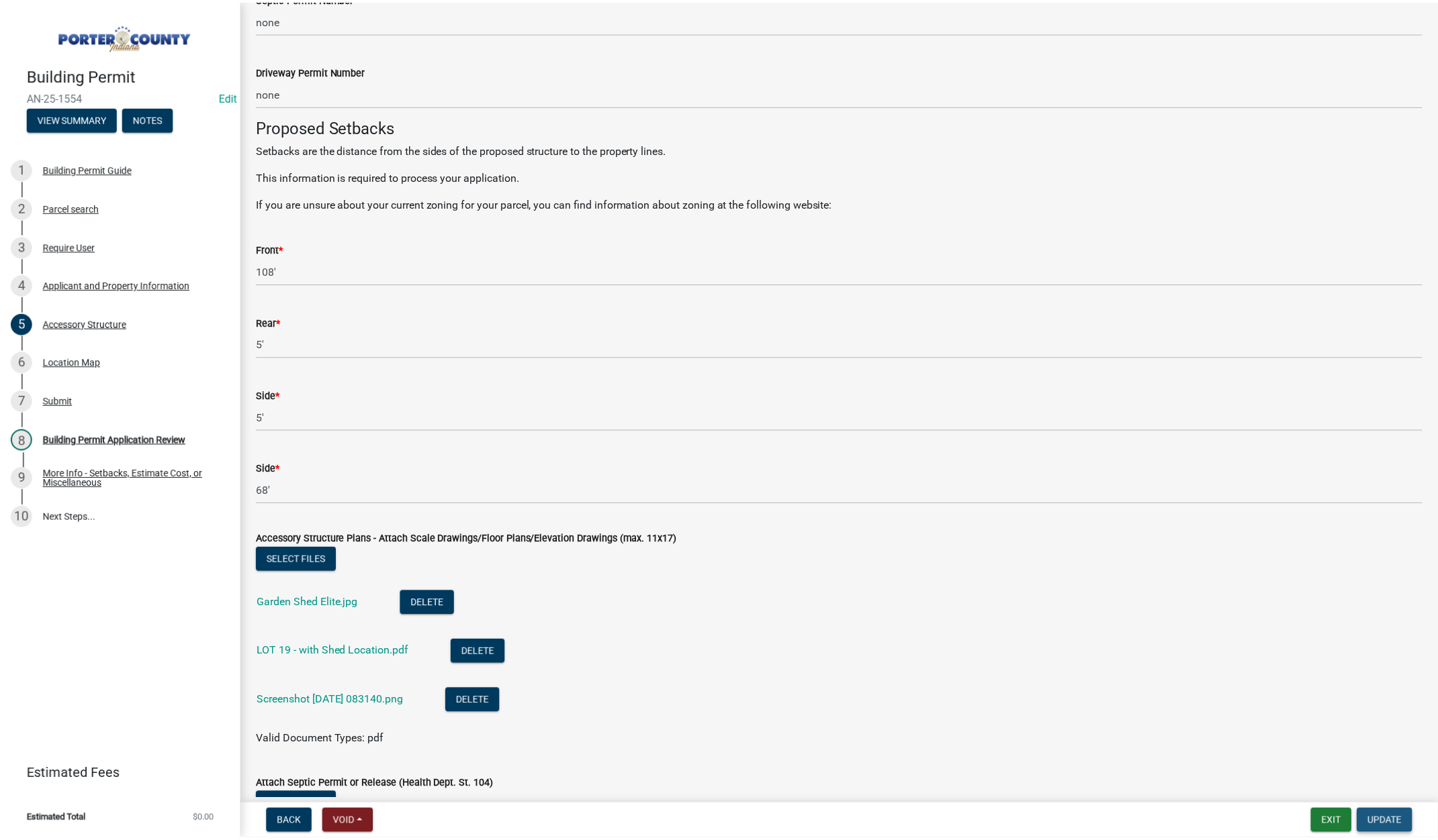
scroll to position [0, 0]
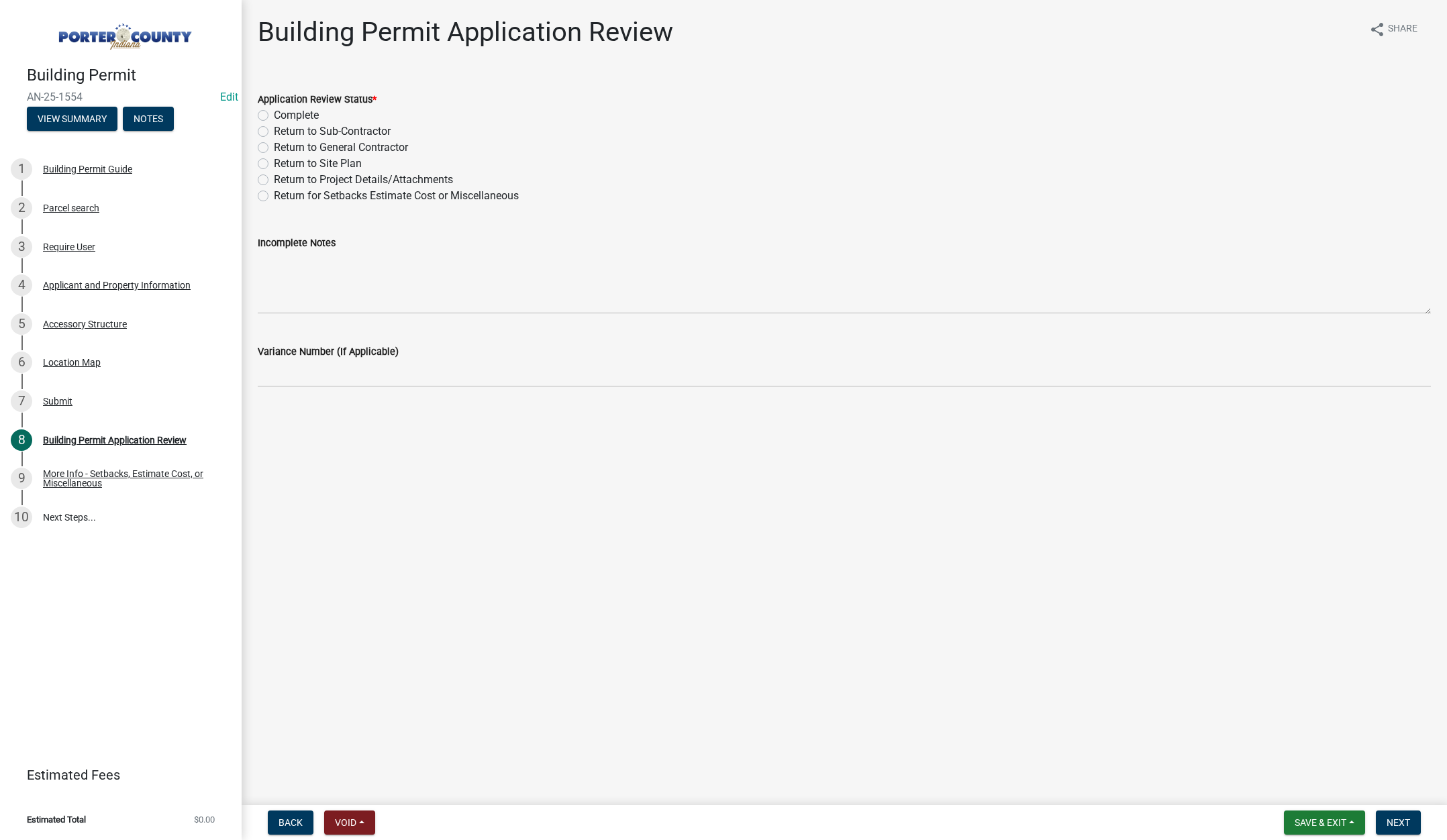
click at [274, 112] on label "Complete" at bounding box center [296, 115] width 45 height 16
click at [274, 112] on input "Complete" at bounding box center [278, 111] width 9 height 9
radio input "true"
click at [1398, 810] on nav "Back Void Withdraw Lock Expire Void Save & Exit Save Save & Exit Next" at bounding box center [844, 823] width 1205 height 35
click at [1397, 815] on button "Next" at bounding box center [1399, 823] width 45 height 24
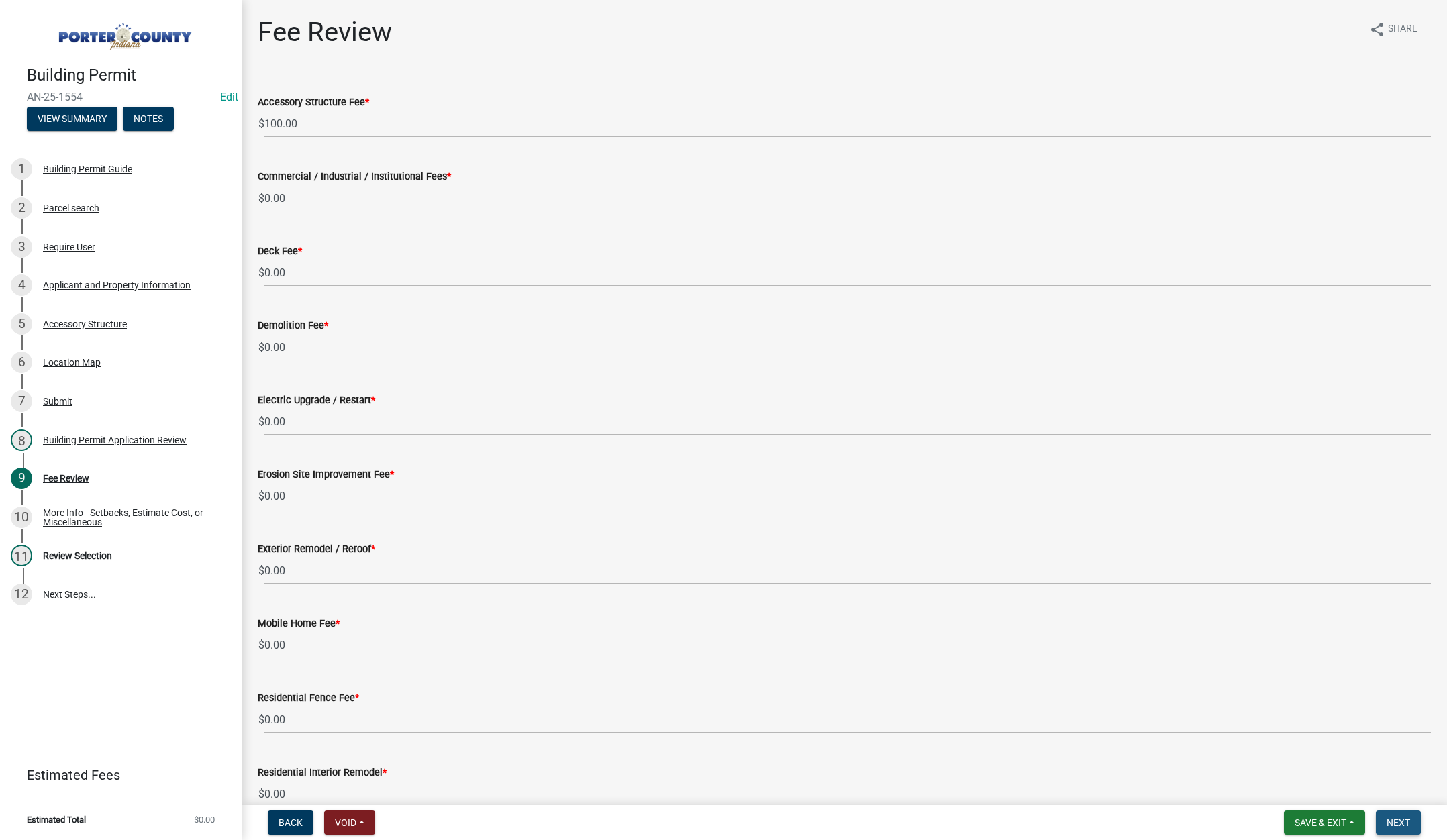
click at [1395, 818] on span "Next" at bounding box center [1398, 823] width 23 height 10
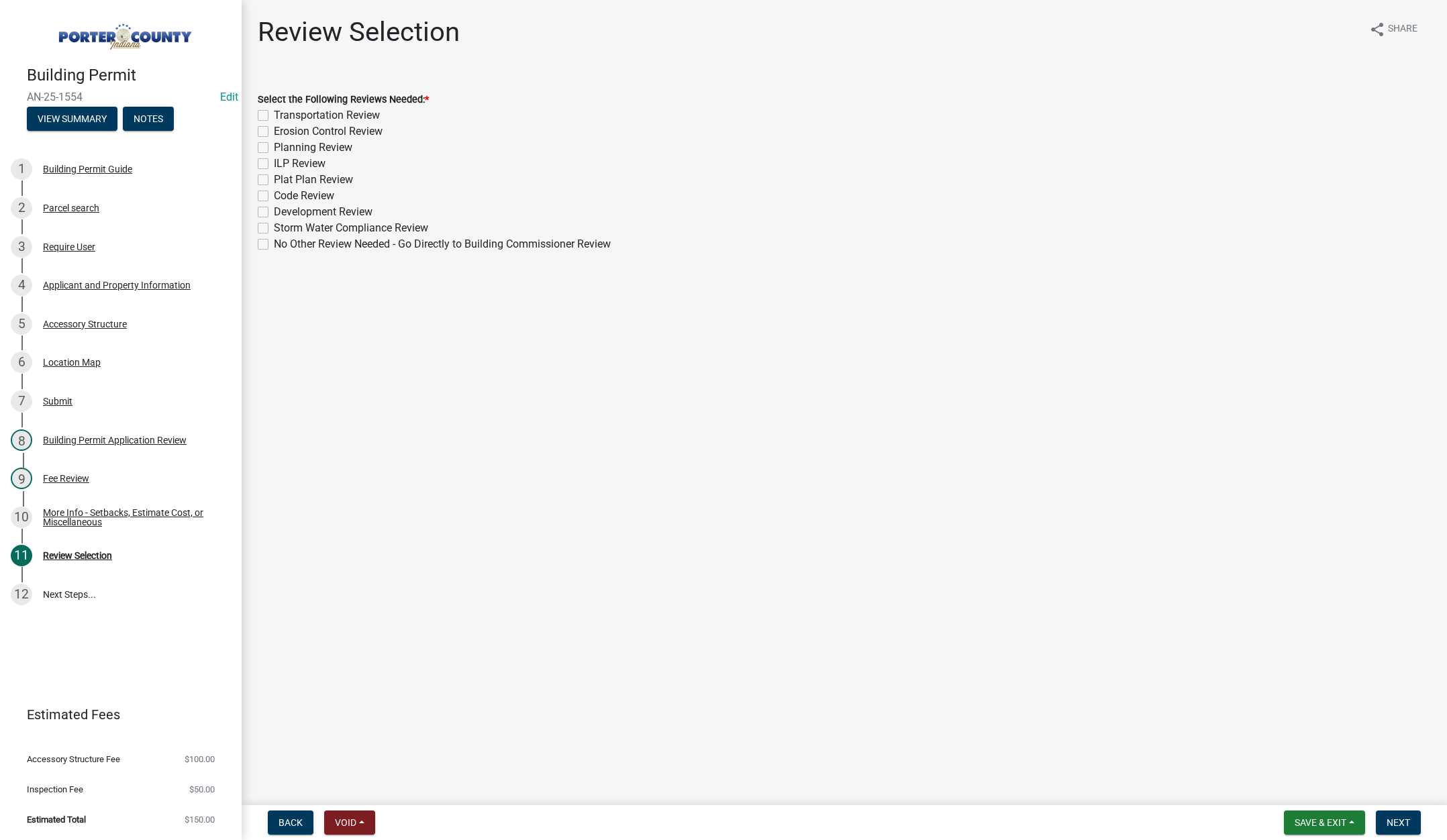
click at [274, 145] on label "Planning Review" at bounding box center [313, 148] width 79 height 16
click at [274, 145] on input "Planning Review" at bounding box center [278, 144] width 9 height 9
checkbox input "true"
checkbox input "false"
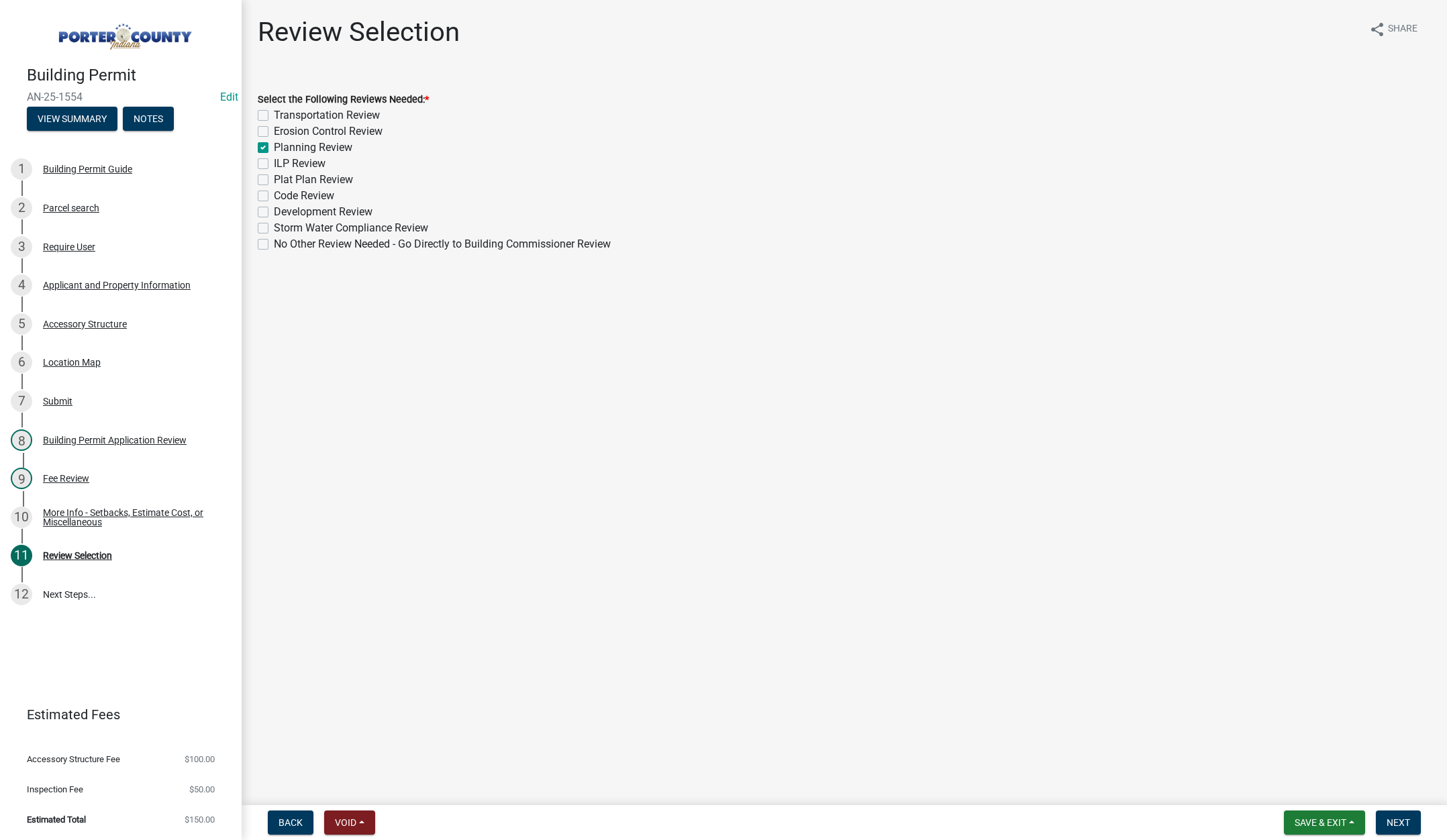
checkbox input "true"
checkbox input "false"
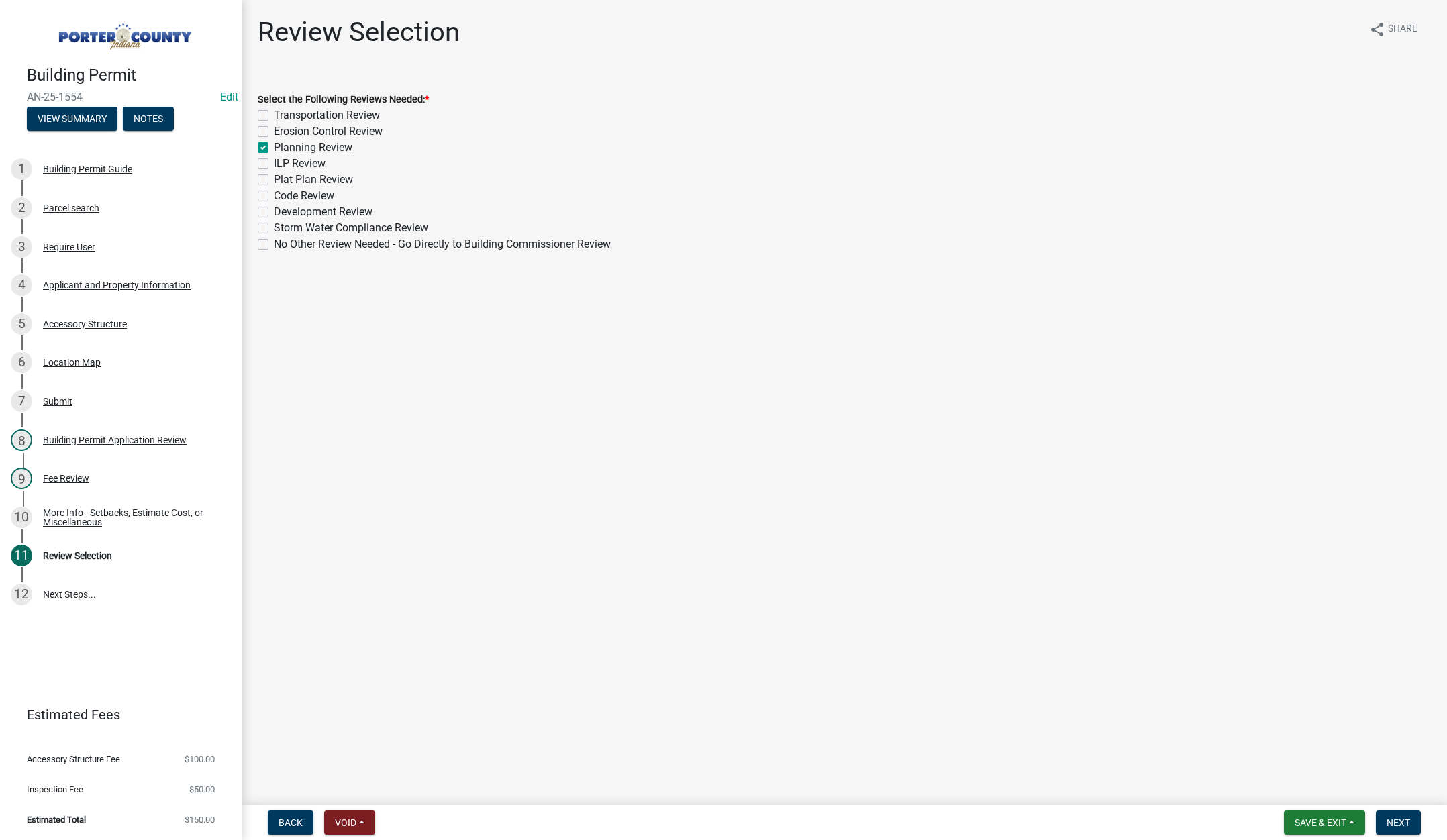
checkbox input "false"
click at [1407, 819] on span "Next" at bounding box center [1398, 823] width 23 height 10
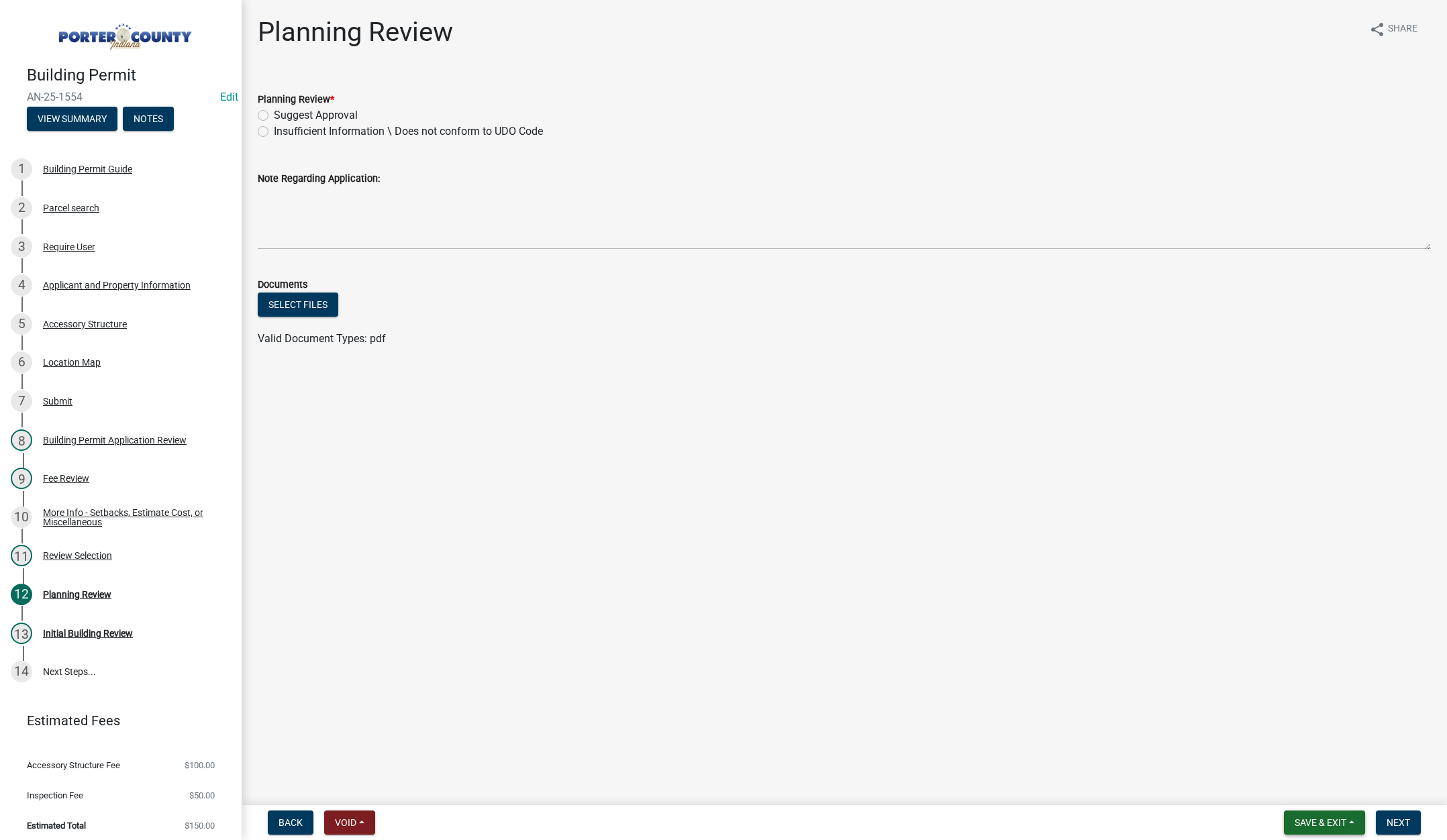
click at [1309, 821] on span "Save & Exit" at bounding box center [1321, 823] width 52 height 10
click at [1298, 795] on button "Save & Exit" at bounding box center [1311, 787] width 107 height 32
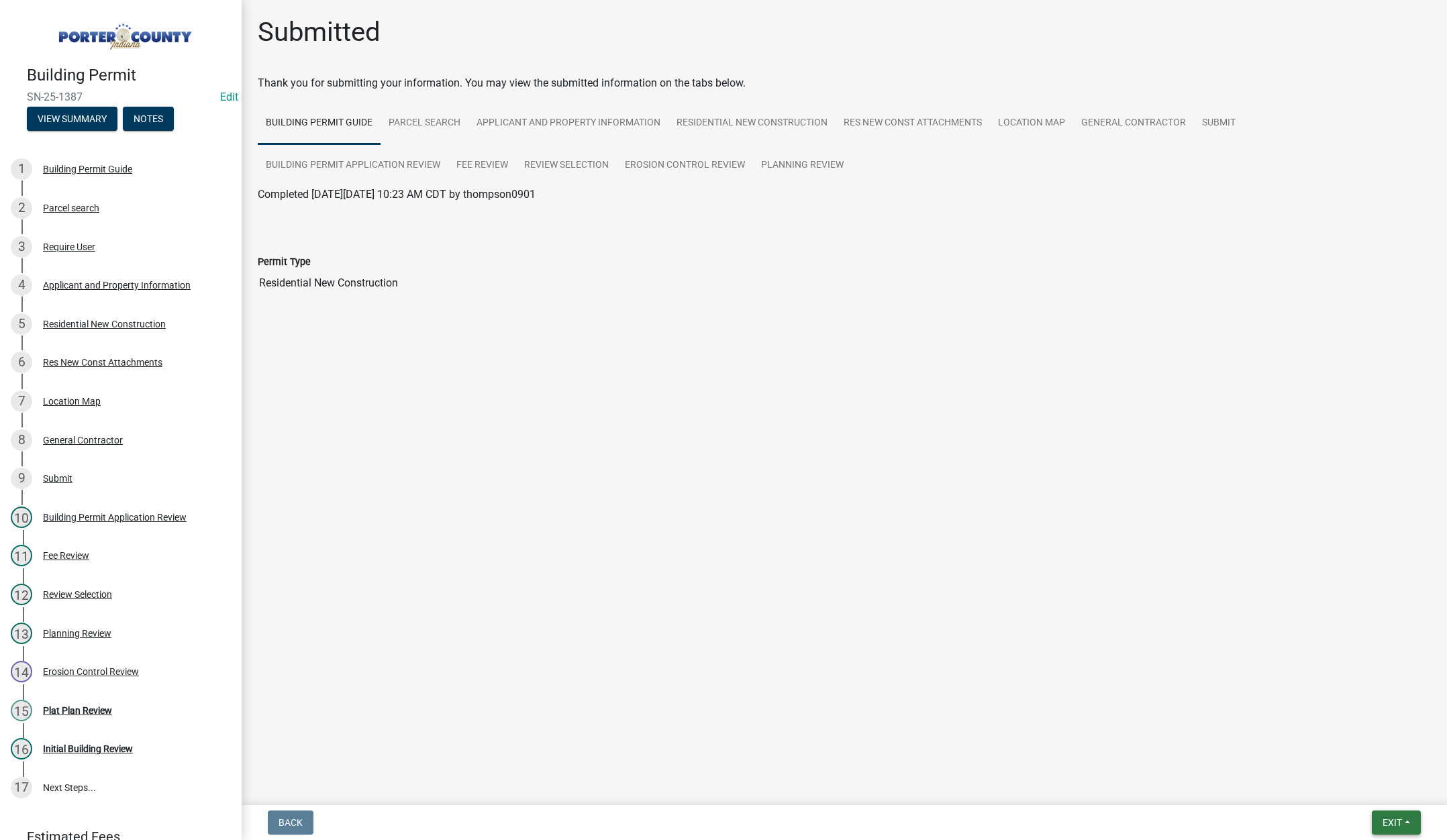
click at [1389, 825] on span "Exit" at bounding box center [1393, 823] width 20 height 10
click at [1383, 791] on button "Save & Exit" at bounding box center [1368, 787] width 107 height 32
click at [1381, 817] on button "Exit" at bounding box center [1396, 823] width 49 height 24
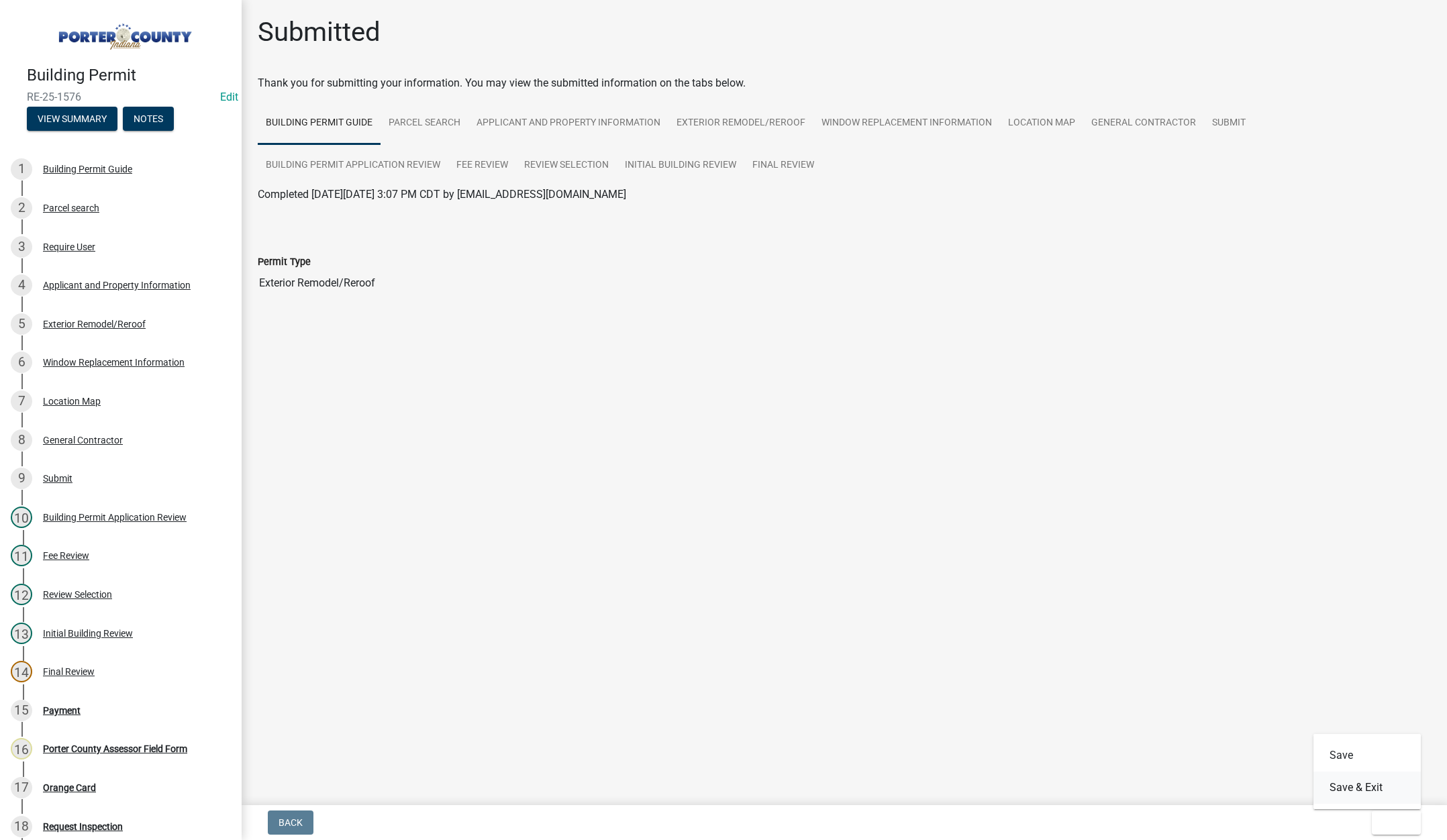
click at [1374, 792] on button "Save & Exit" at bounding box center [1368, 787] width 107 height 32
